Goal: Task Accomplishment & Management: Manage account settings

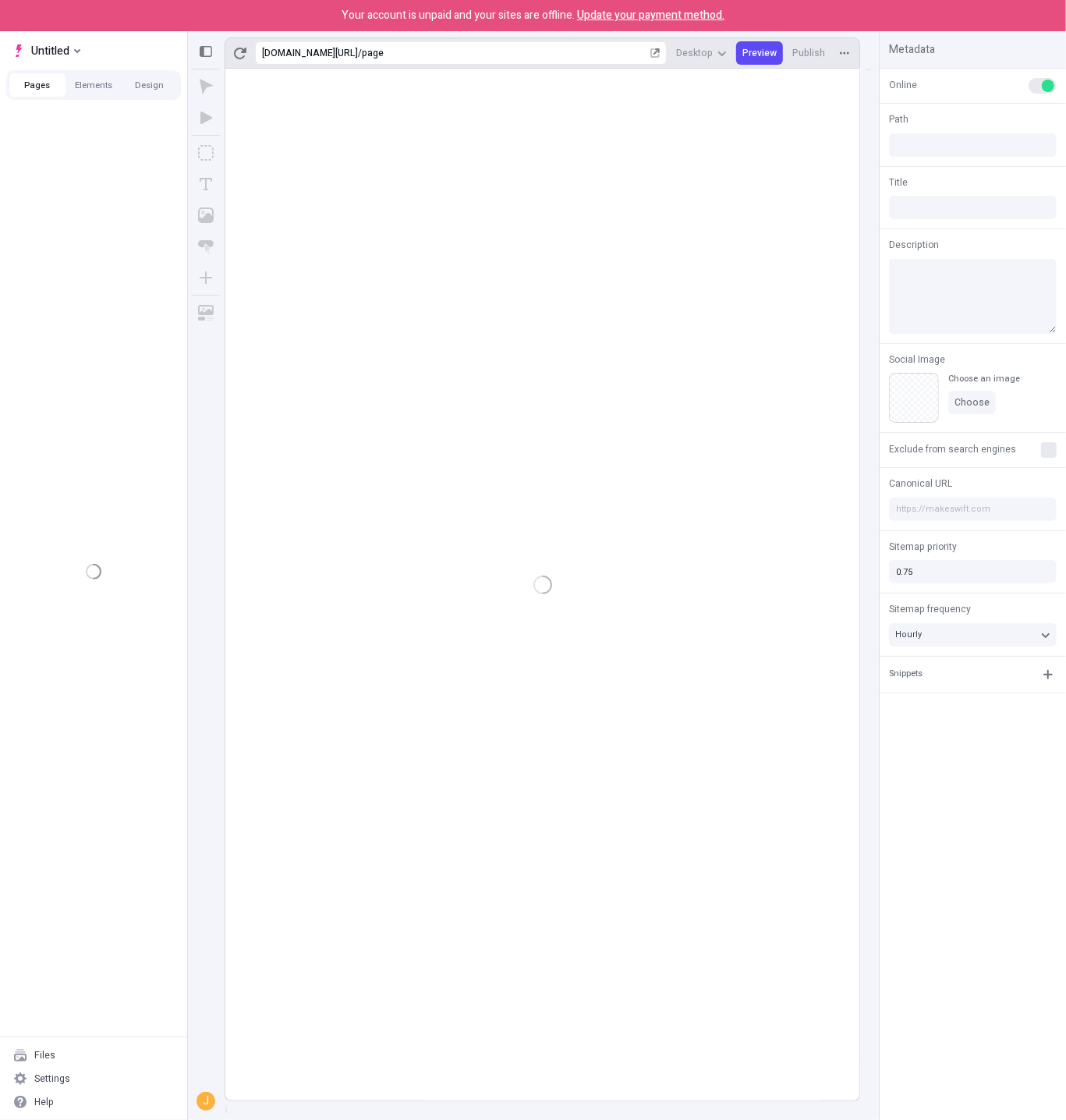
type input "/page"
click at [98, 85] on button "Elements" at bounding box center [93, 84] width 56 height 24
click at [77, 1059] on div "Files" at bounding box center [93, 1055] width 175 height 24
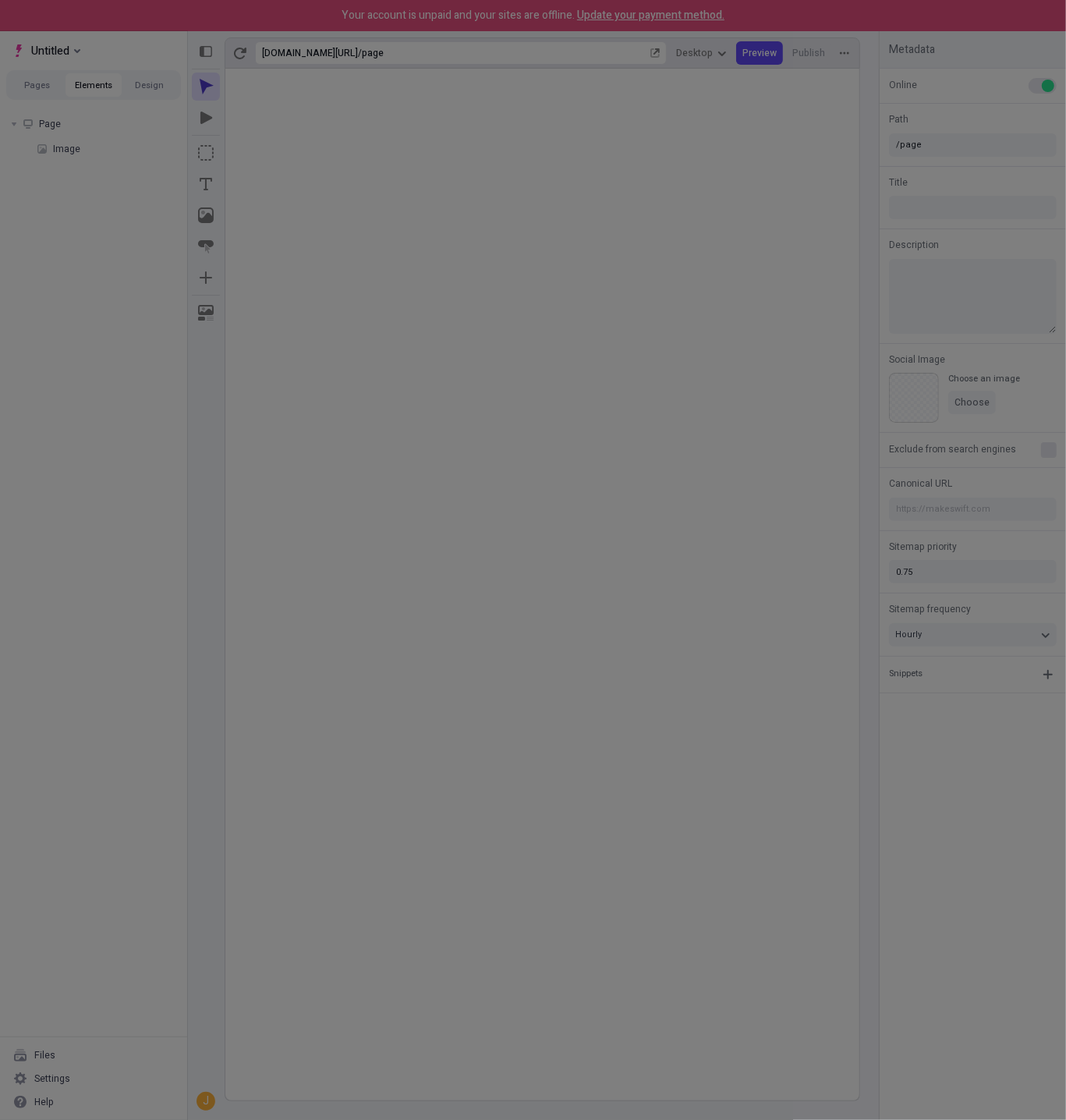
click at [82, 1077] on div "Search Site Workspace Workspace files Untitled asdf asdf New image.png IMG_5204…" at bounding box center [533, 560] width 1066 height 1120
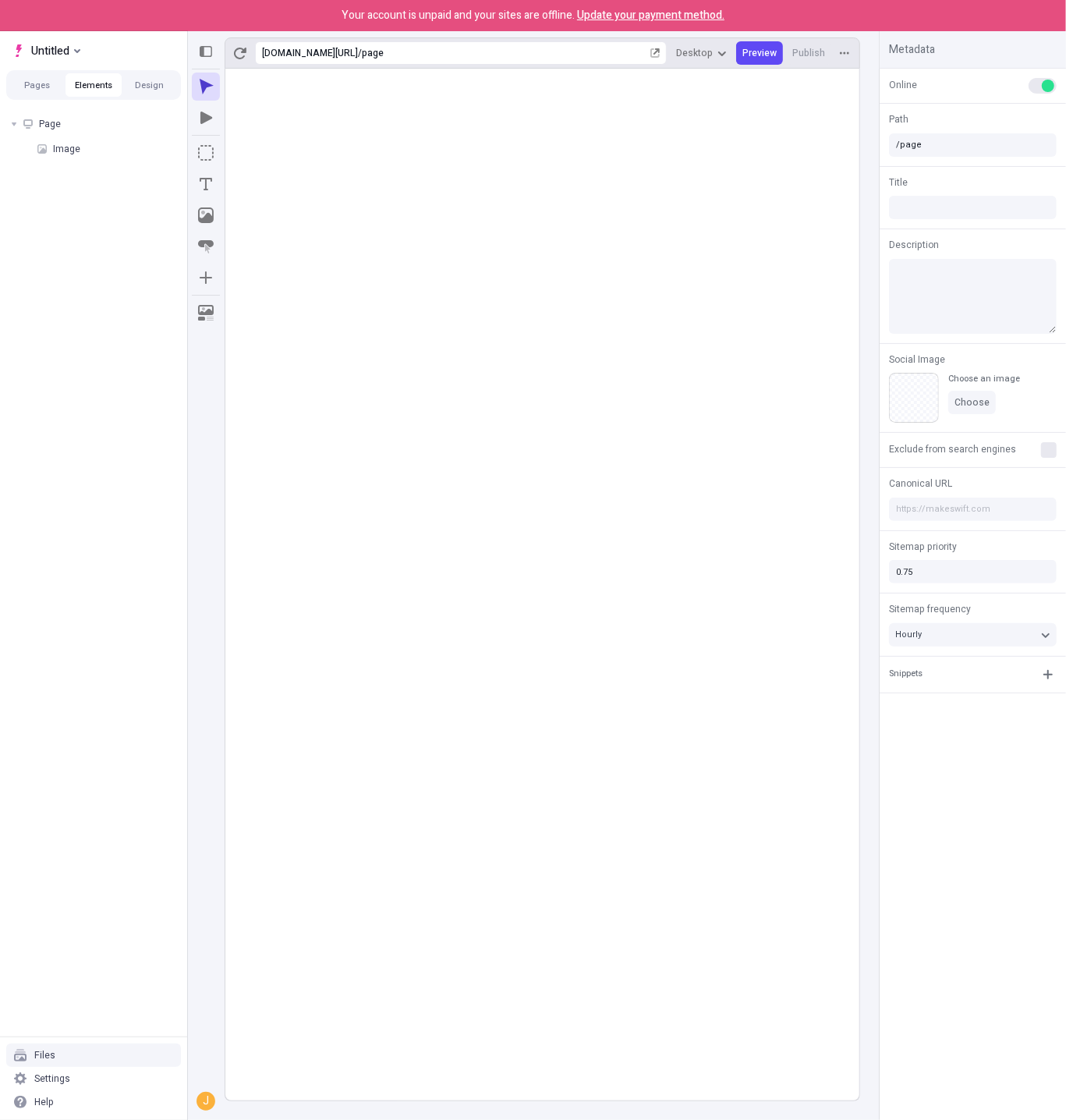
click at [79, 1058] on div "Files" at bounding box center [93, 1055] width 175 height 24
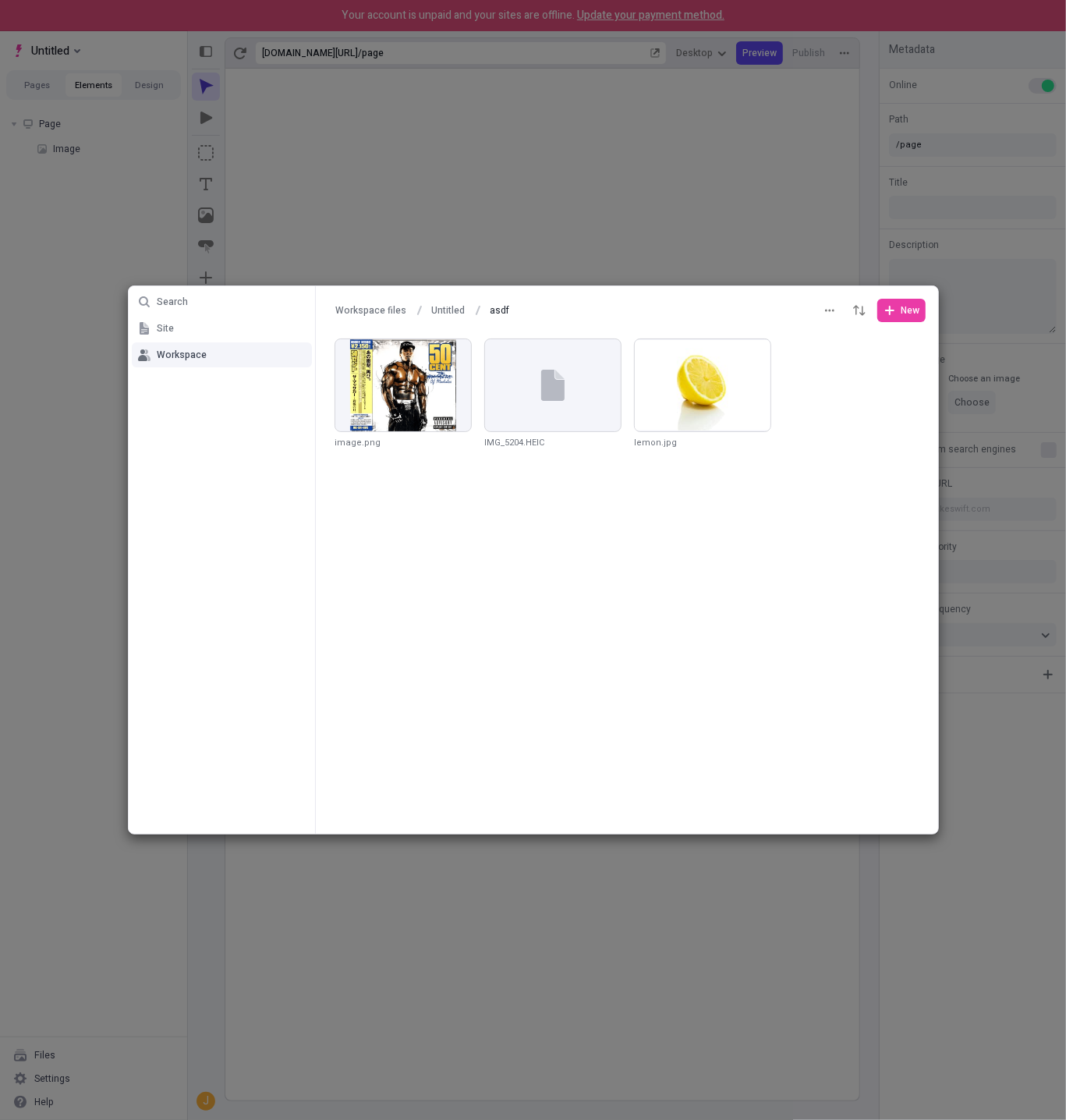
click at [79, 1075] on div "Search Site Workspace Workspace files Untitled asdf asdf New image.png IMG_5204…" at bounding box center [533, 560] width 1066 height 1120
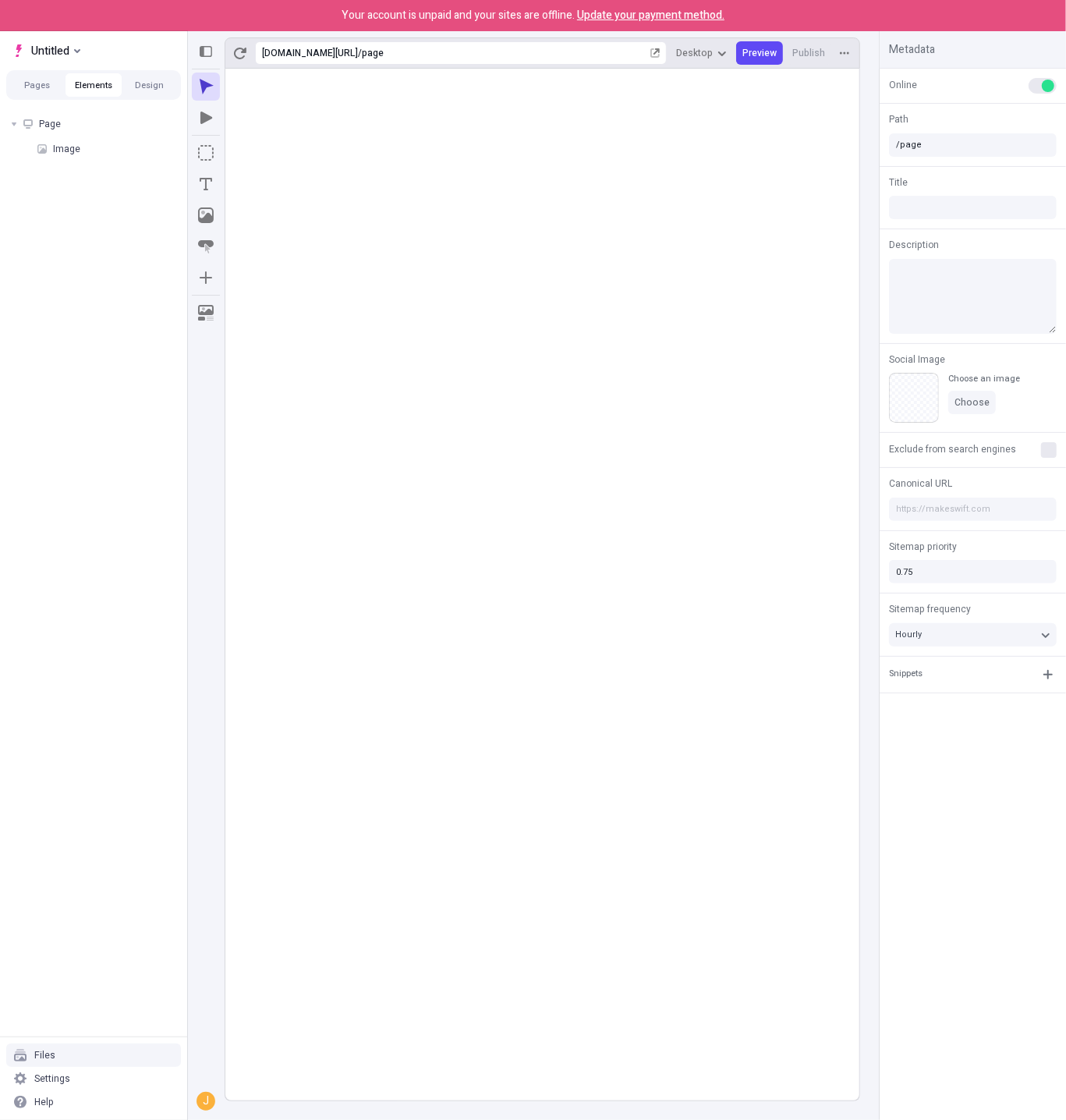
click at [79, 1058] on div "Files" at bounding box center [93, 1055] width 175 height 24
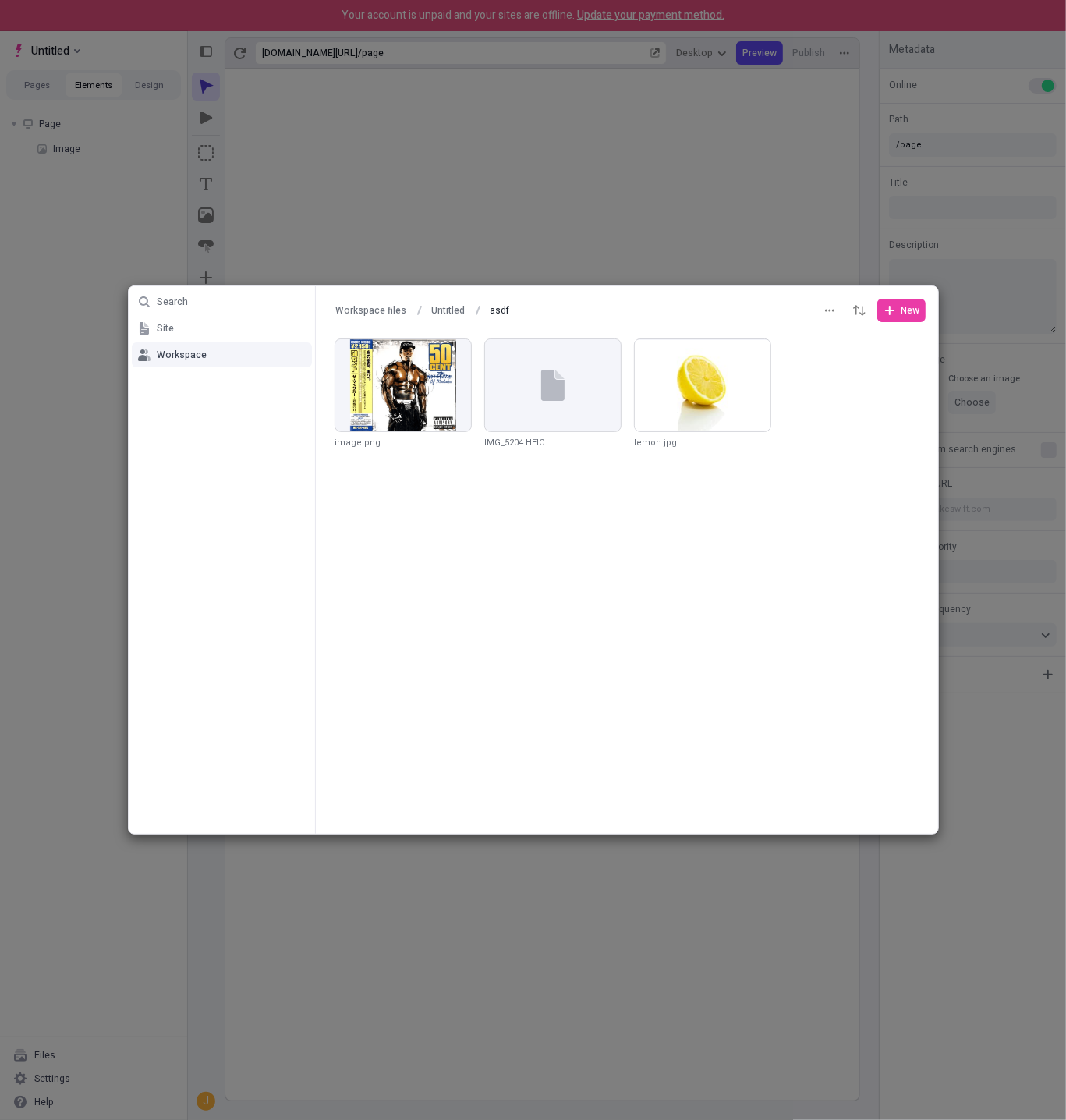
click button "Untitled" at bounding box center [448, 310] width 48 height 24
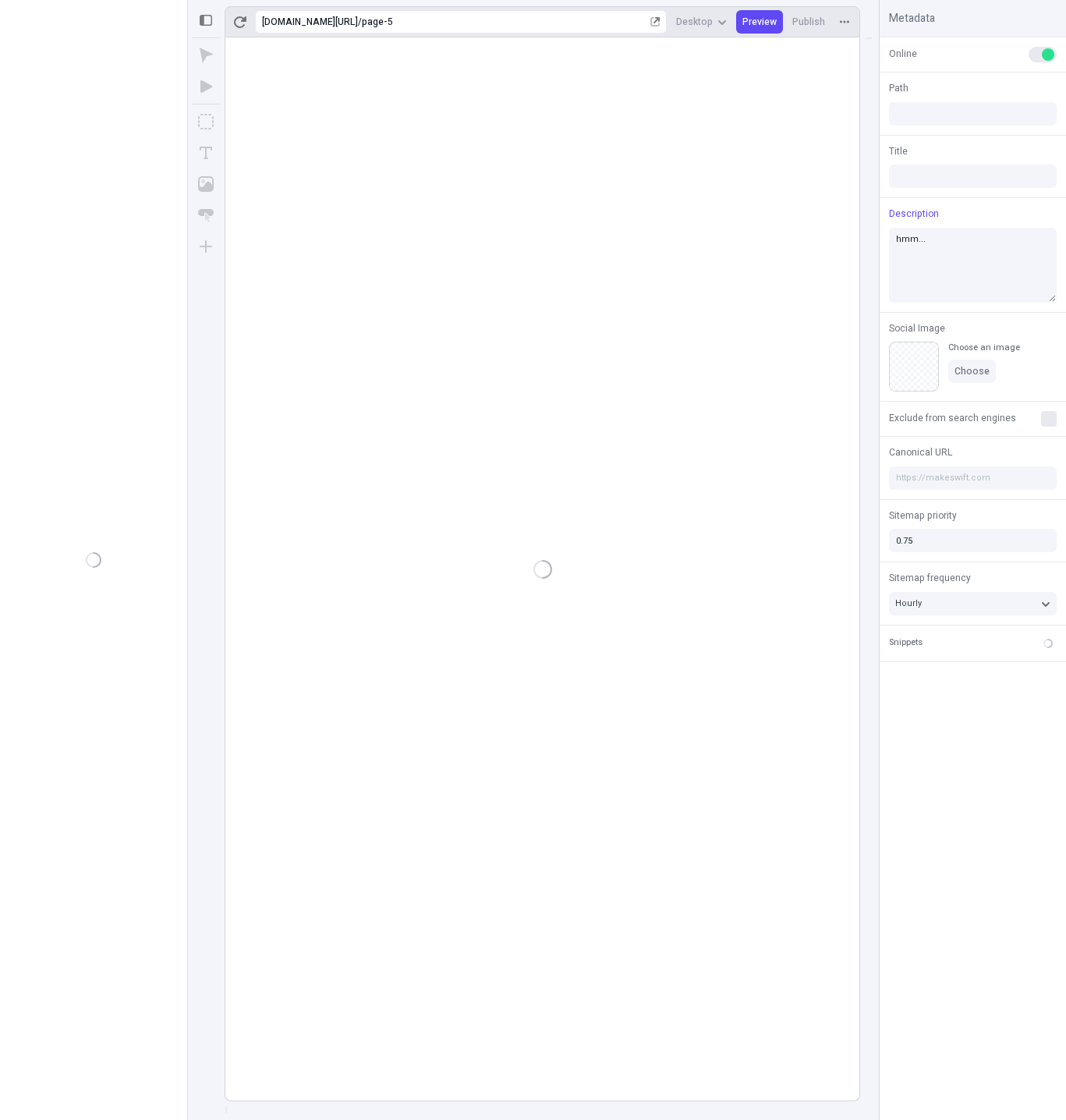
type input "/page-5"
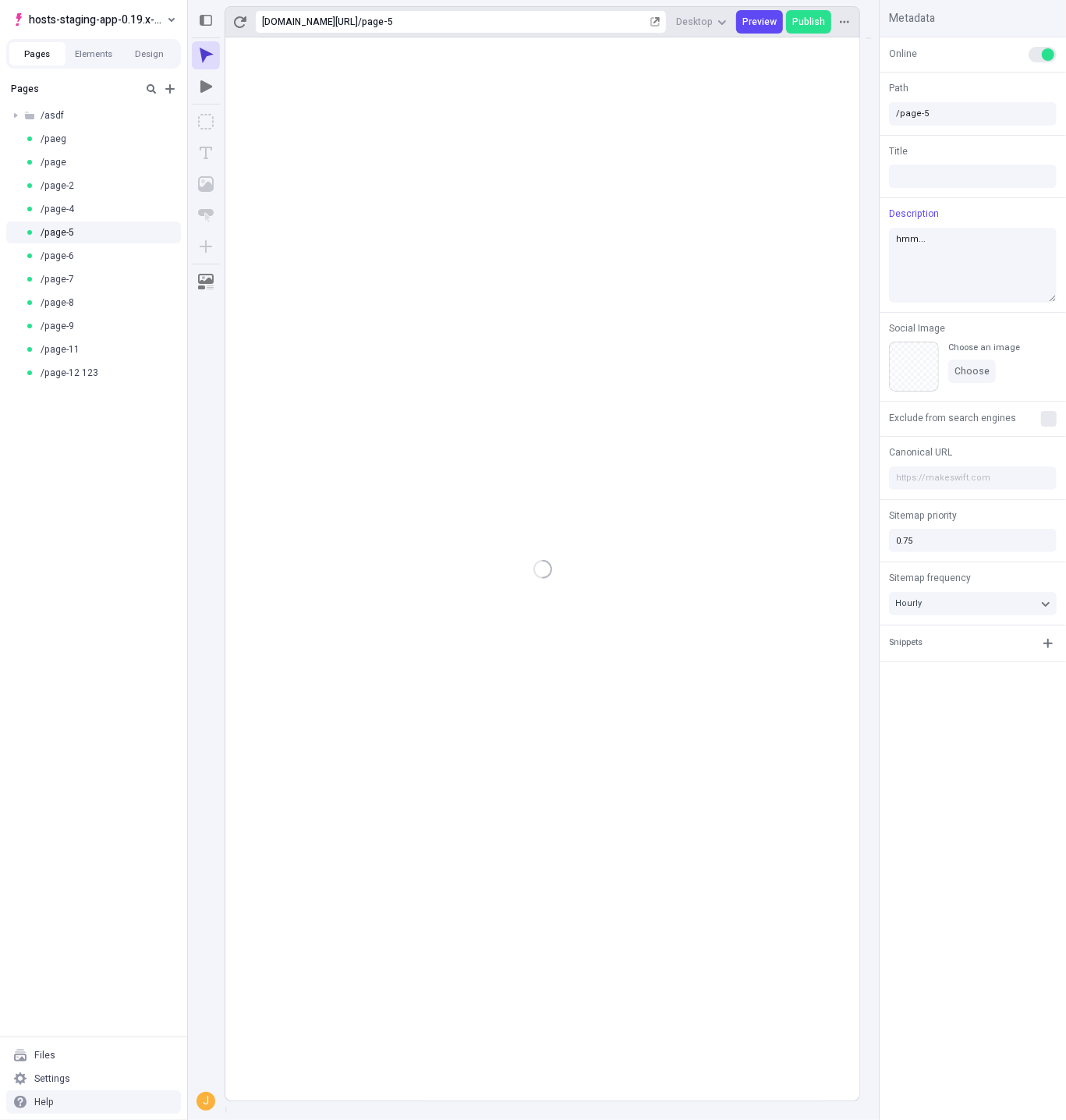
click at [98, 1083] on div "Settings" at bounding box center [93, 1078] width 175 height 24
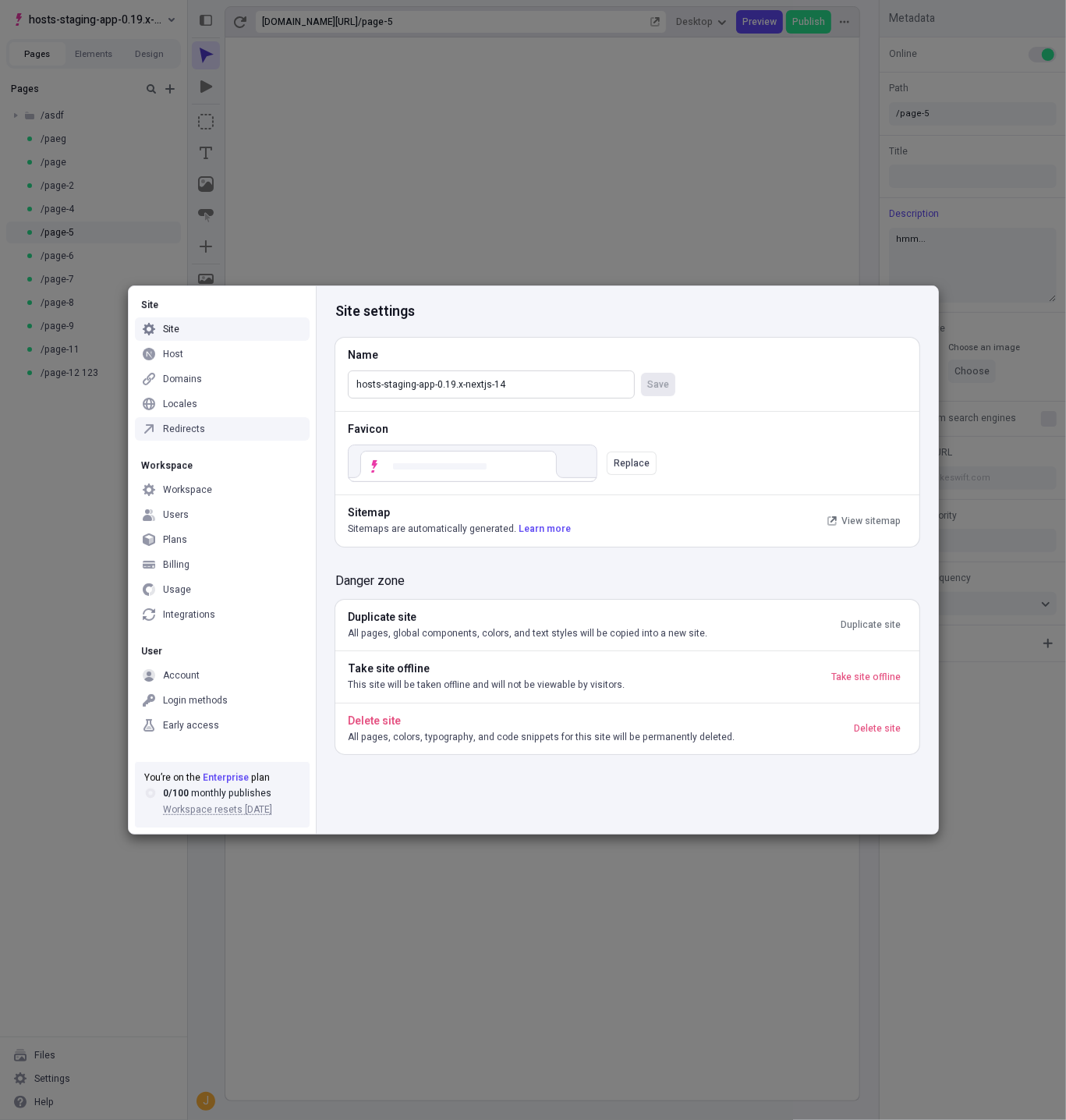
click at [472, 391] on input "hosts-staging-app-0.19.x-nextjs-14" at bounding box center [491, 385] width 287 height 28
paste input "25.x-nextjs-15"
type input "hosts-staging-app-0.19.x-nextjs-14"
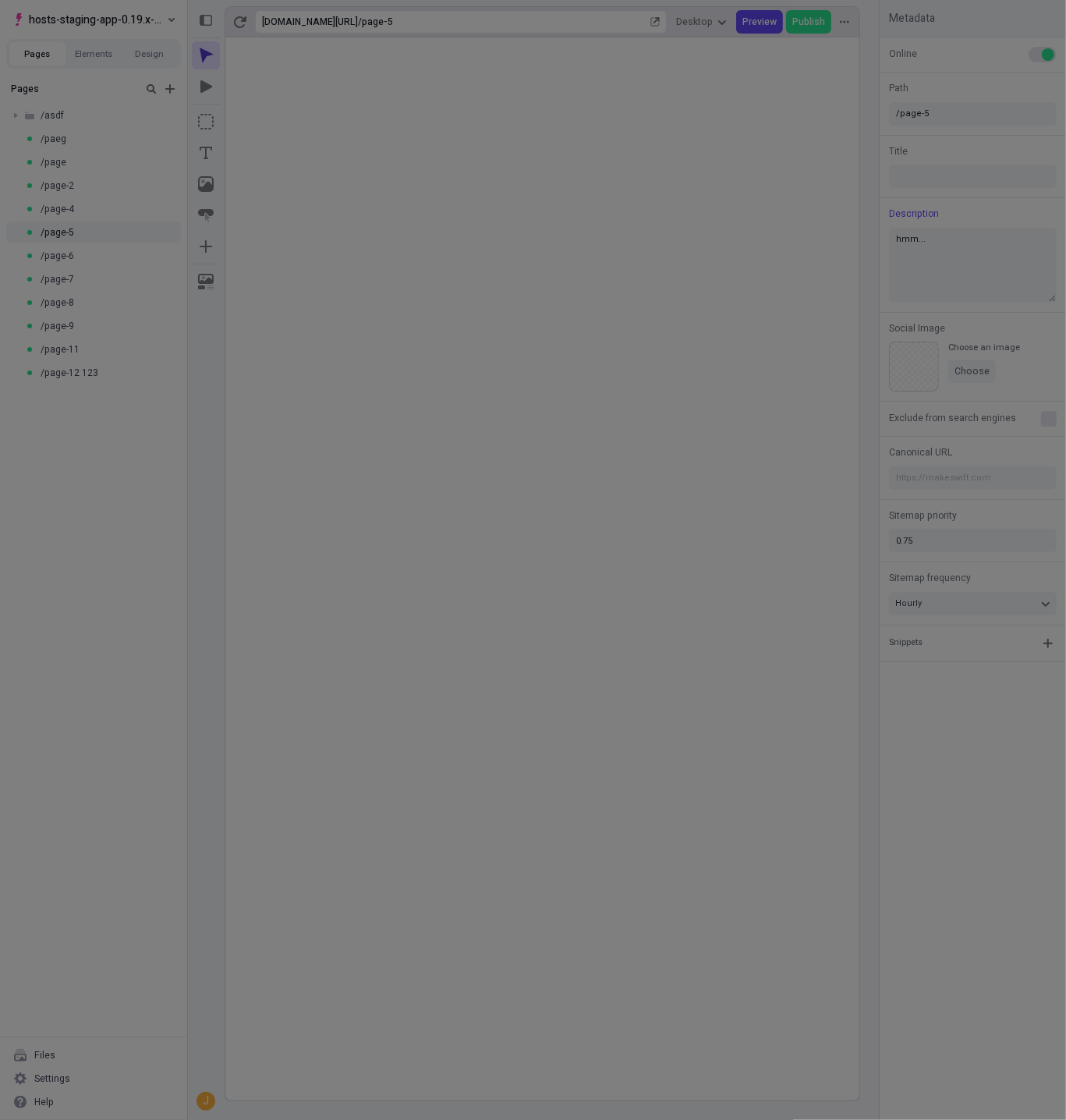
click at [89, 486] on div "Site Site Host Domains Locales Redirects Workspace Workspace Users Plans Billin…" at bounding box center [533, 560] width 1066 height 1120
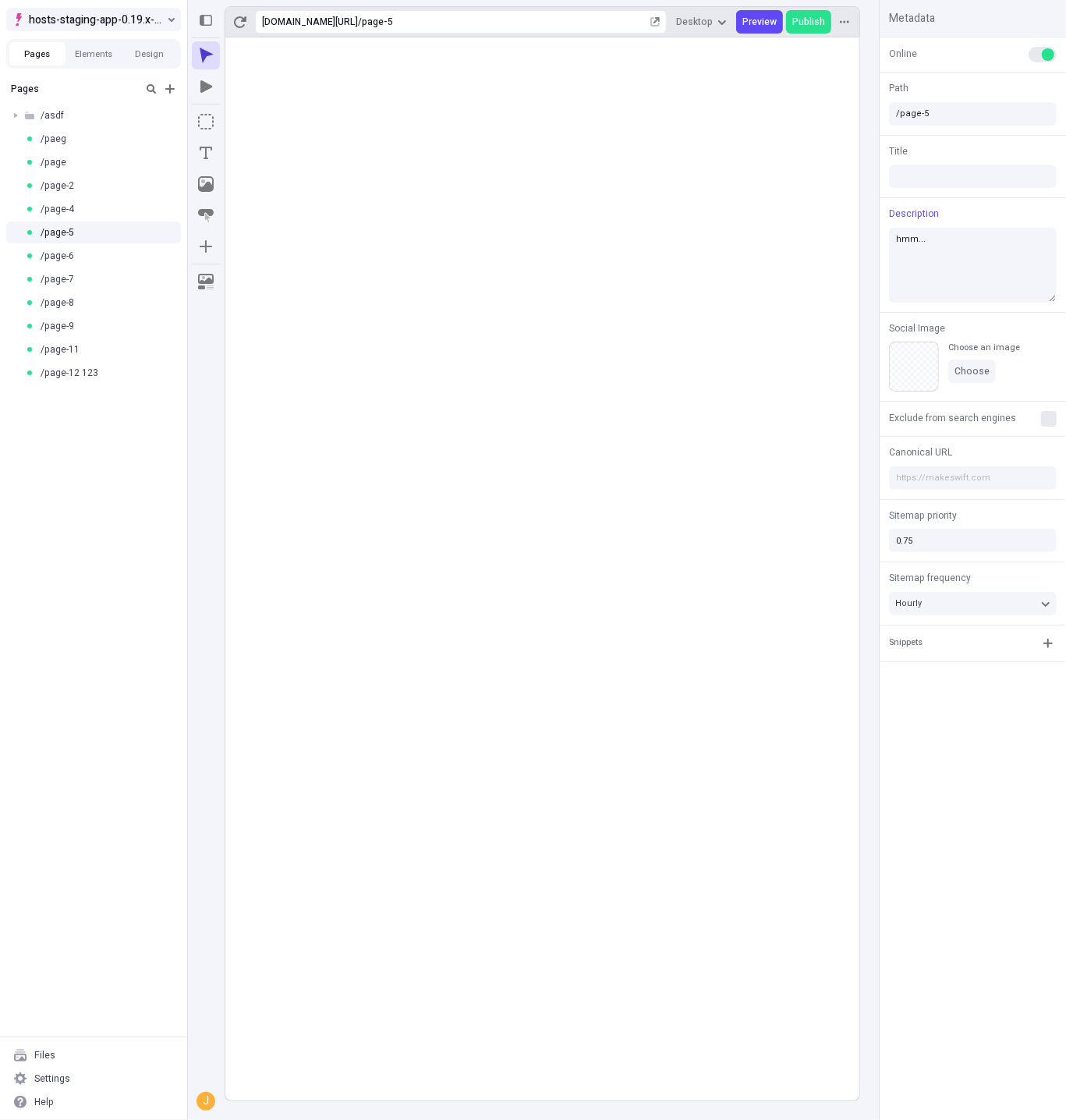
click at [116, 16] on span "hosts-staging-app-0.19.x-nextjs-14" at bounding box center [96, 19] width 135 height 19
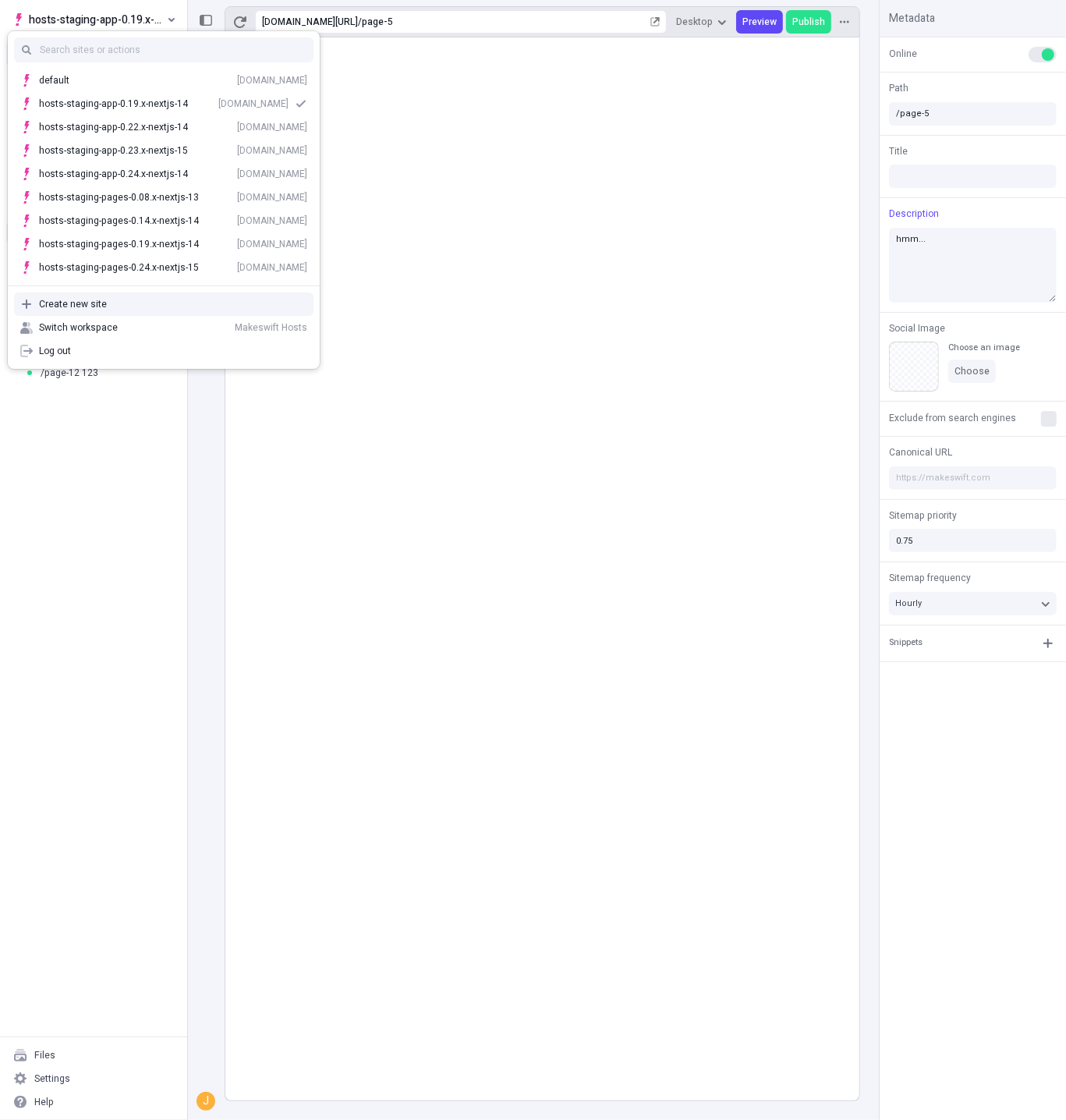
click at [134, 307] on div "Create new site" at bounding box center [173, 303] width 268 height 12
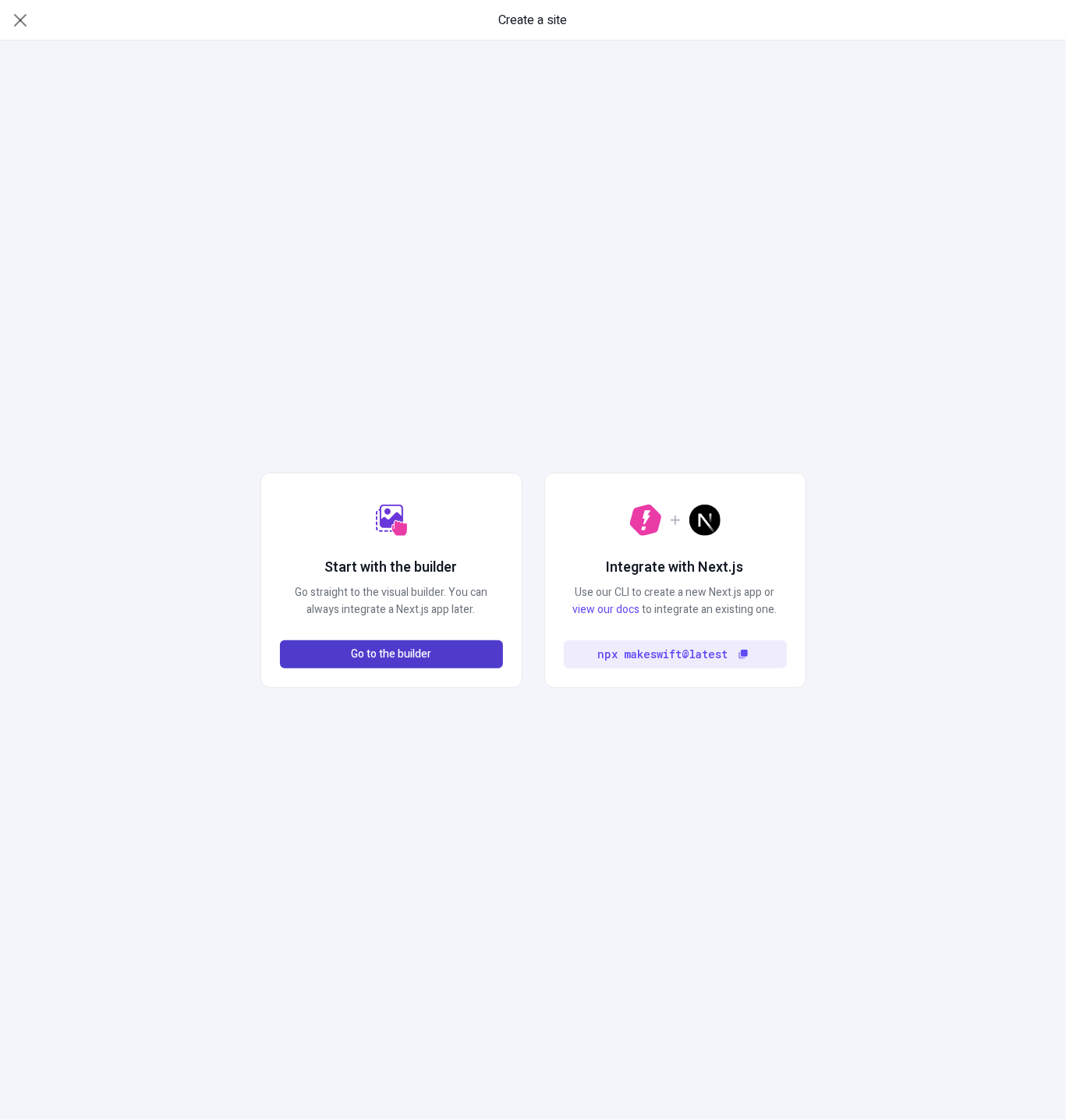
click at [436, 651] on button "Go to the builder" at bounding box center [391, 654] width 223 height 28
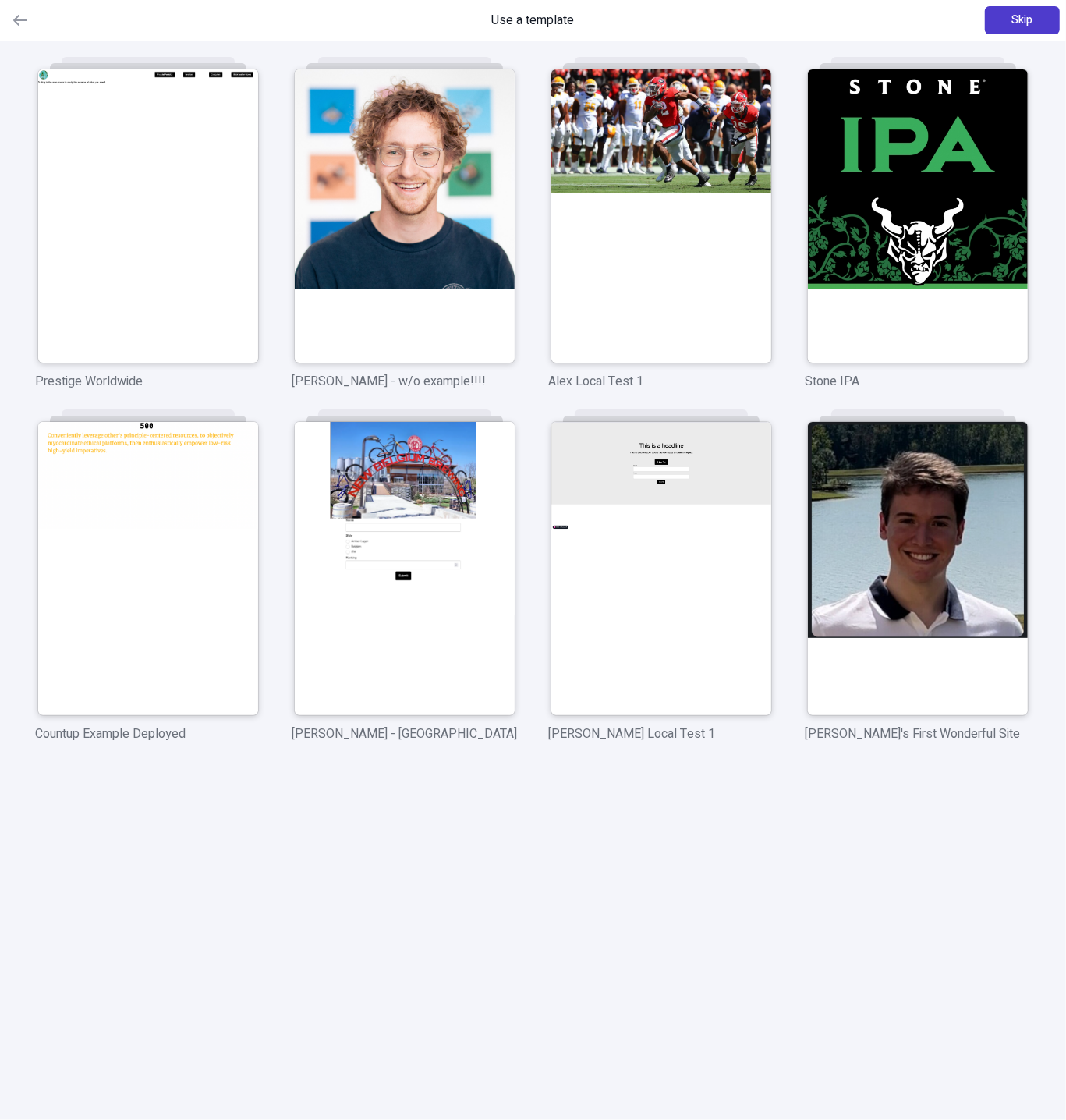
click at [1037, 23] on button "Skip" at bounding box center [1022, 20] width 75 height 28
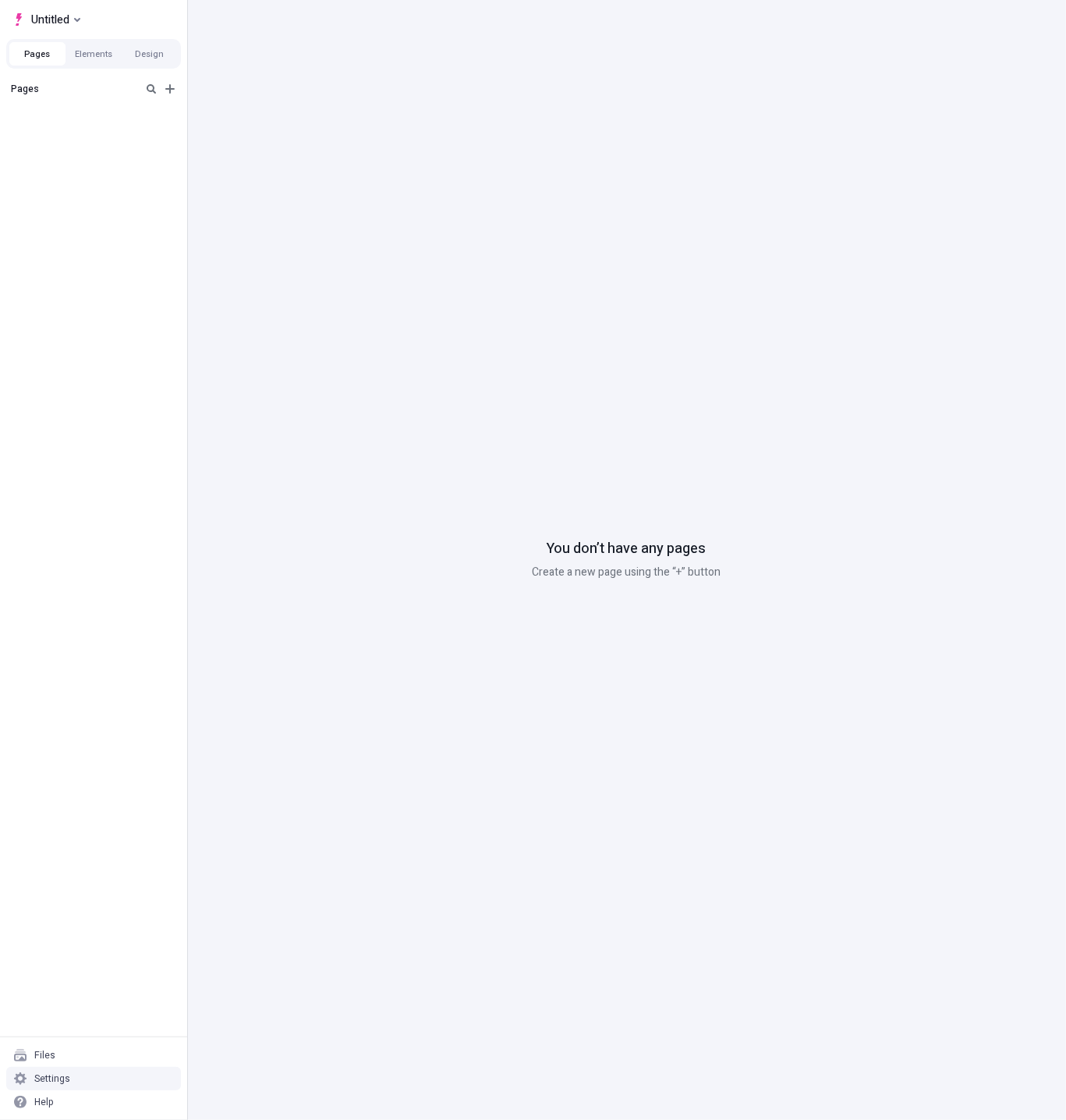
click at [91, 1080] on div "Settings" at bounding box center [93, 1078] width 175 height 24
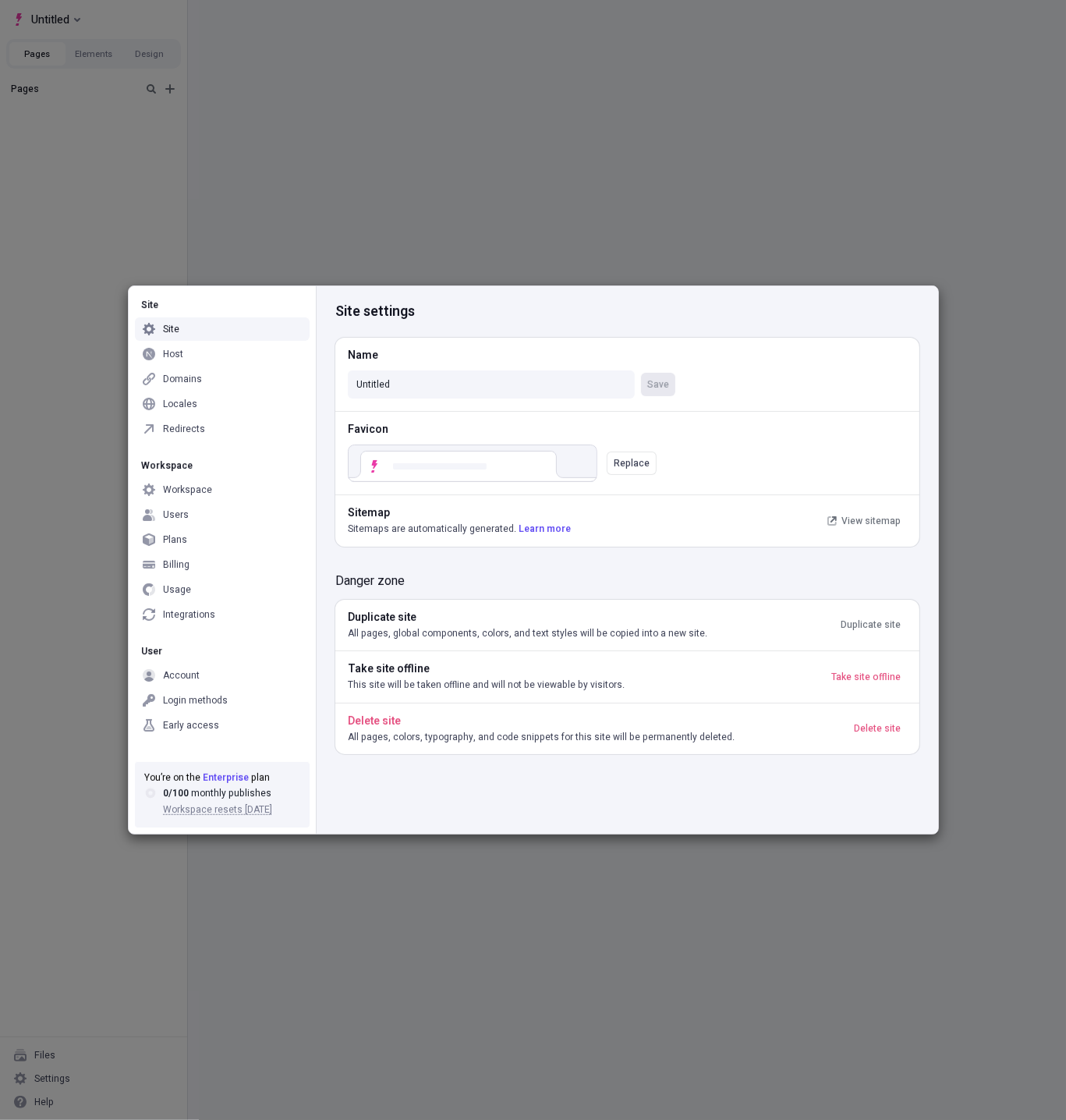
click at [214, 335] on div "Site" at bounding box center [222, 329] width 175 height 24
click at [440, 371] on input "Untitled" at bounding box center [491, 385] width 287 height 28
paste input "hosts-staging-app-0.25.x-nextjs-15"
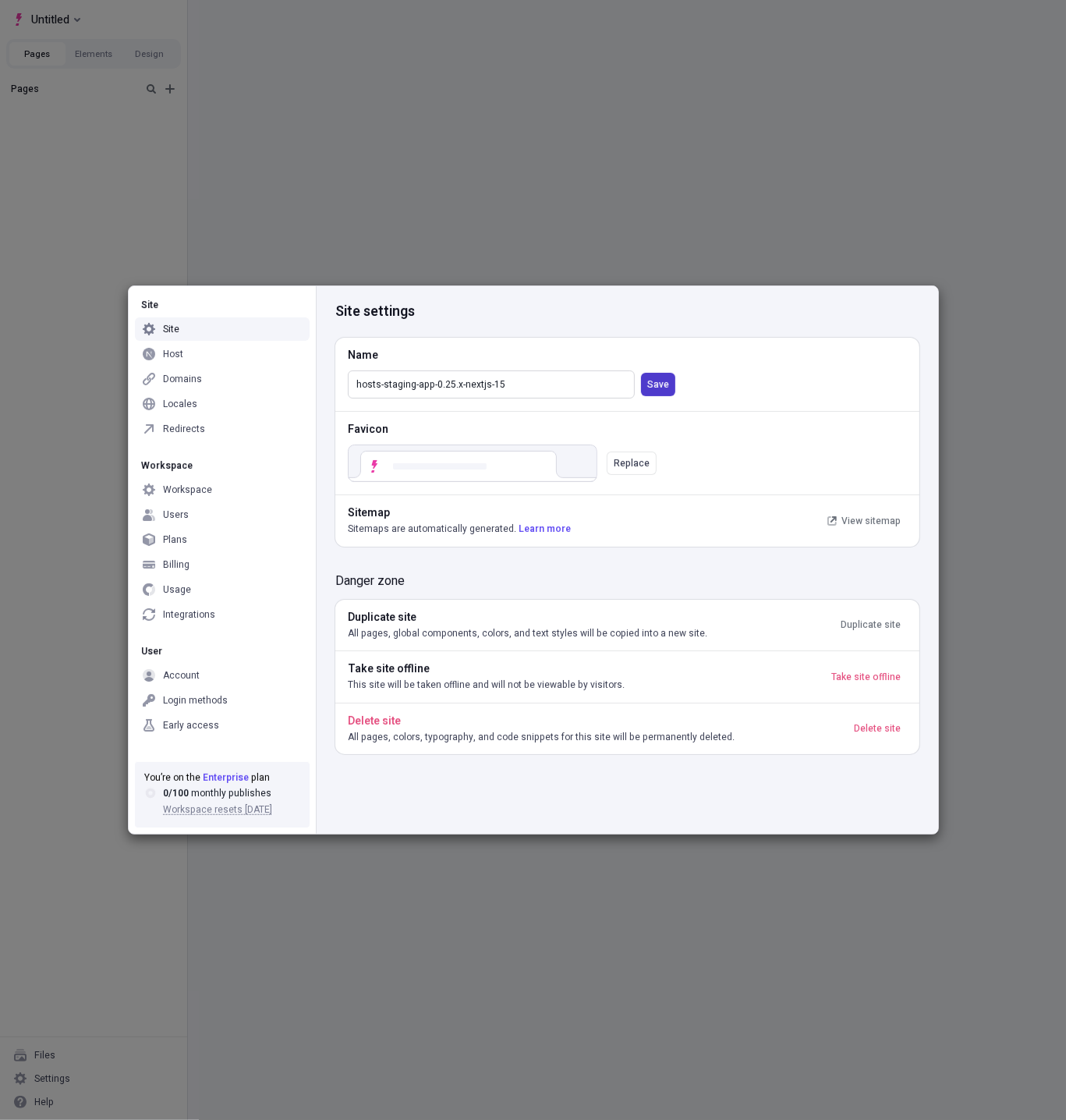
type input "hosts-staging-app-0.25.x-nextjs-15"
click at [645, 386] on button "Save" at bounding box center [658, 385] width 34 height 24
click at [176, 362] on div "Host" at bounding box center [222, 354] width 175 height 24
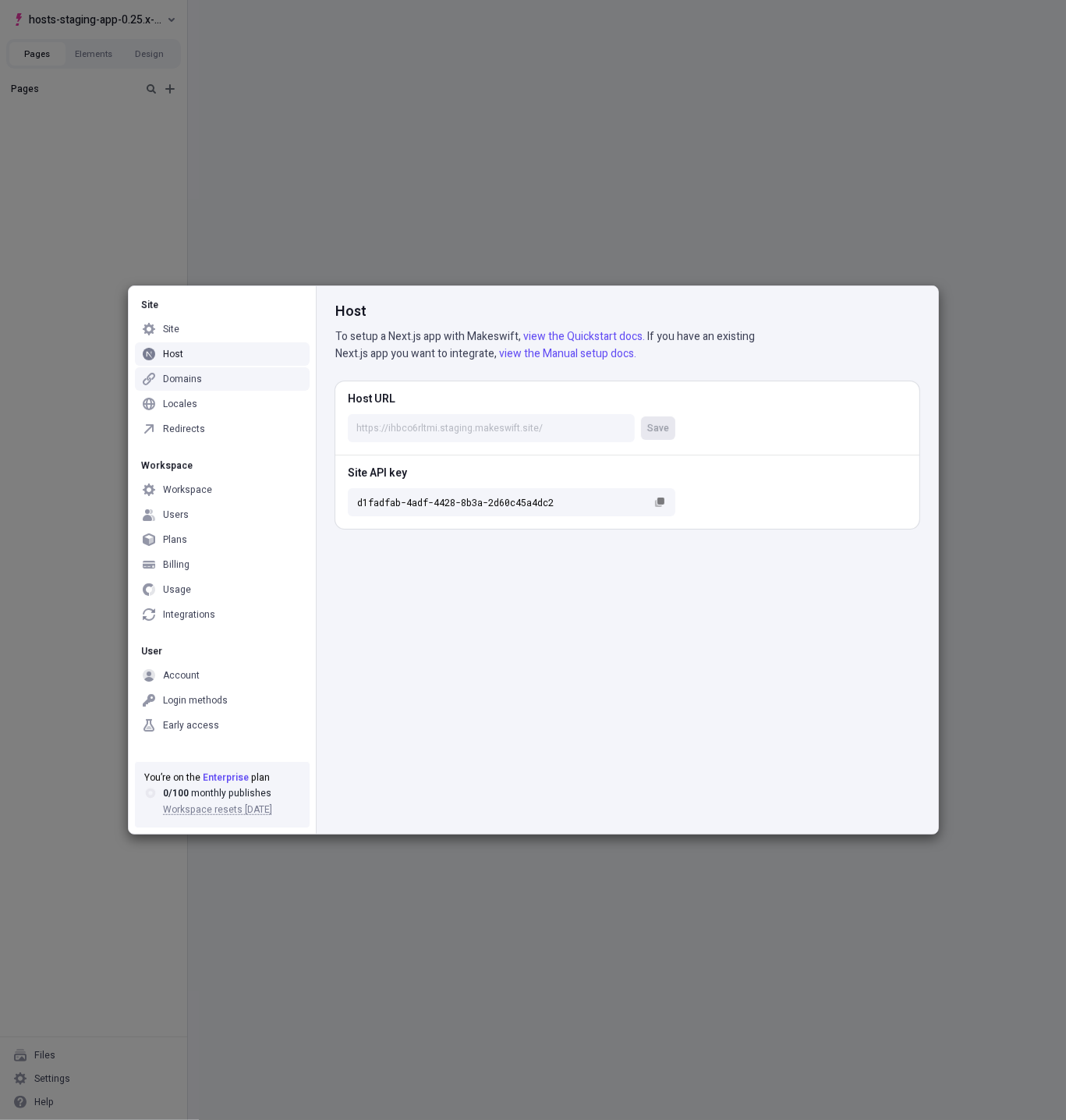
click at [672, 508] on div "d1fadfab-4adf-4428-8b3a-2d60c45a4dc2" at bounding box center [511, 502] width 327 height 28
click at [669, 508] on button "Site API key d1fadfab-4adf-4428-8b3a-2d60c45a4dc2" at bounding box center [659, 502] width 19 height 19
click at [662, 500] on icon "button" at bounding box center [659, 503] width 9 height 7
click at [654, 499] on button "Site API key d1fadfab-4adf-4428-8b3a-2d60c45a4dc2" at bounding box center [659, 502] width 19 height 19
click at [426, 426] on input "Host URL Save" at bounding box center [491, 428] width 287 height 28
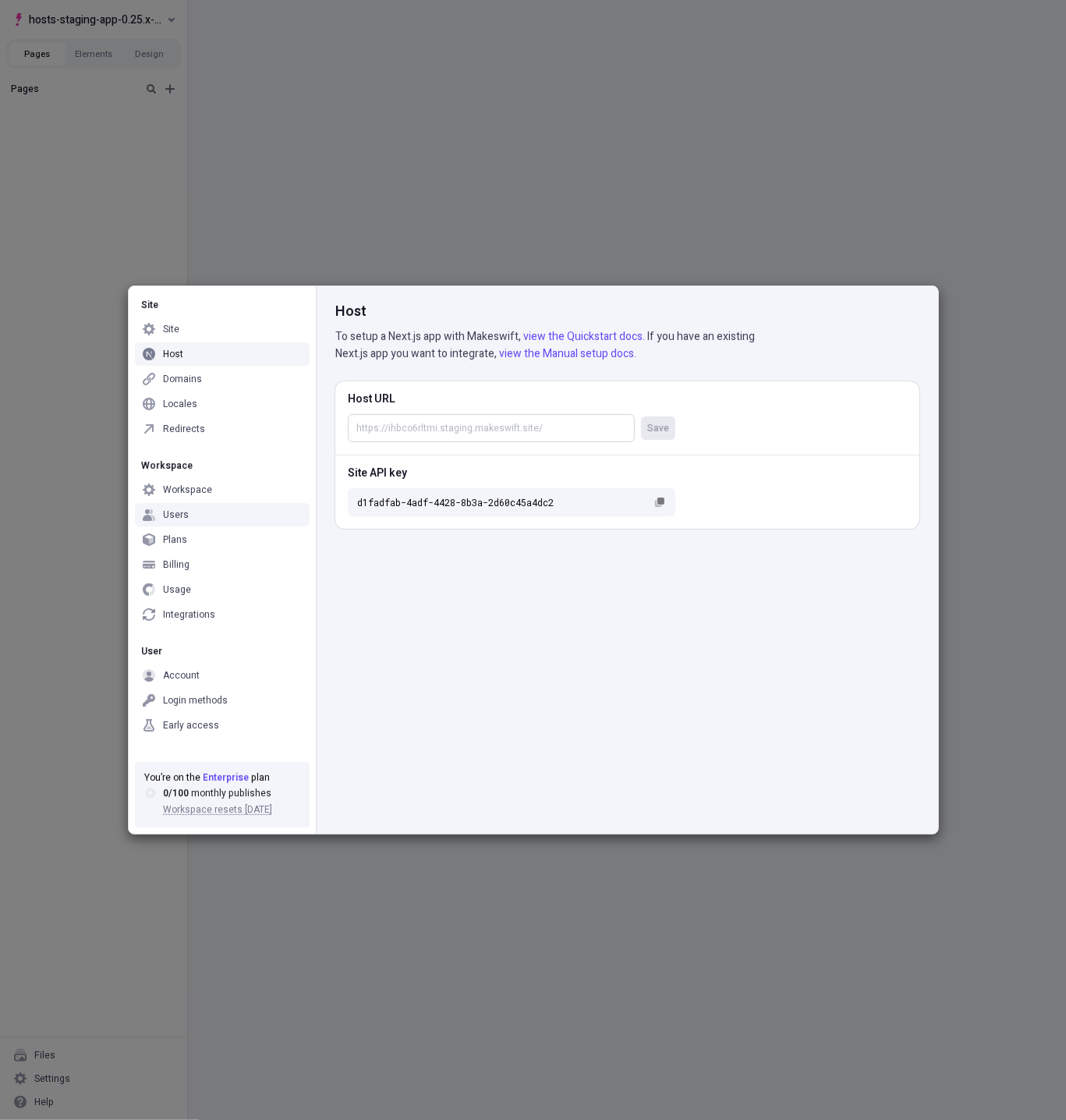
click at [426, 426] on input "Host URL Save" at bounding box center [491, 428] width 287 height 28
paste input "[URL][DOMAIN_NAME]"
type input "[URL][DOMAIN_NAME]"
click at [645, 426] on button "Save" at bounding box center [658, 428] width 34 height 24
click at [364, 193] on div "Site Site Host Domains Locales Redirects Workspace Workspace Users Plans Billin…" at bounding box center [533, 560] width 1066 height 1120
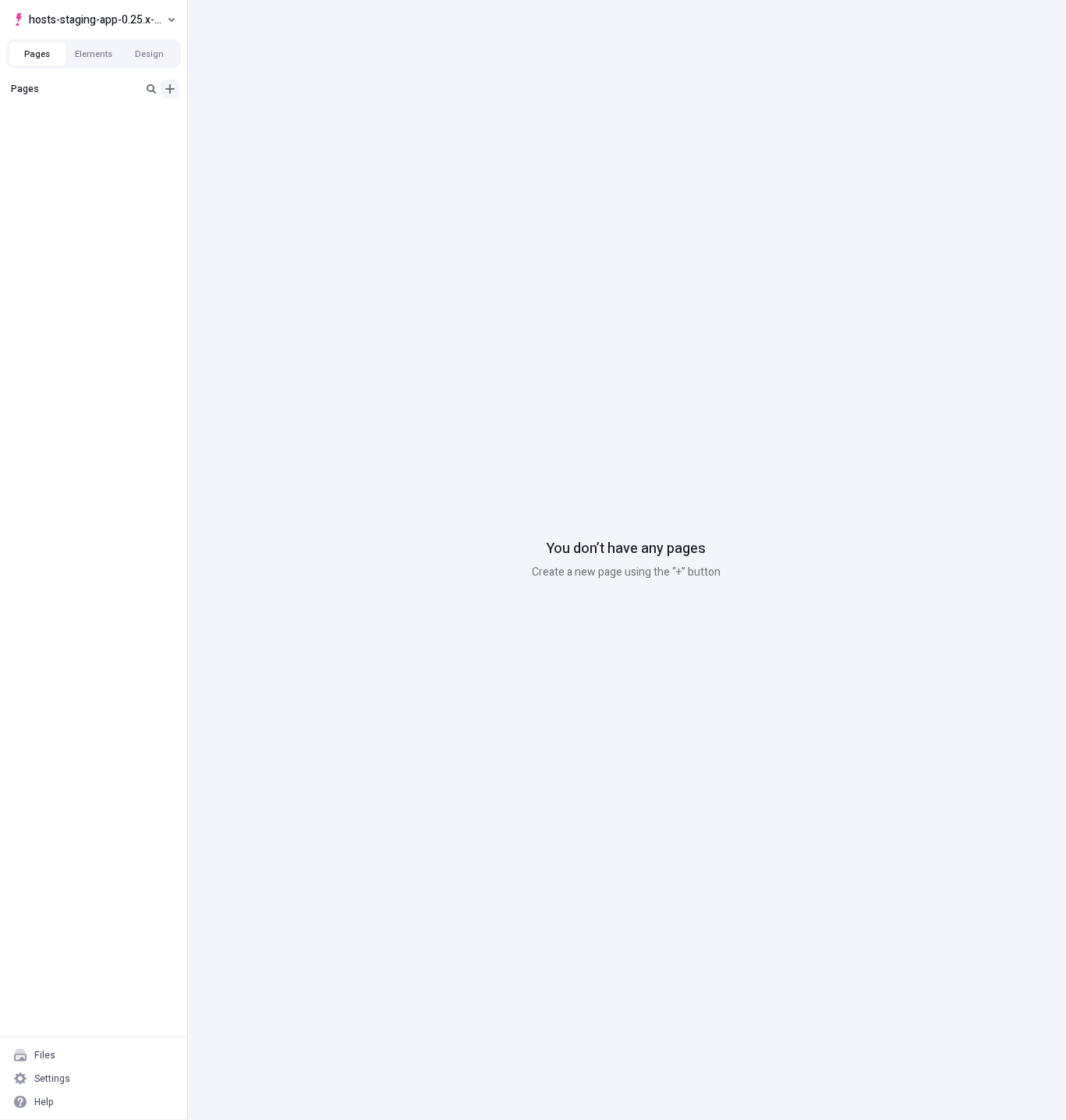
click at [171, 94] on icon "Add new" at bounding box center [170, 89] width 12 height 12
click at [232, 118] on span "Blank page" at bounding box center [262, 121] width 97 height 12
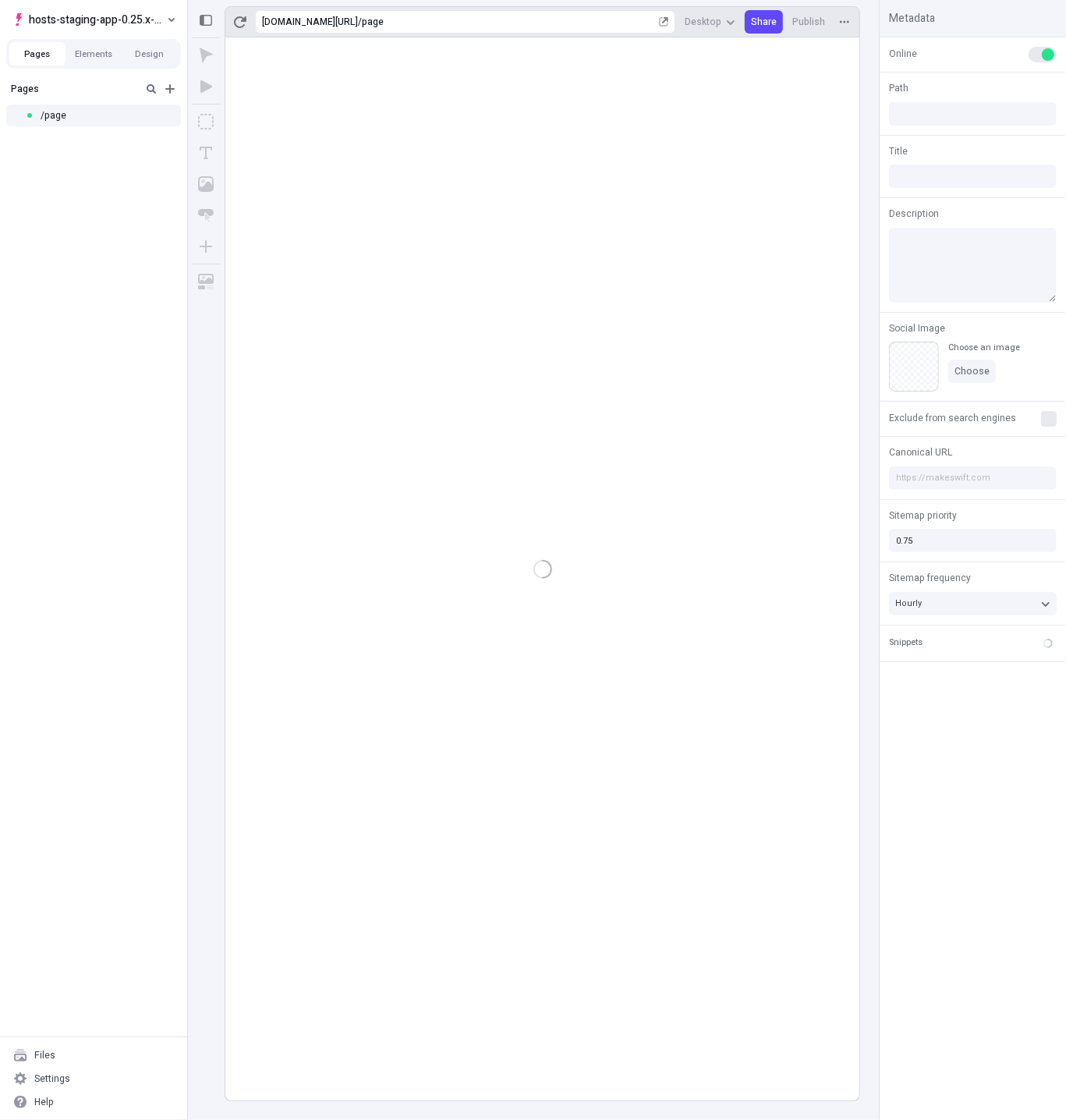
type input "/page"
click at [81, 1076] on div "Settings" at bounding box center [93, 1078] width 175 height 24
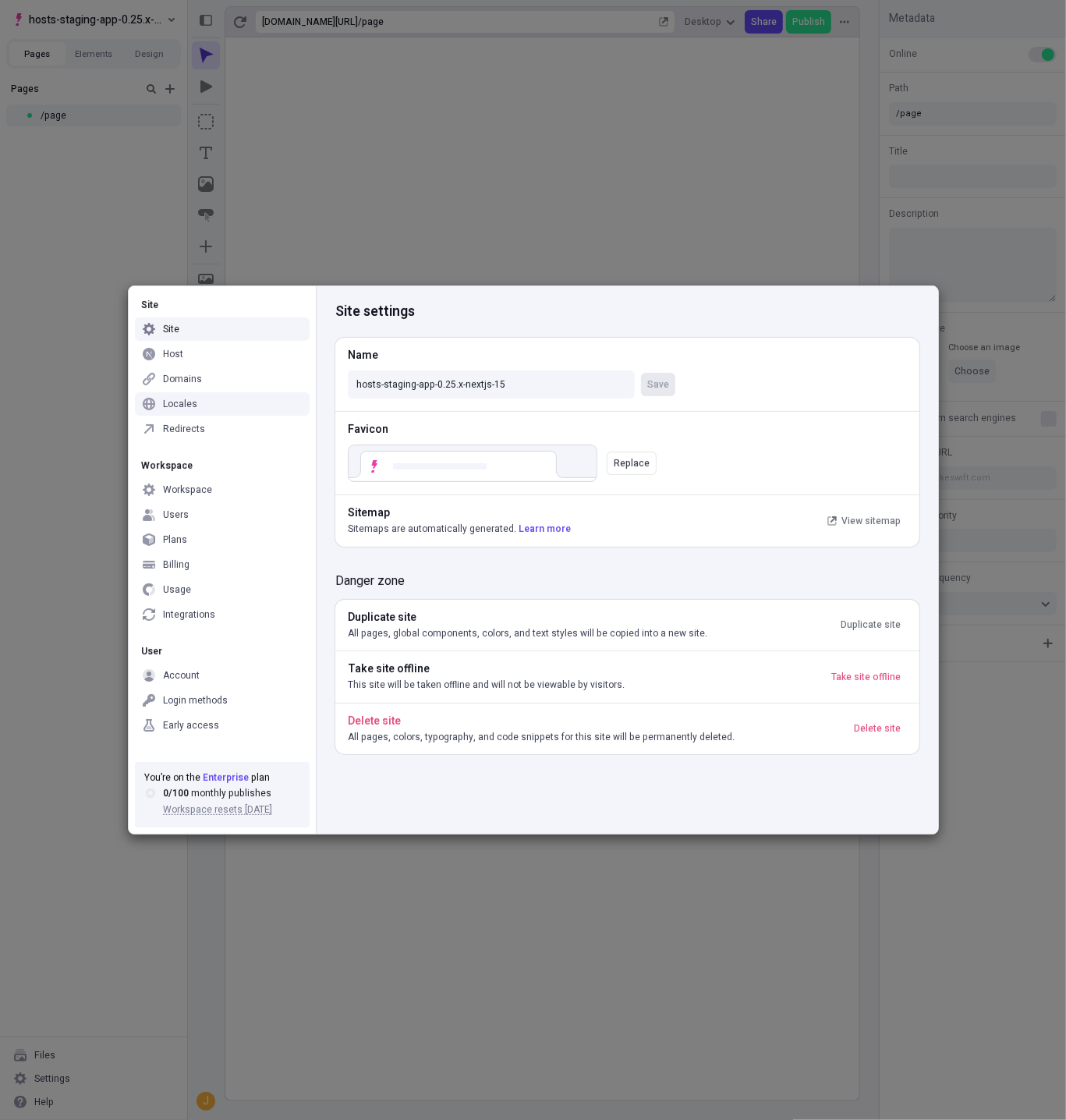
click at [191, 412] on div "Locales" at bounding box center [222, 403] width 175 height 24
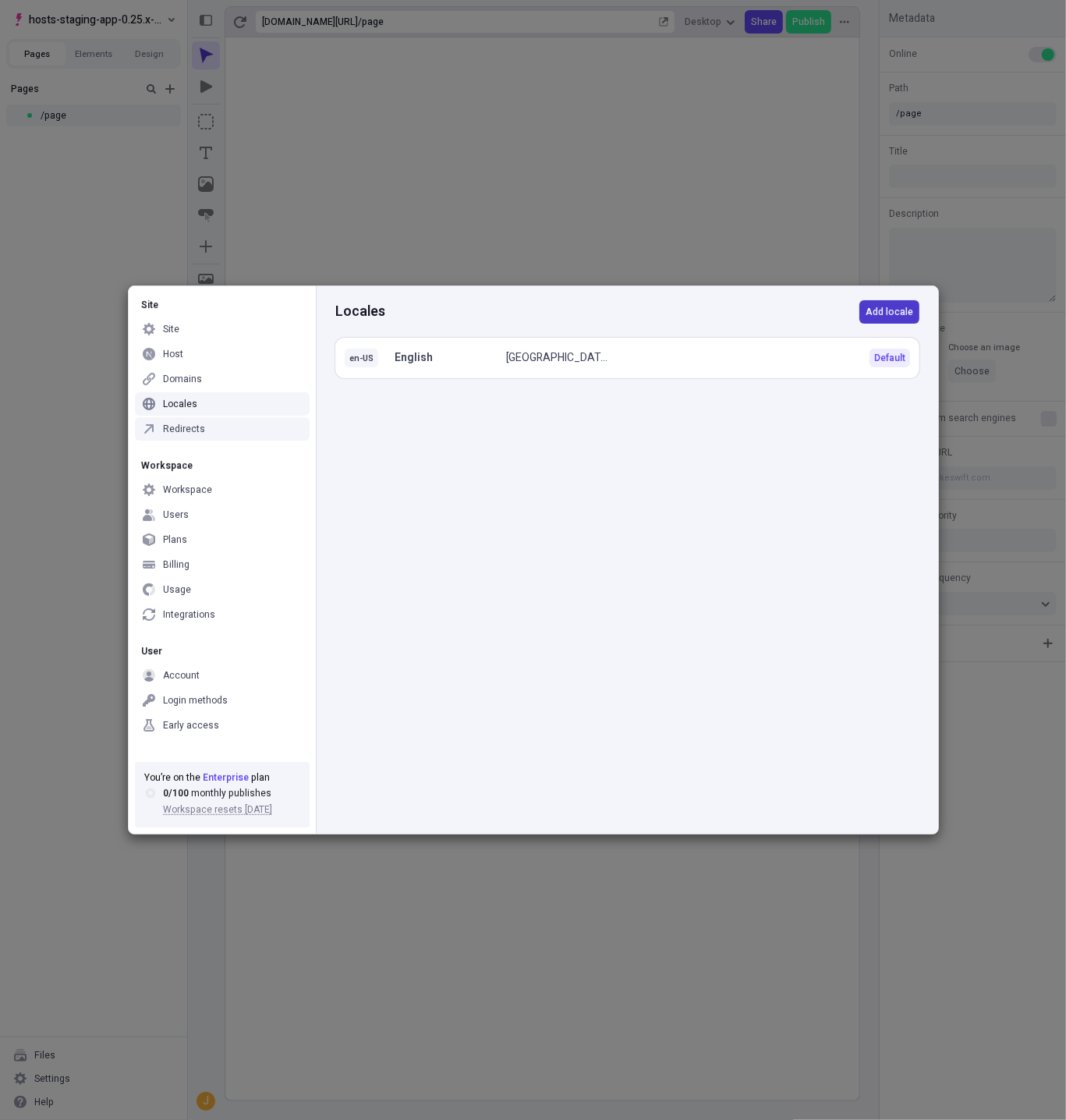
click at [891, 312] on span "Add locale" at bounding box center [890, 312] width 48 height 12
click at [414, 409] on button "Language" at bounding box center [411, 399] width 133 height 28
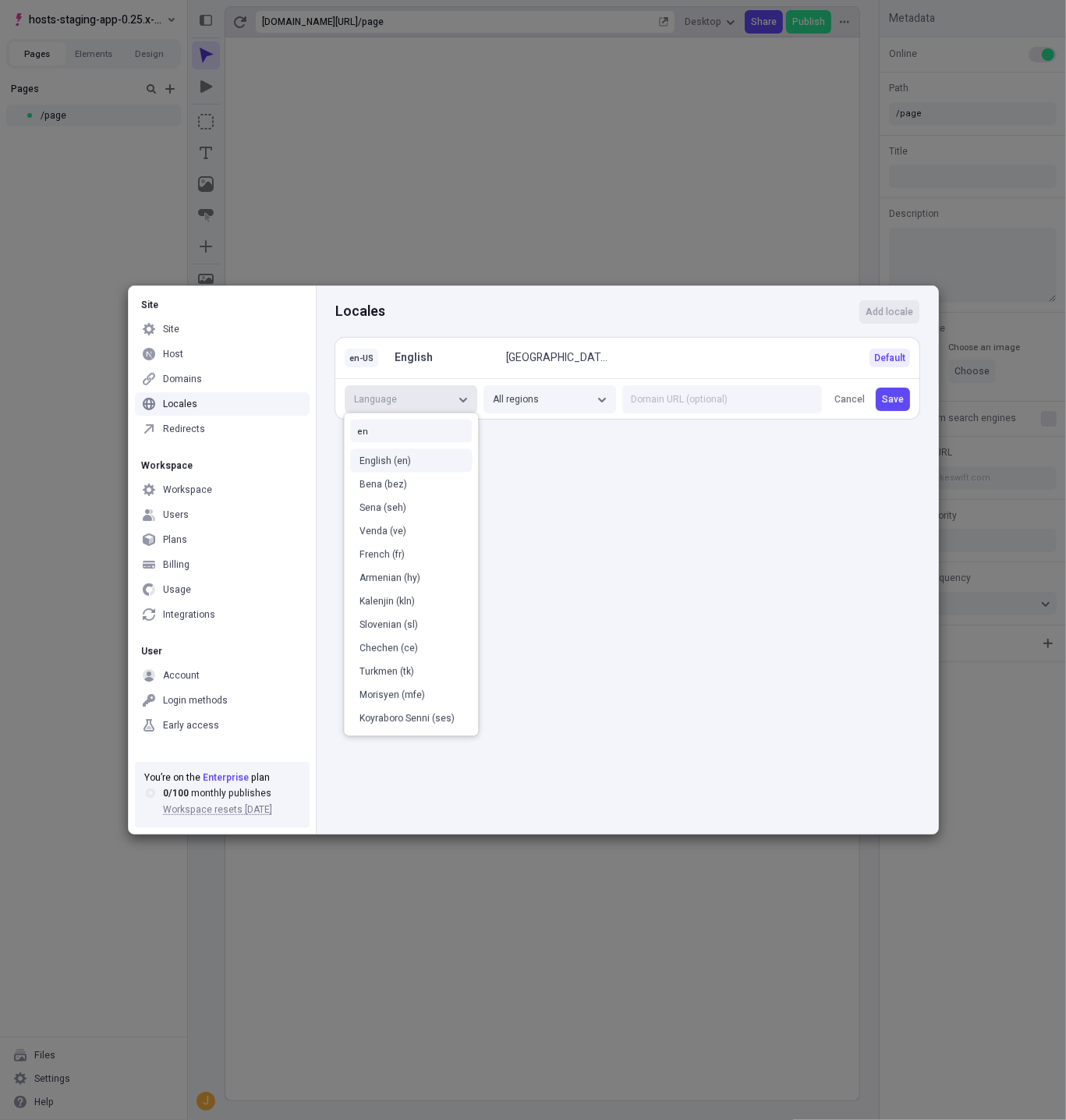
type input "en"
click at [409, 459] on div "English (en)" at bounding box center [411, 461] width 103 height 12
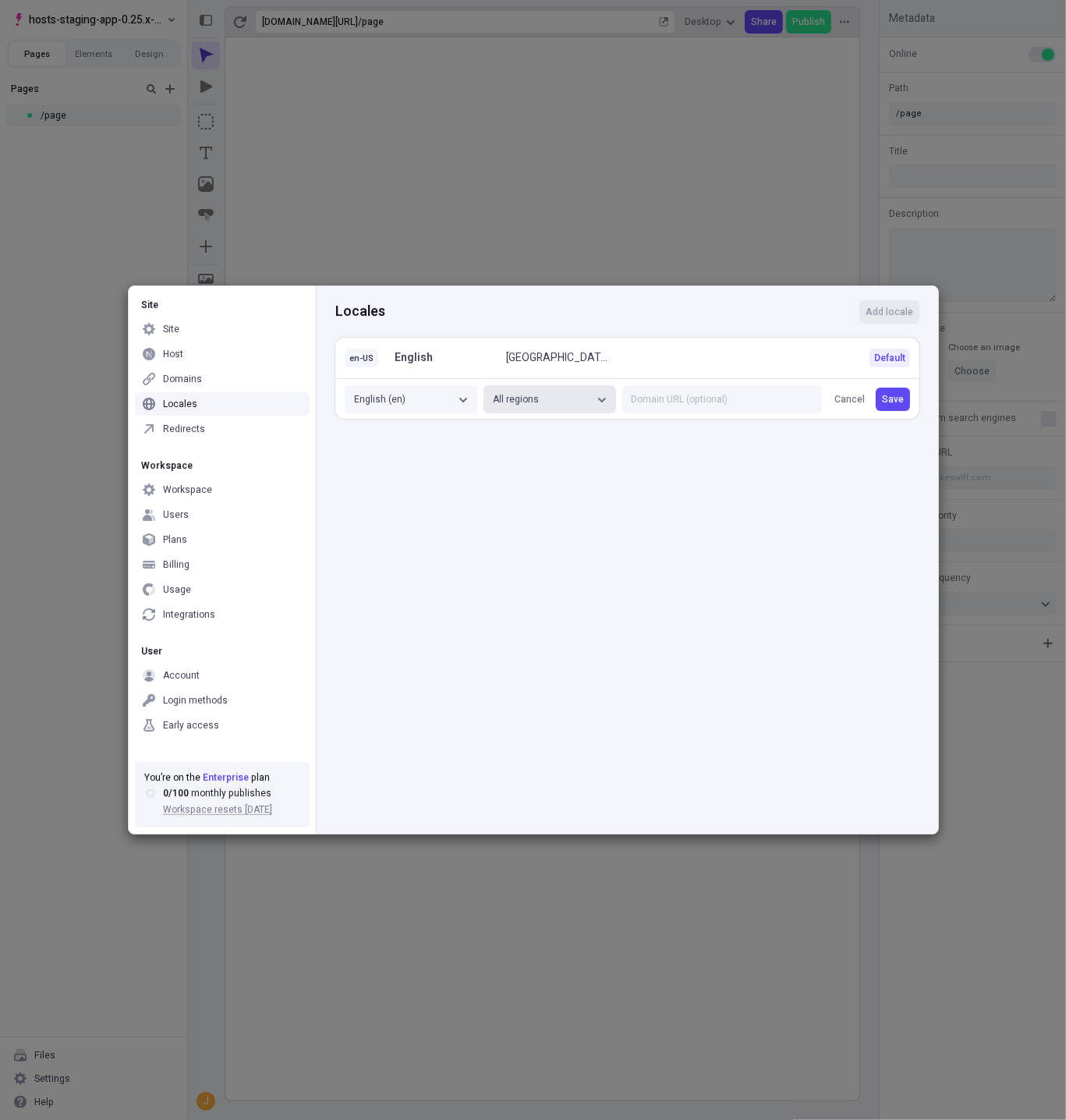
click at [549, 401] on div "All regions" at bounding box center [542, 398] width 98 height 12
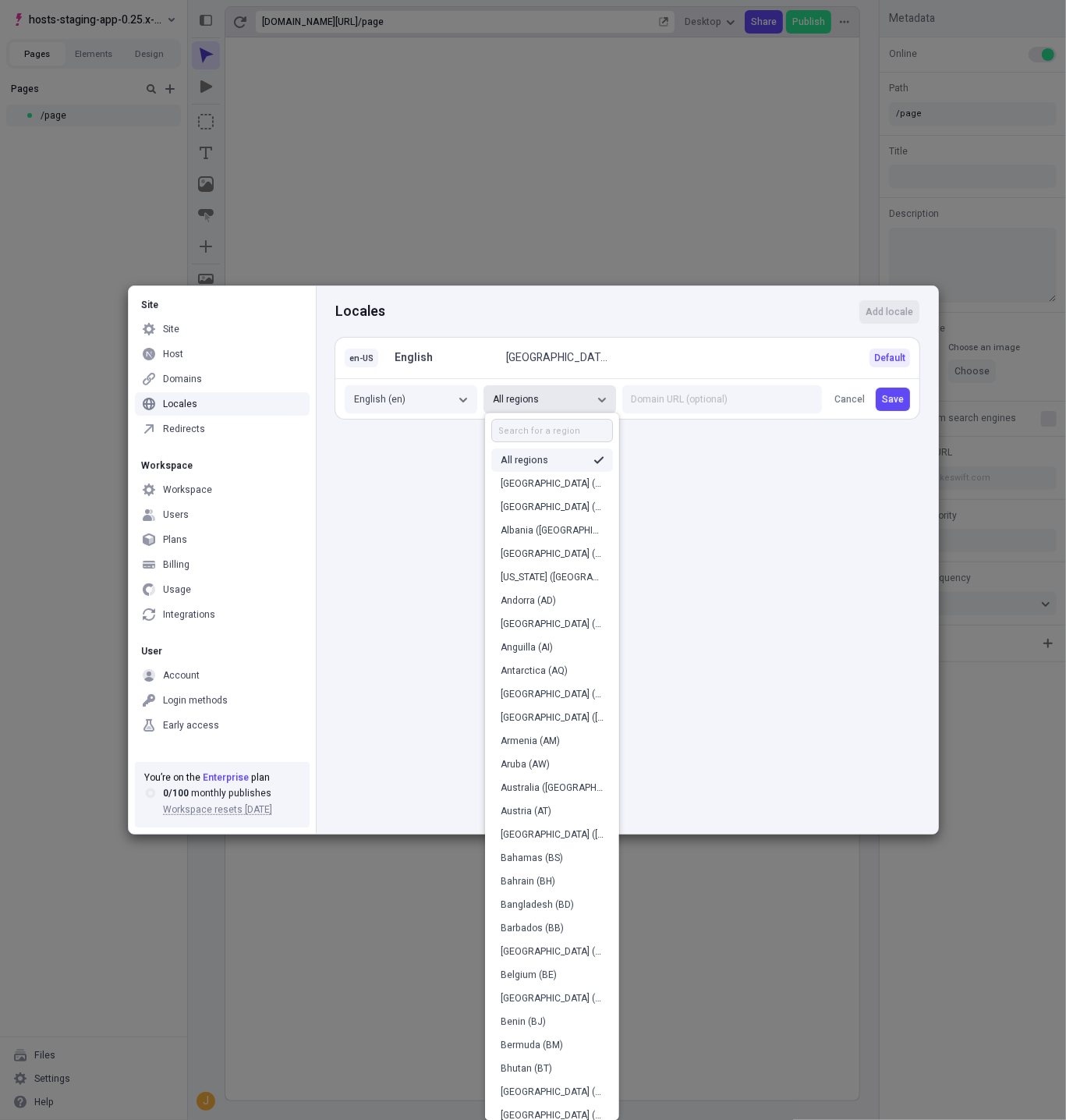
click at [508, 439] on input "text" at bounding box center [552, 431] width 121 height 24
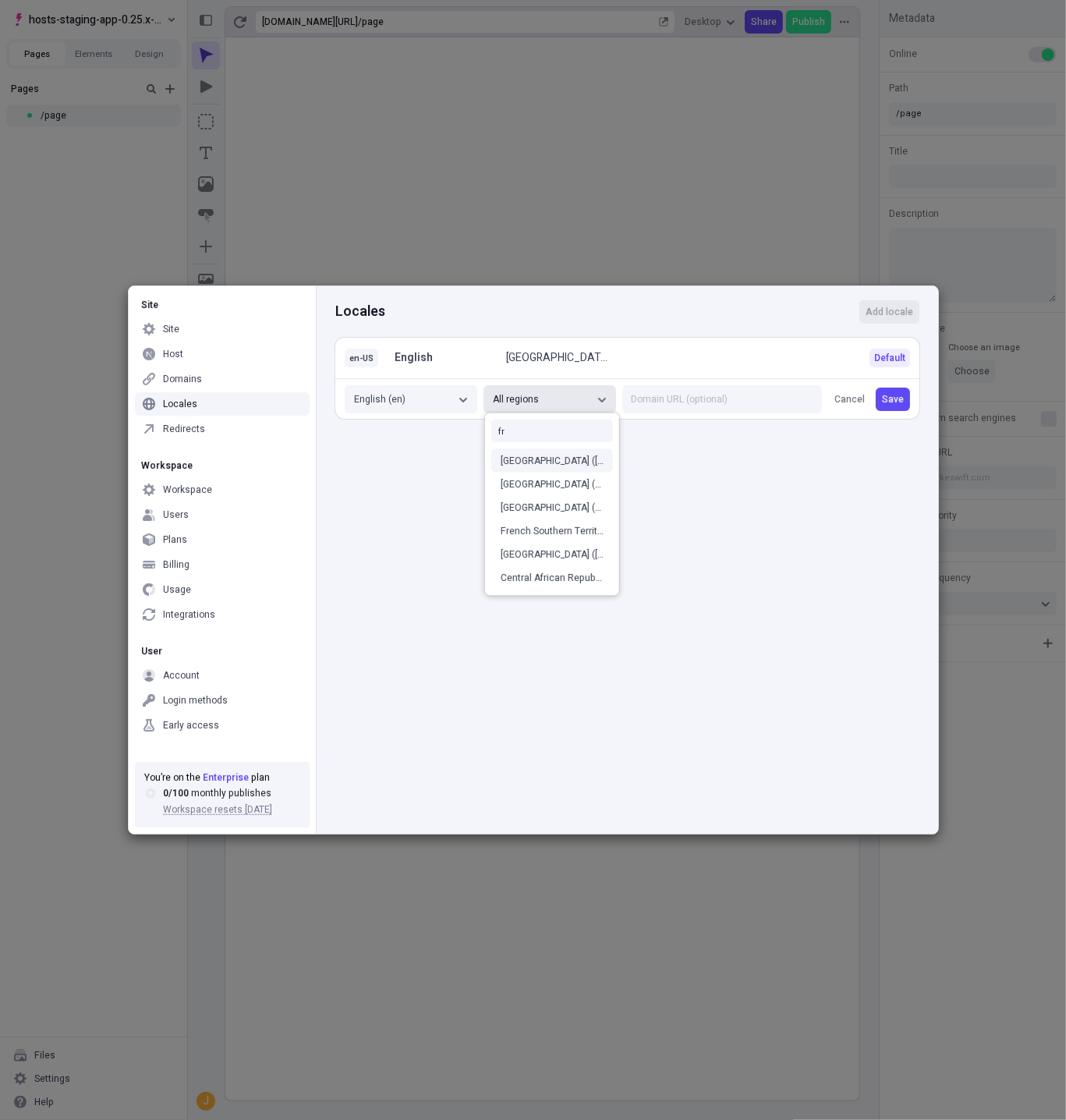
type input "fr"
click at [527, 456] on div "[GEOGRAPHIC_DATA] ([GEOGRAPHIC_DATA])" at bounding box center [553, 461] width 103 height 12
click at [923, 393] on span "Save" at bounding box center [934, 398] width 22 height 12
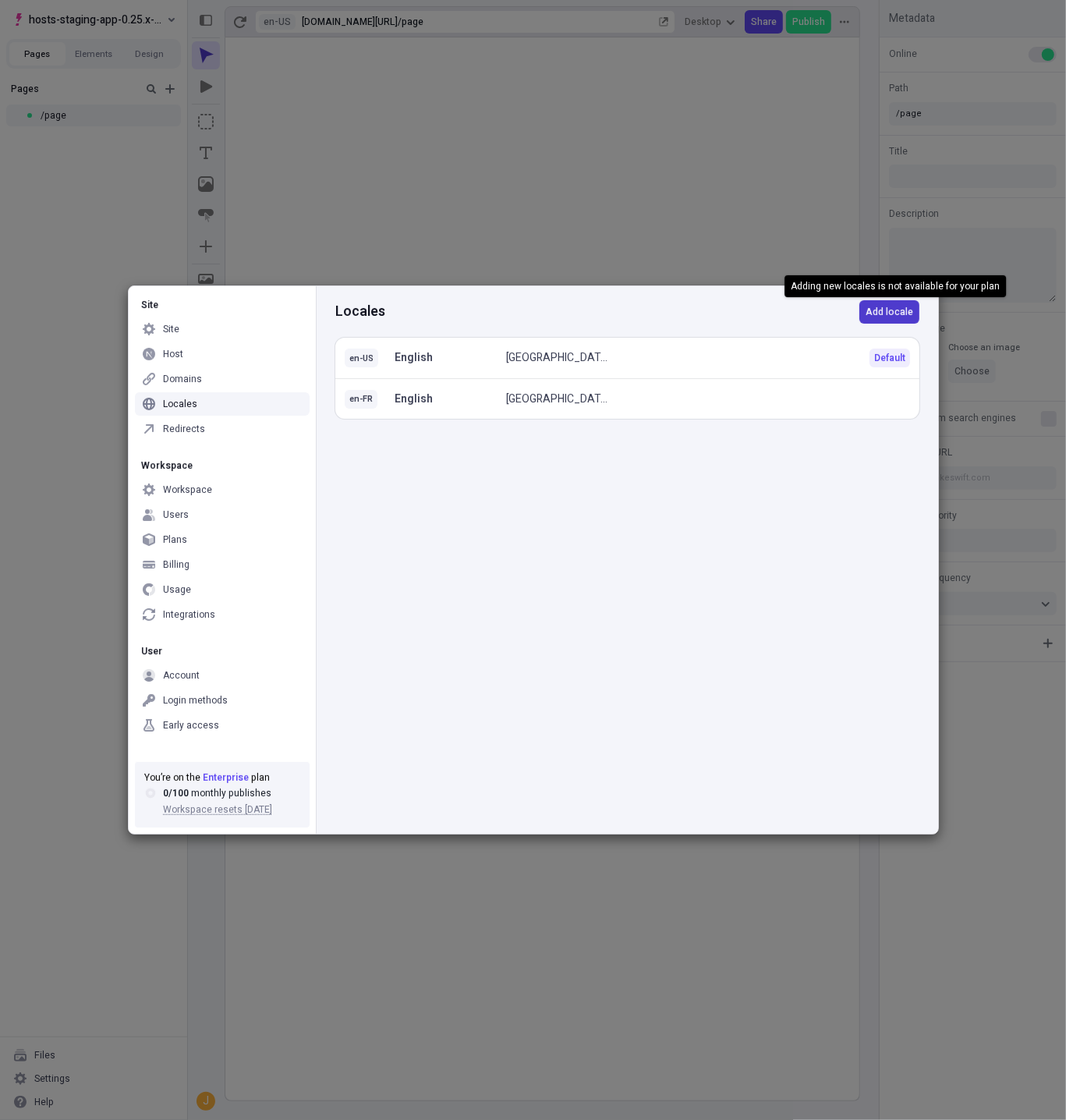
click at [900, 311] on span "Add locale" at bounding box center [890, 312] width 48 height 12
click at [376, 445] on span "Language" at bounding box center [376, 439] width 43 height 14
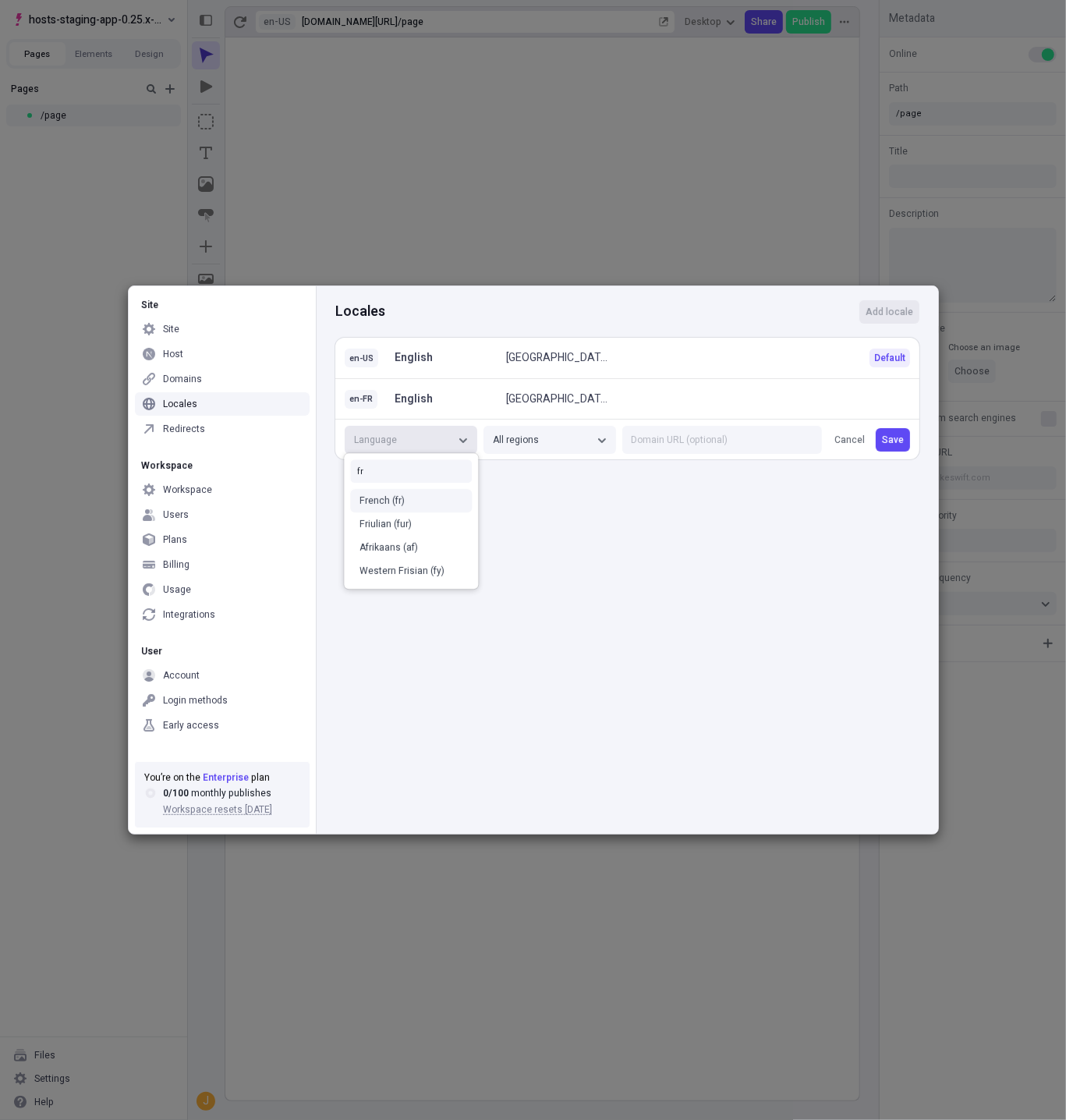
type input "fr"
click at [390, 501] on div "French (fr)" at bounding box center [411, 500] width 103 height 12
click at [571, 444] on div "All regions" at bounding box center [542, 439] width 98 height 12
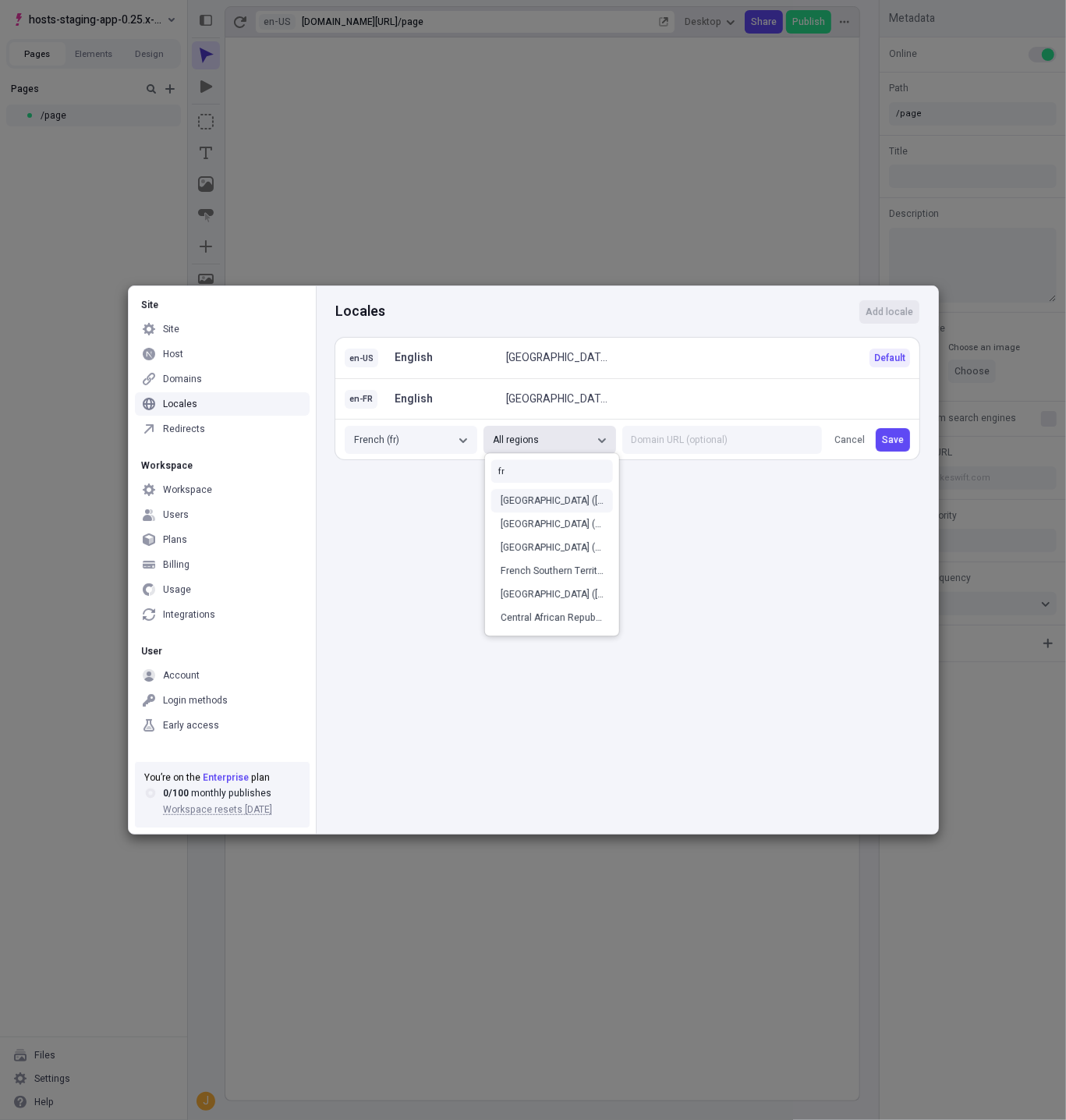
type input "fr"
click at [536, 499] on div "[GEOGRAPHIC_DATA] ([GEOGRAPHIC_DATA])" at bounding box center [553, 500] width 103 height 12
click at [911, 436] on button "Save" at bounding box center [928, 439] width 34 height 24
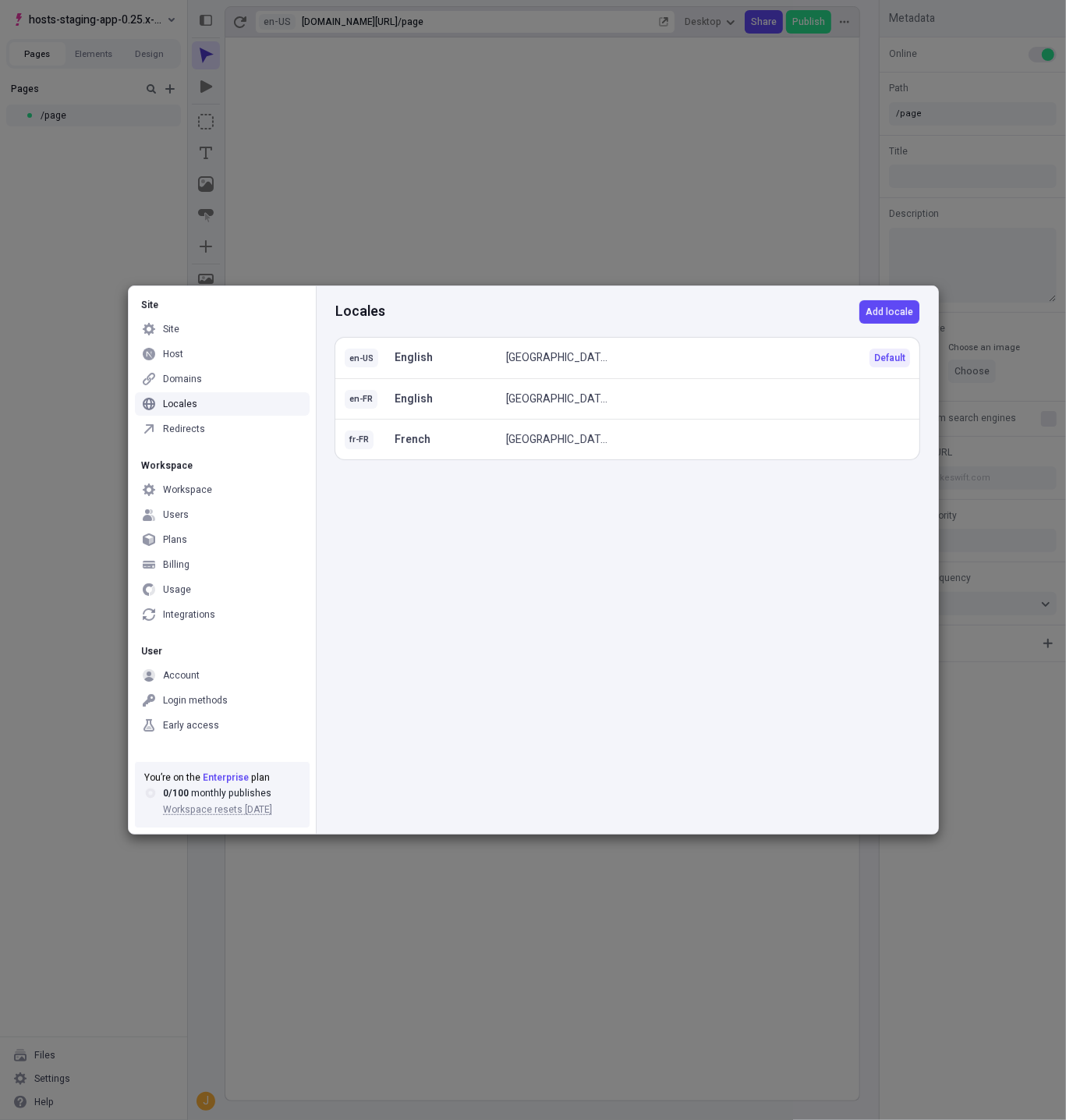
click at [535, 312] on div "Locales Add locale" at bounding box center [627, 312] width 584 height 52
click at [412, 209] on div "Site Site Host Domains Locales Redirects Workspace Workspace Users Plans Billin…" at bounding box center [533, 560] width 1066 height 1120
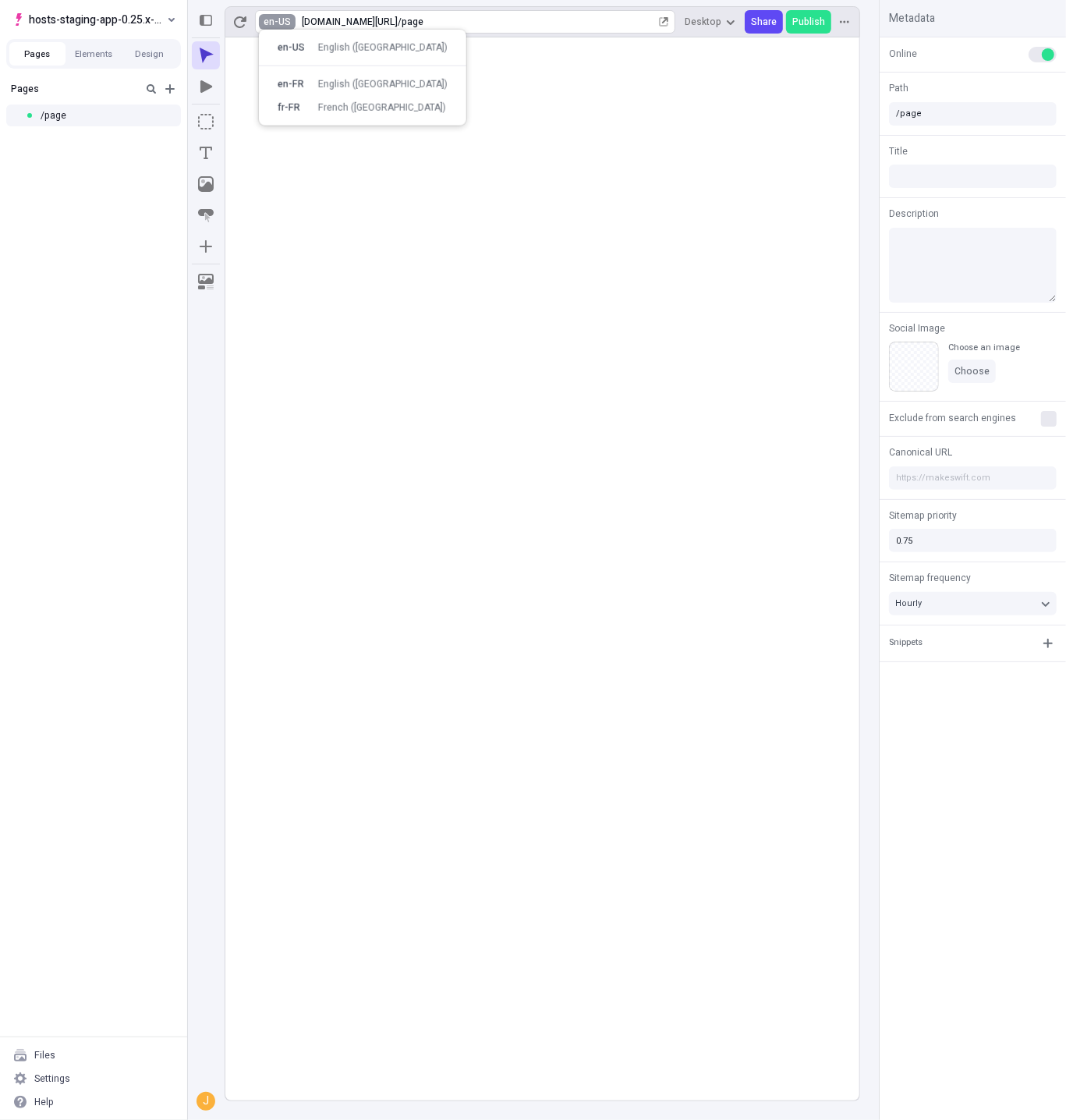
click at [287, 24] on html "hosts-staging-app-0.25.x-nextjs-15 Pages Elements Design Pages /page Files Sett…" at bounding box center [533, 560] width 1066 height 1120
click at [602, 71] on body "hosts-staging-app-0.25.x-nextjs-15 Pages Elements Design Pages /page Files Sett…" at bounding box center [533, 560] width 1066 height 1120
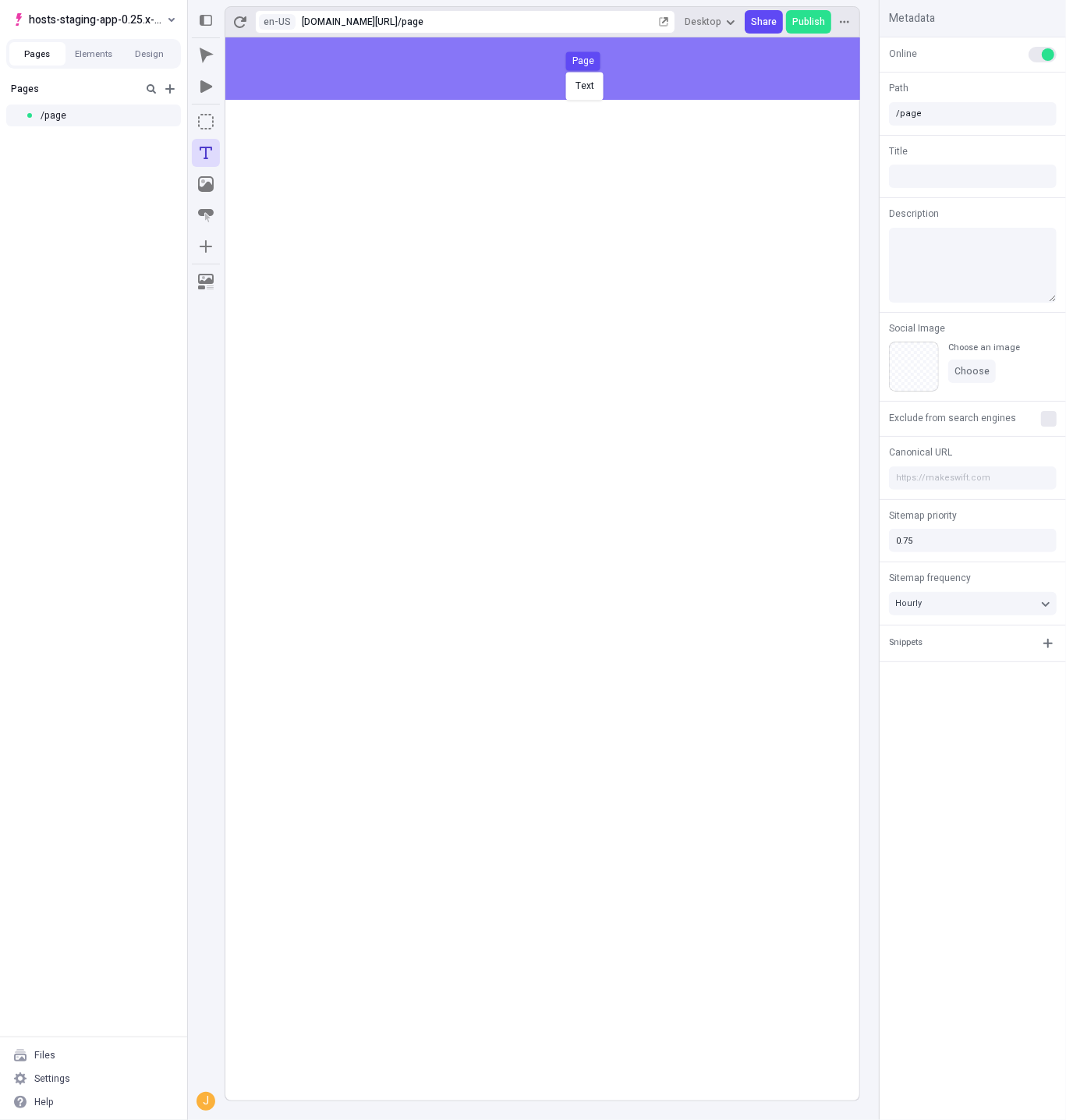
click at [449, 65] on div "Text Page" at bounding box center [533, 560] width 1066 height 1120
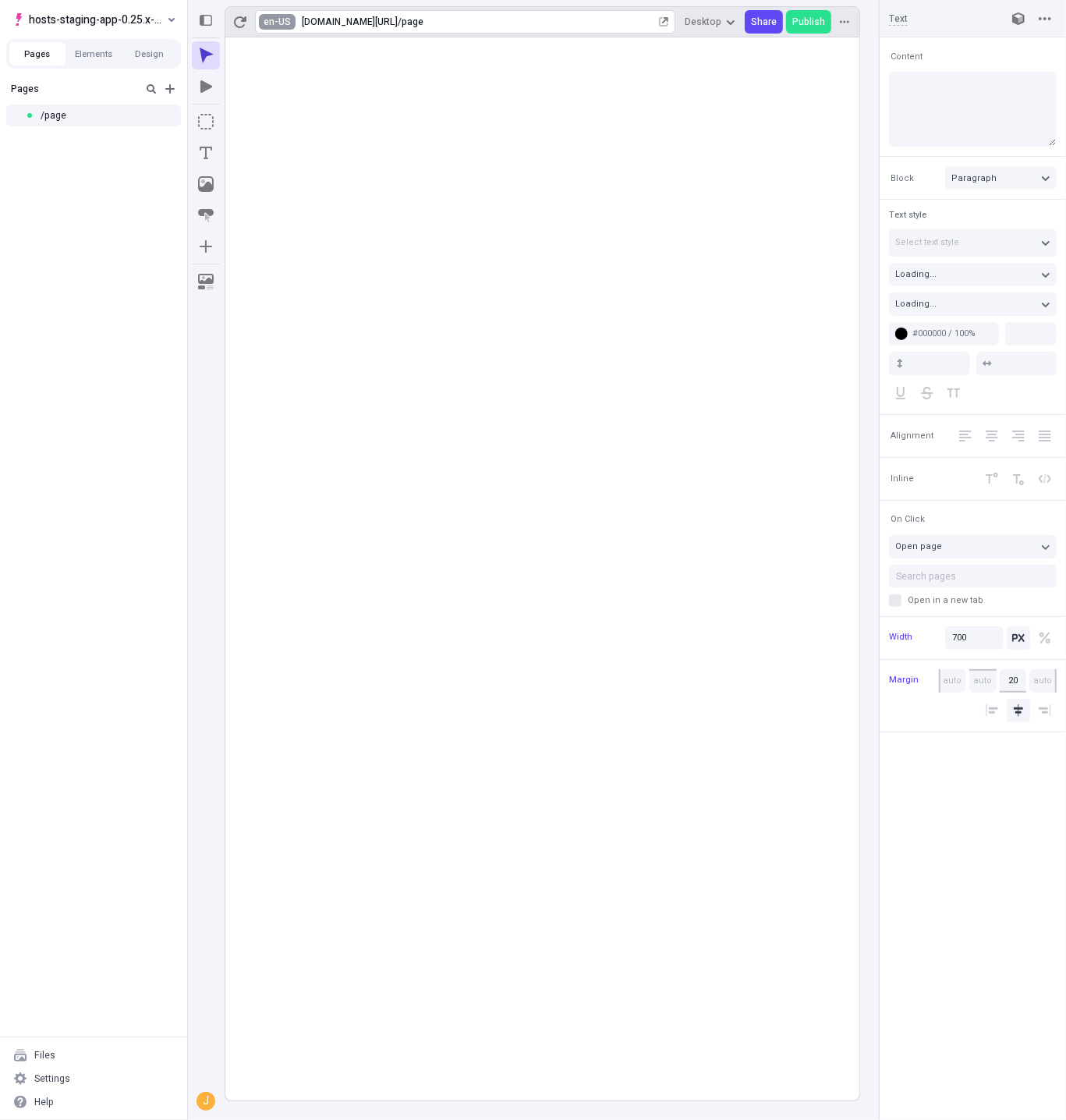
type input "18"
type input "1.5"
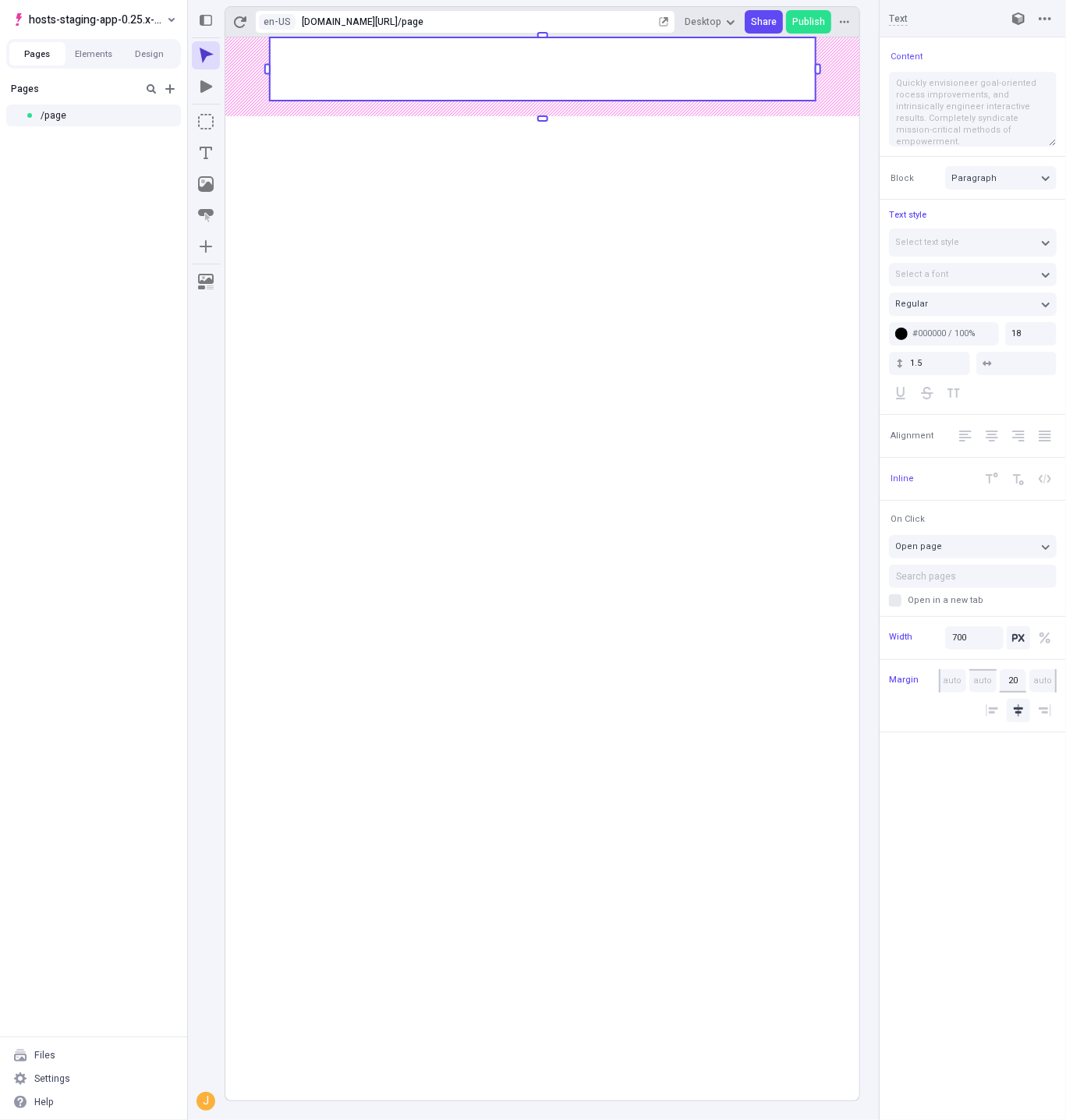
click at [317, 71] on rect at bounding box center [543, 69] width 546 height 63
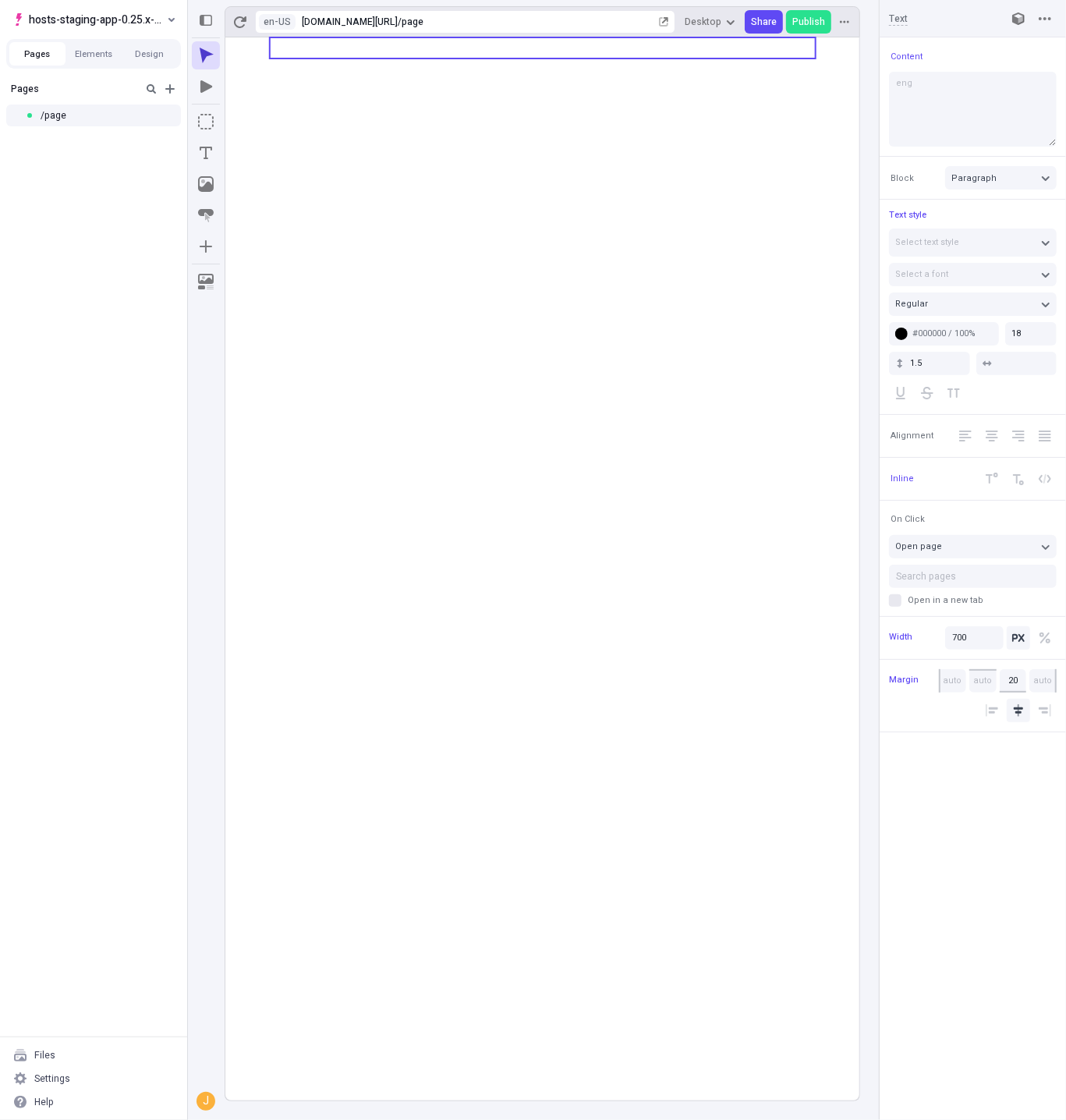
type textarea "eng"
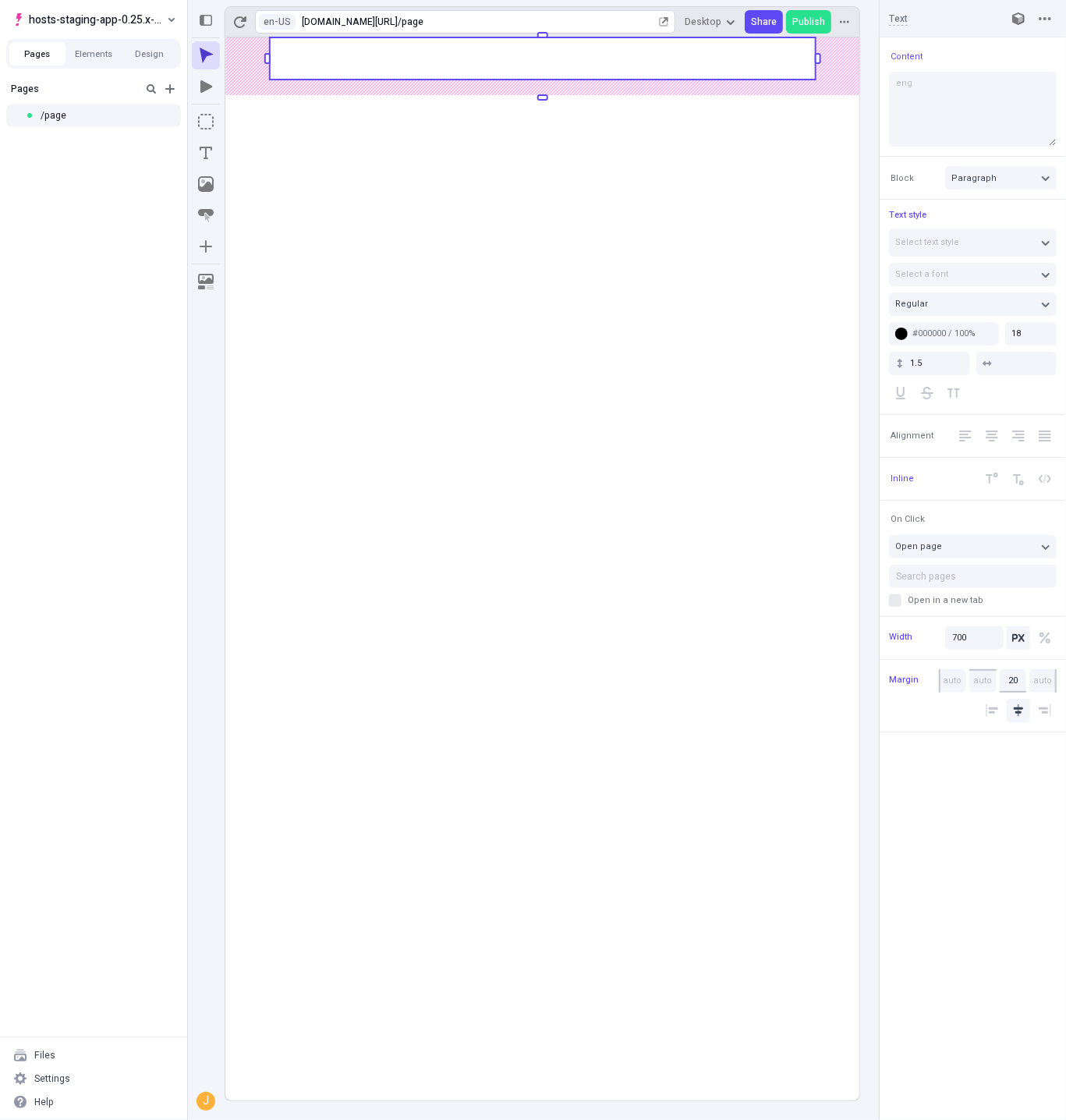
click at [288, 30] on div "en-US [URL][DOMAIN_NAME] / page" at bounding box center [465, 21] width 421 height 24
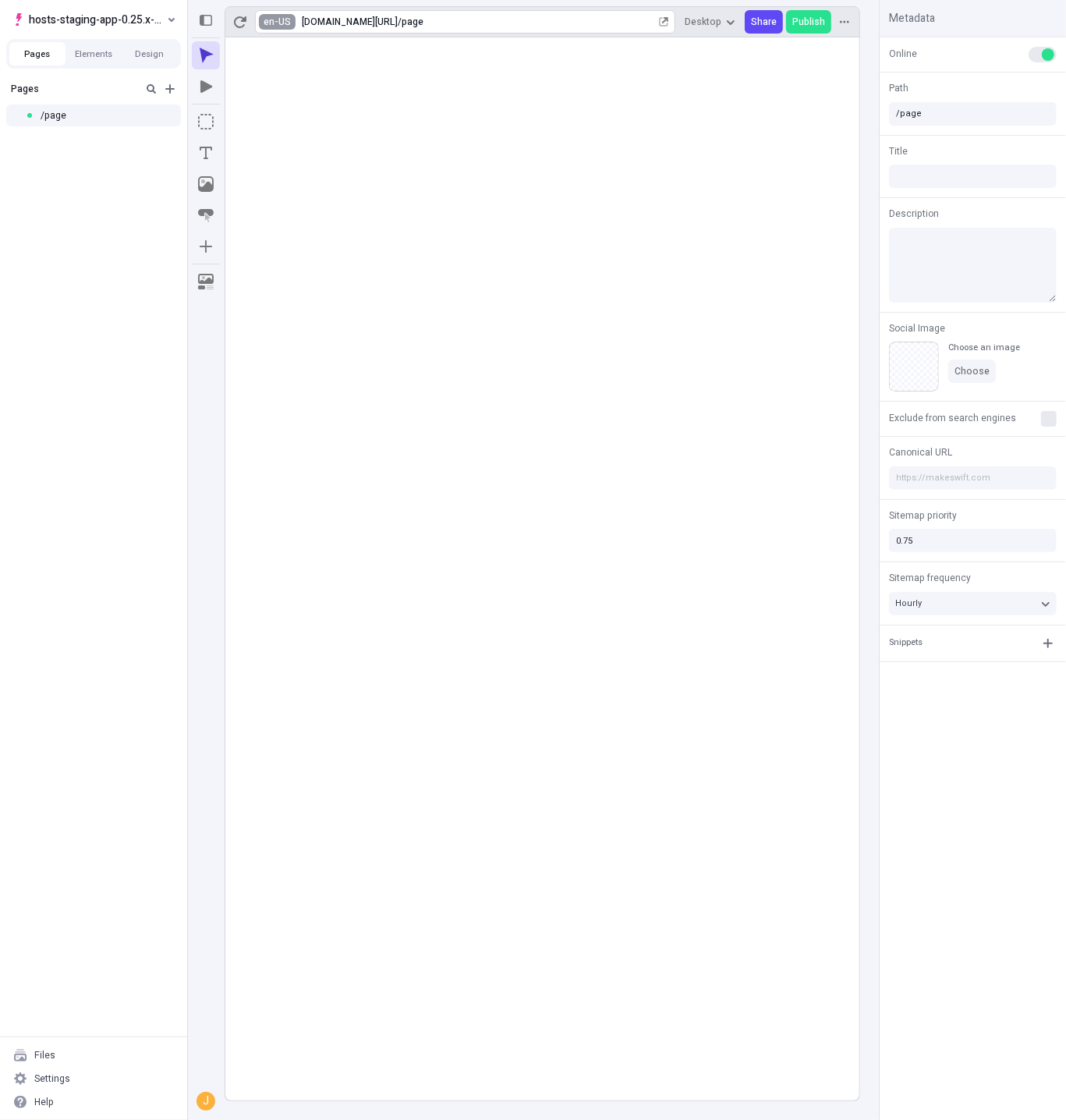
click at [277, 20] on html "hosts-staging-app-0.25.x-nextjs-15 Pages Elements Design Pages /page Files Sett…" at bounding box center [533, 560] width 1066 height 1120
click at [325, 83] on div "English ([GEOGRAPHIC_DATA])" at bounding box center [383, 84] width 130 height 12
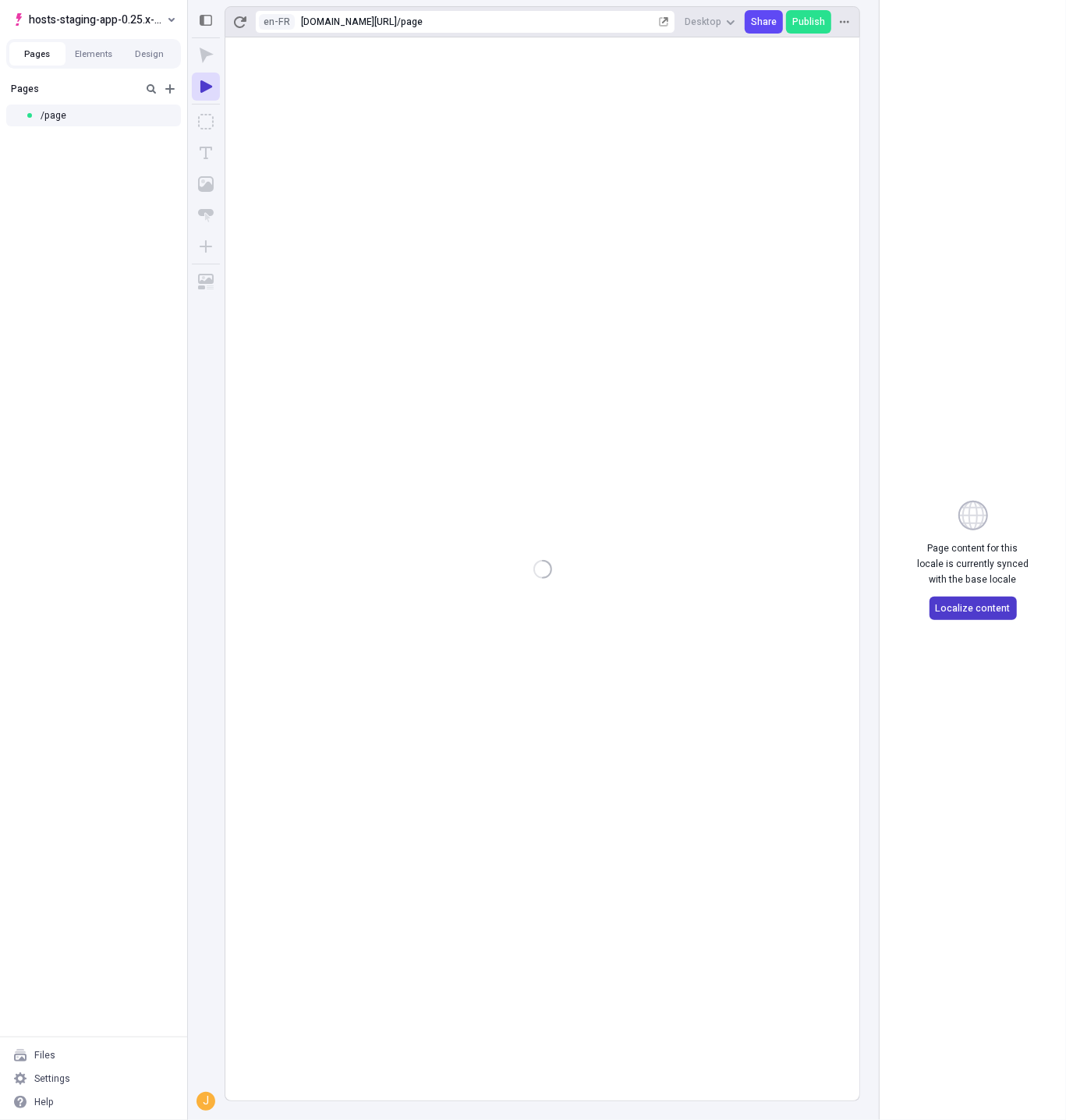
click at [976, 607] on span "Localize content" at bounding box center [973, 608] width 75 height 12
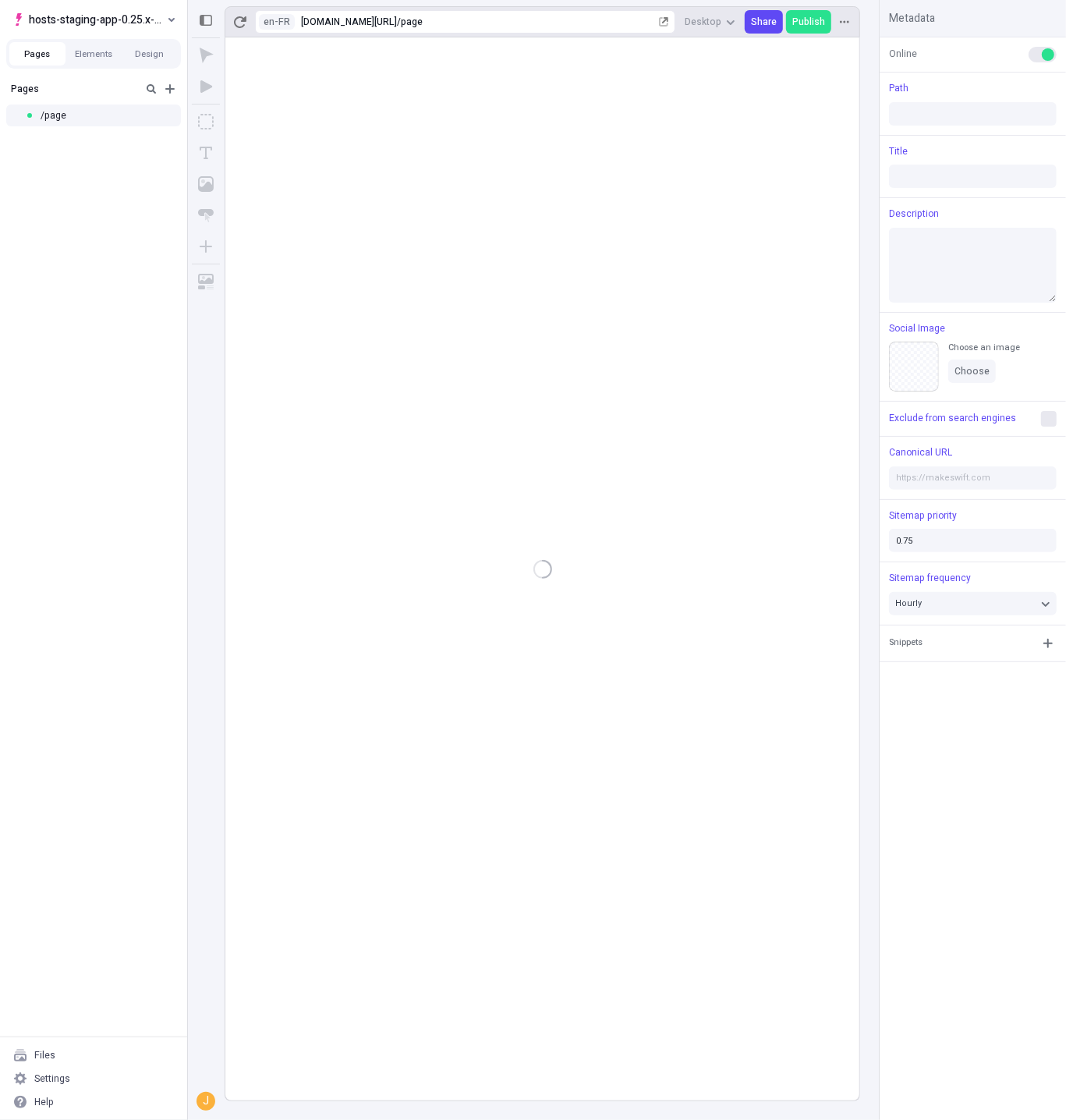
type input "/page"
click at [841, 20] on icon "button" at bounding box center [844, 21] width 9 height 2
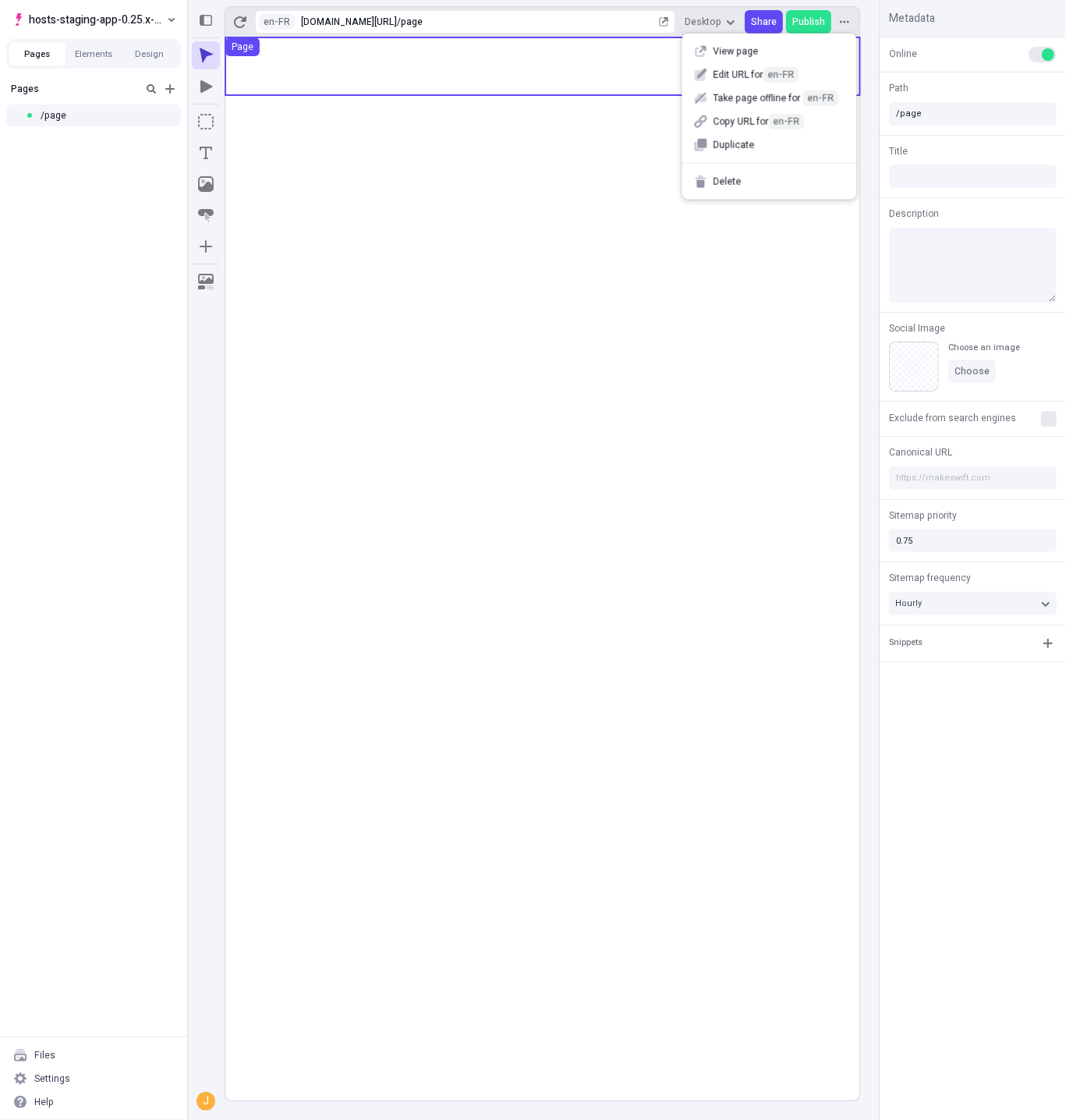
click at [362, 89] on use at bounding box center [543, 66] width 635 height 57
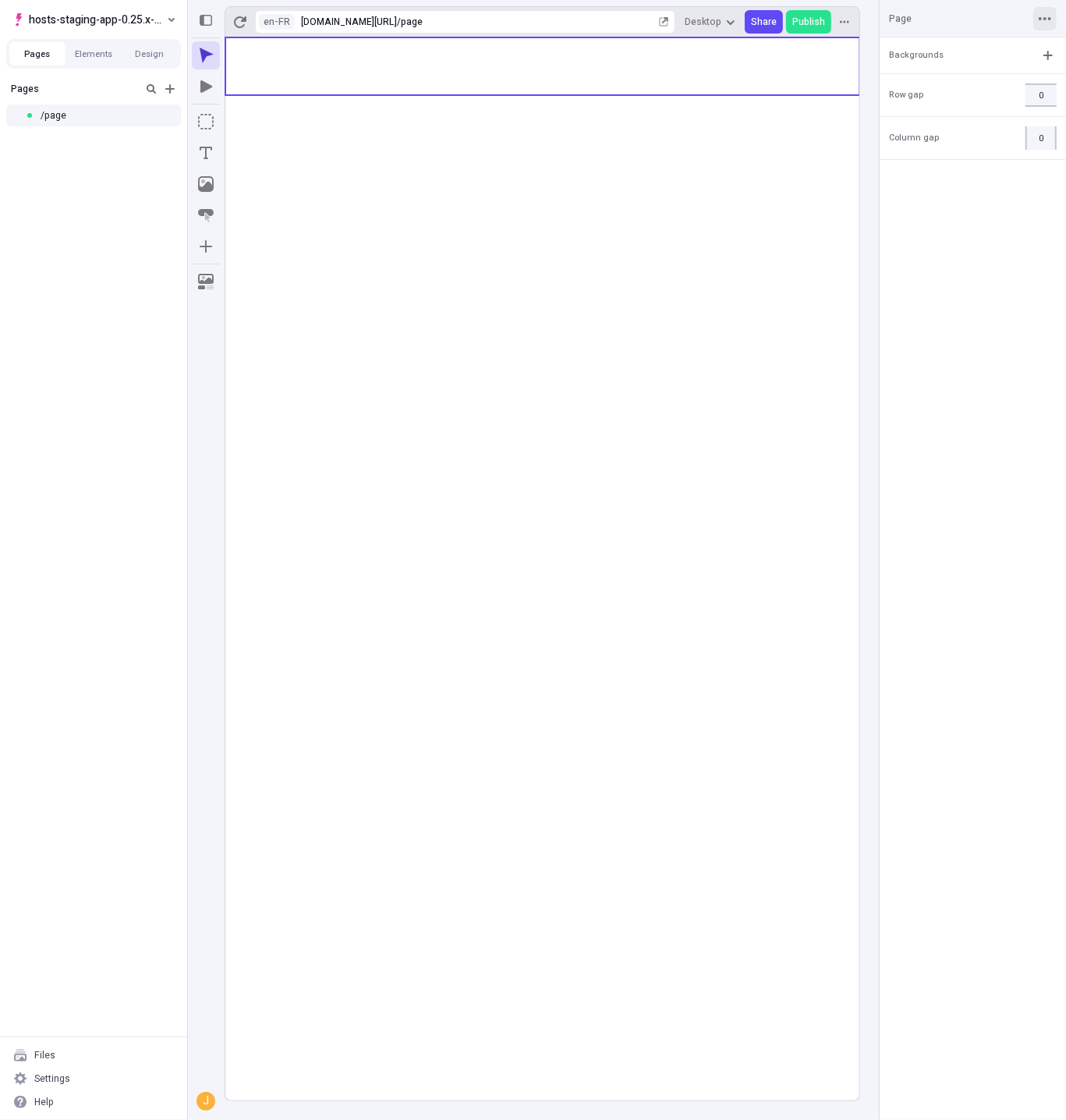
click at [1054, 19] on button "button" at bounding box center [1045, 19] width 24 height 24
click at [1005, 46] on div "Reset to base locale" at bounding box center [985, 51] width 119 height 12
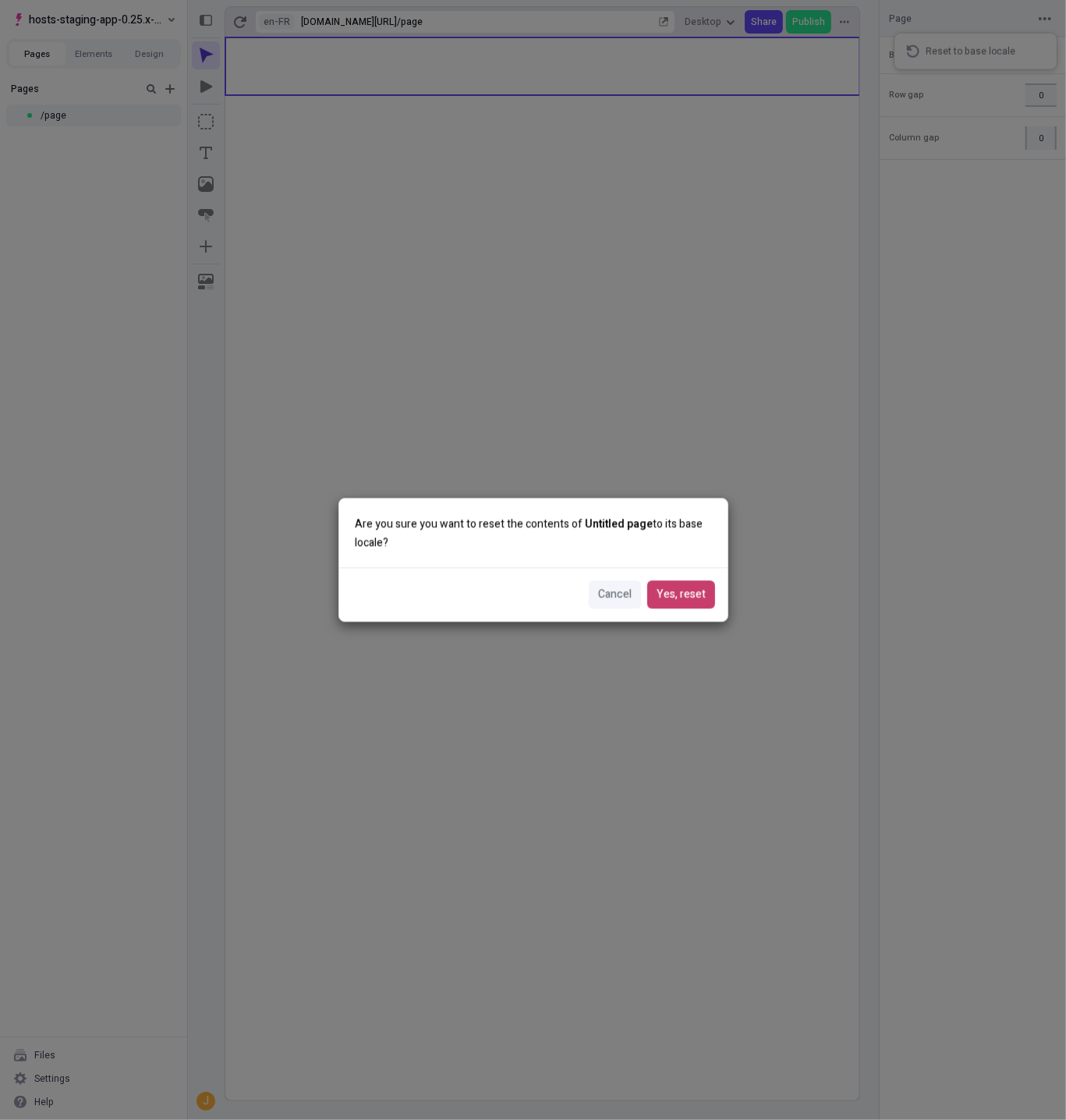
click at [699, 601] on span "Yes, reset" at bounding box center [681, 594] width 49 height 17
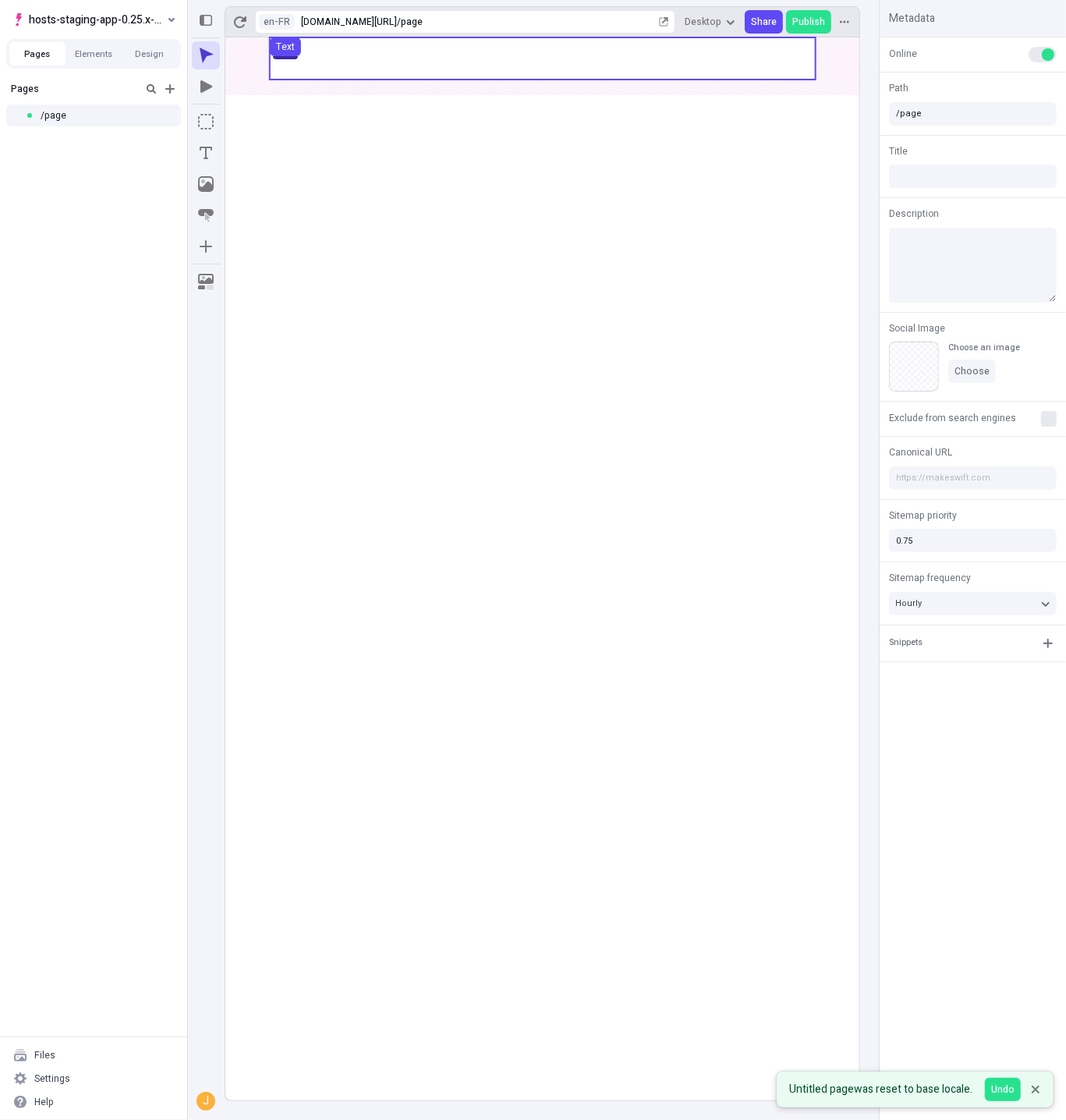
click at [280, 46] on div "Text" at bounding box center [285, 46] width 19 height 12
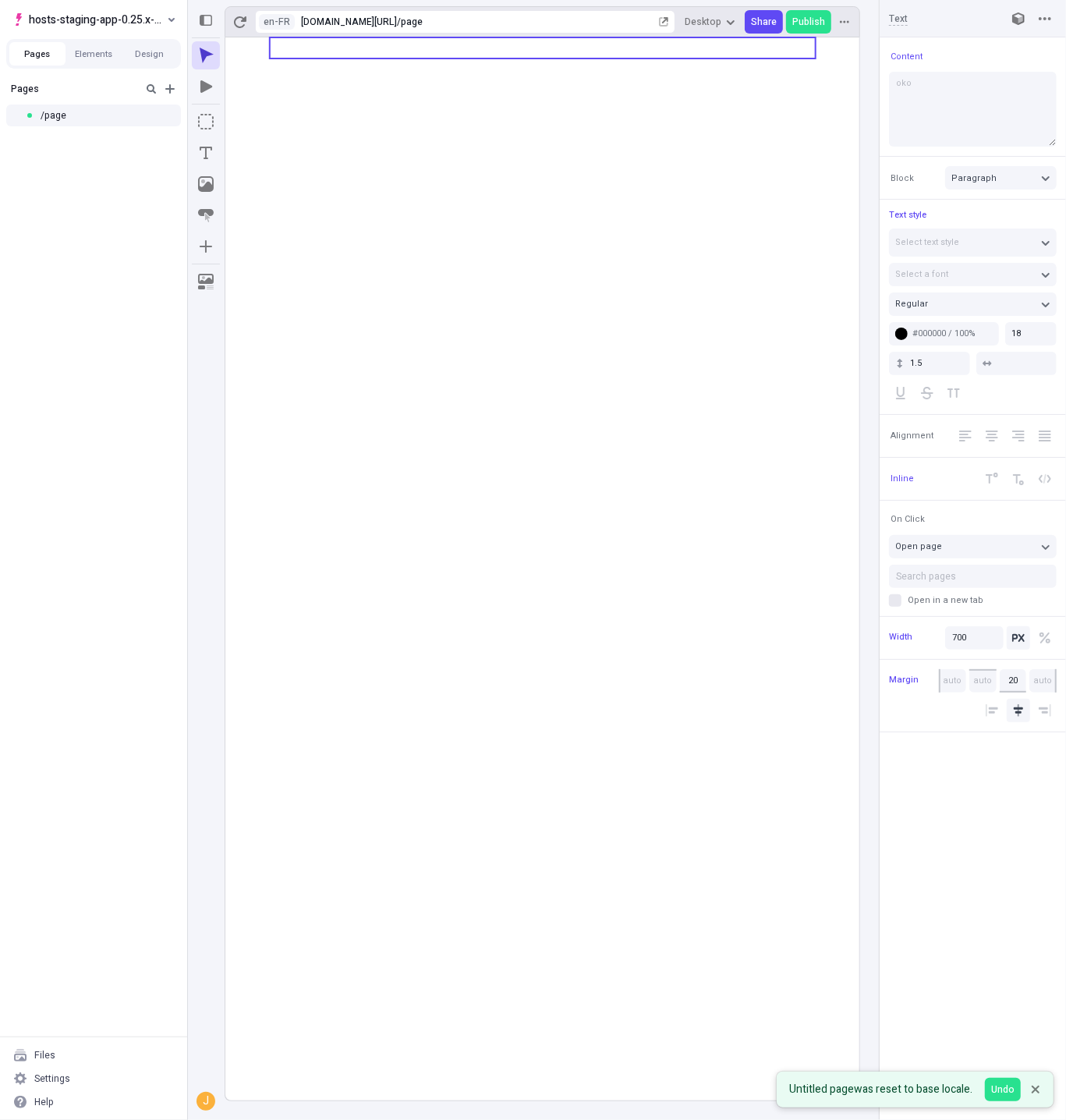
type textarea "okok"
click at [1052, 20] on button "button" at bounding box center [1045, 19] width 24 height 24
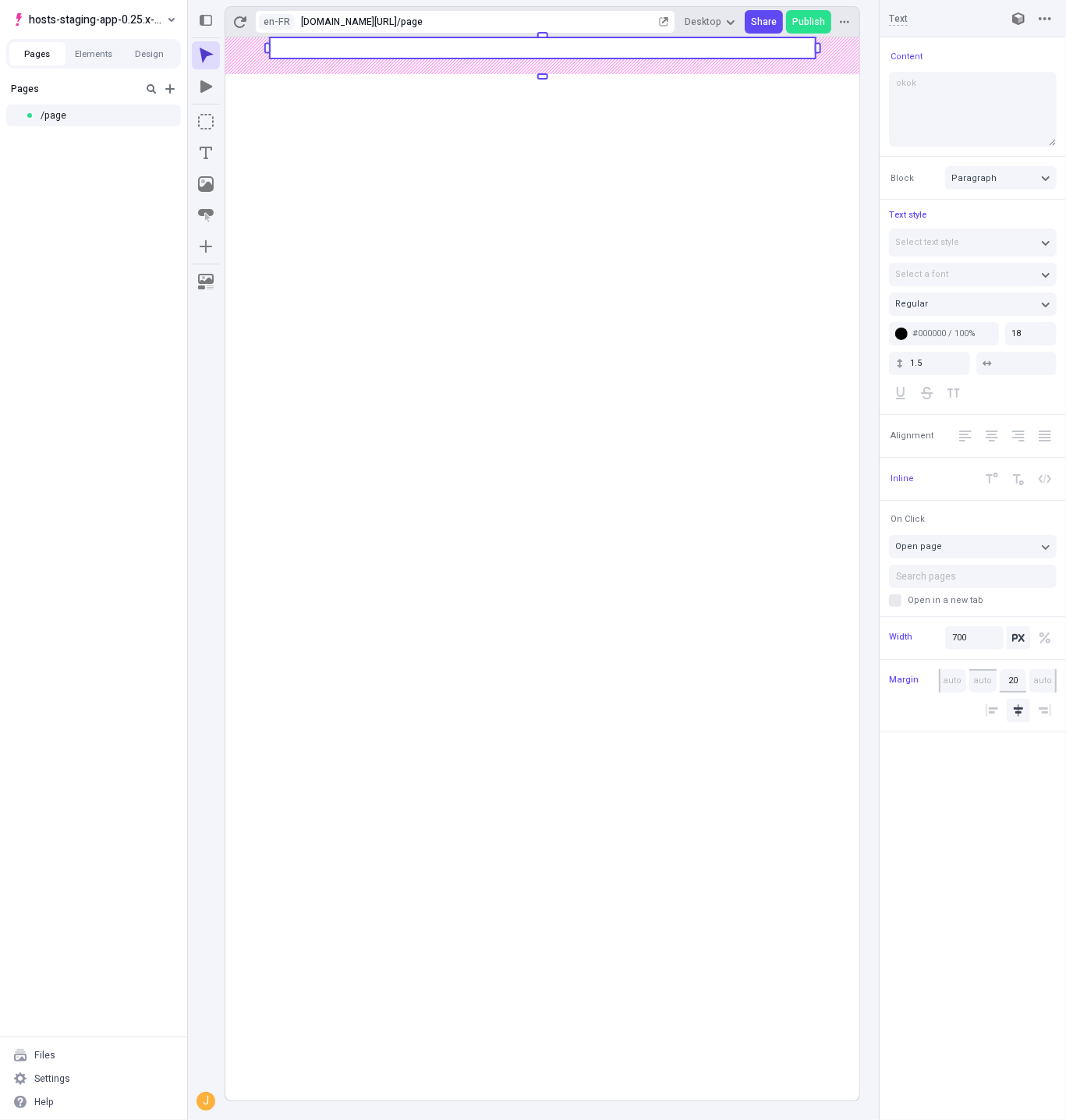
click at [846, 40] on rect at bounding box center [542, 569] width 634 height 1063
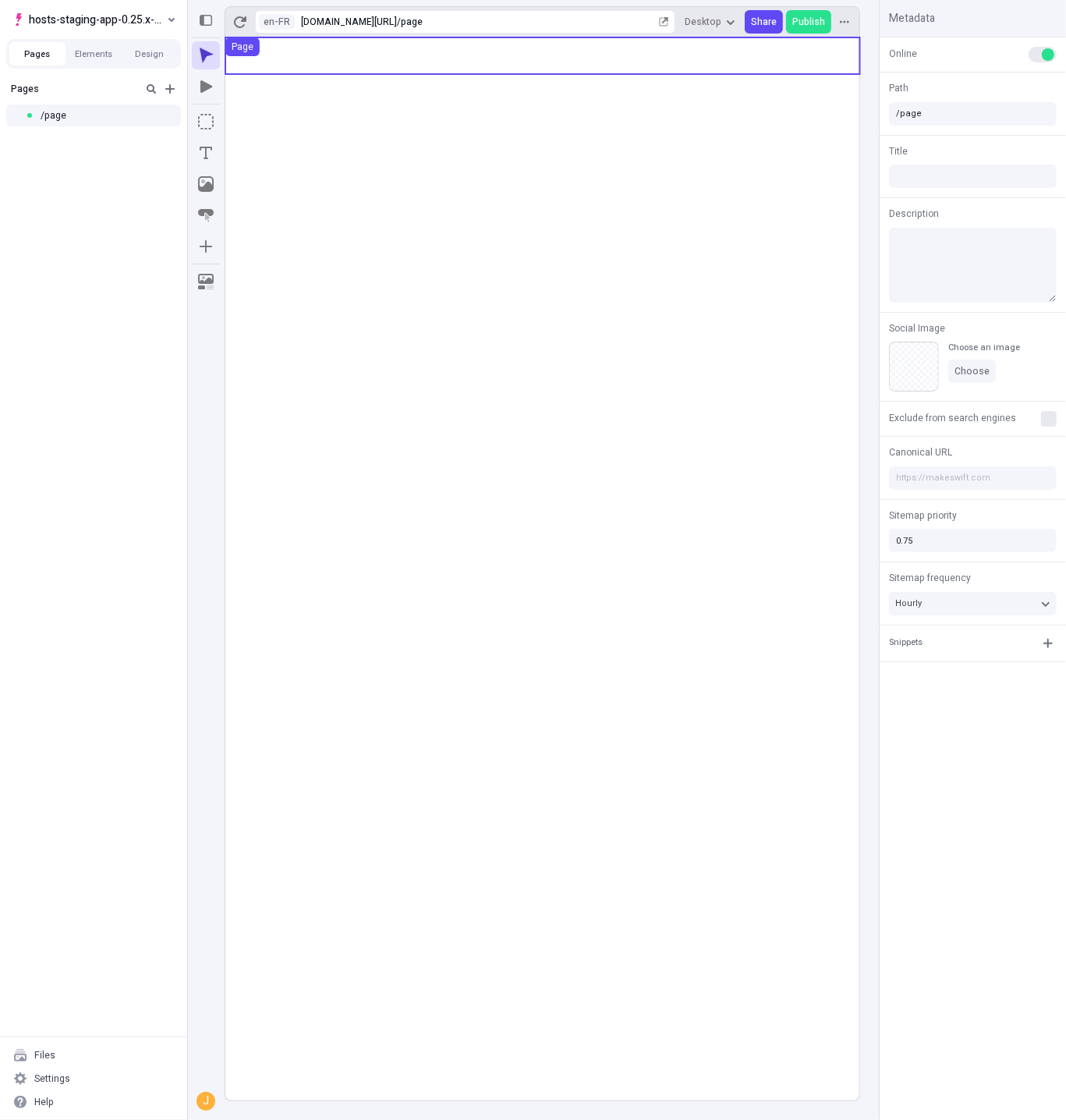
click at [454, 67] on use at bounding box center [543, 56] width 635 height 37
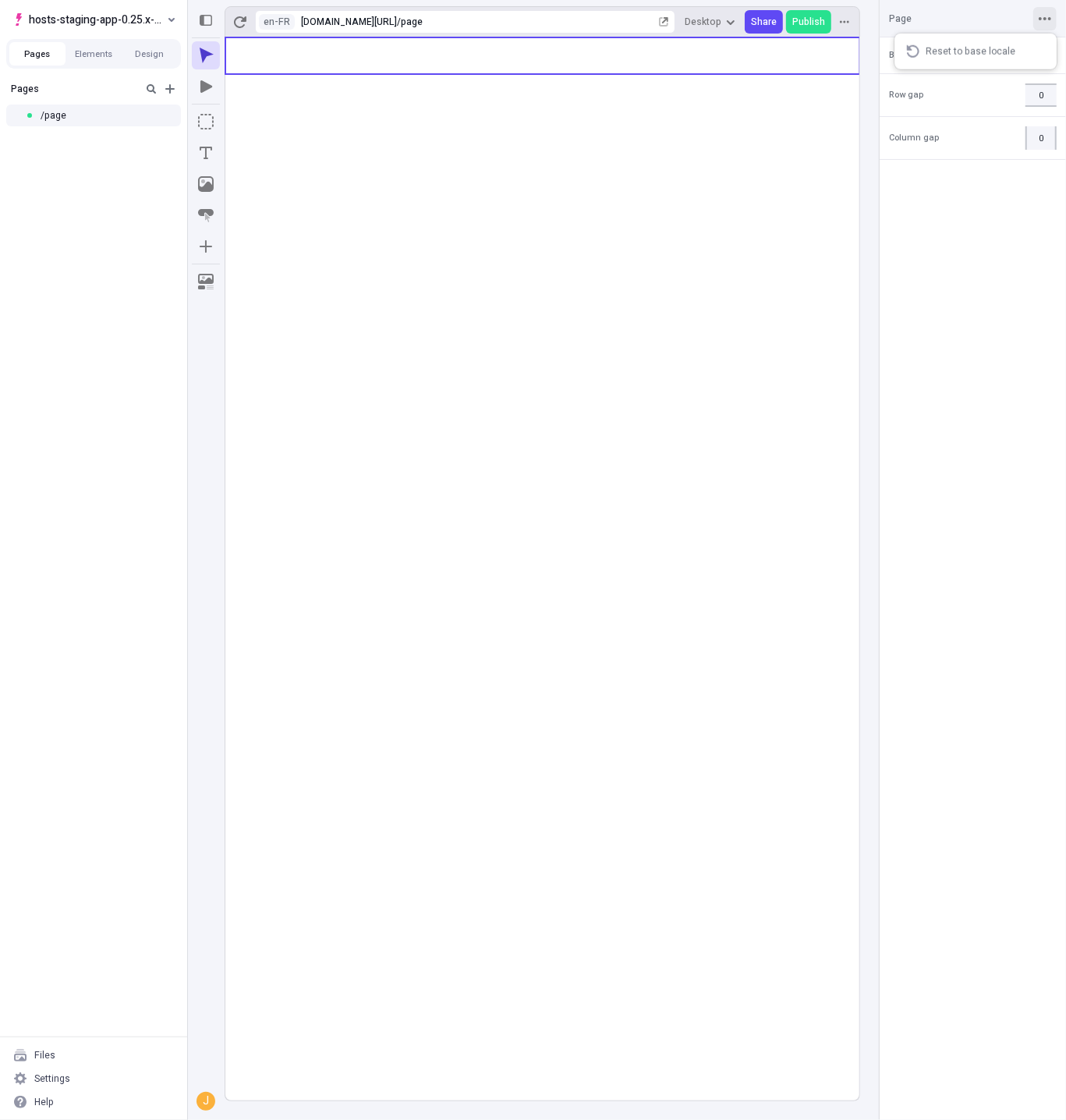
click at [1036, 18] on button "button" at bounding box center [1045, 19] width 24 height 24
click at [986, 46] on div "Reset to base locale" at bounding box center [985, 51] width 119 height 12
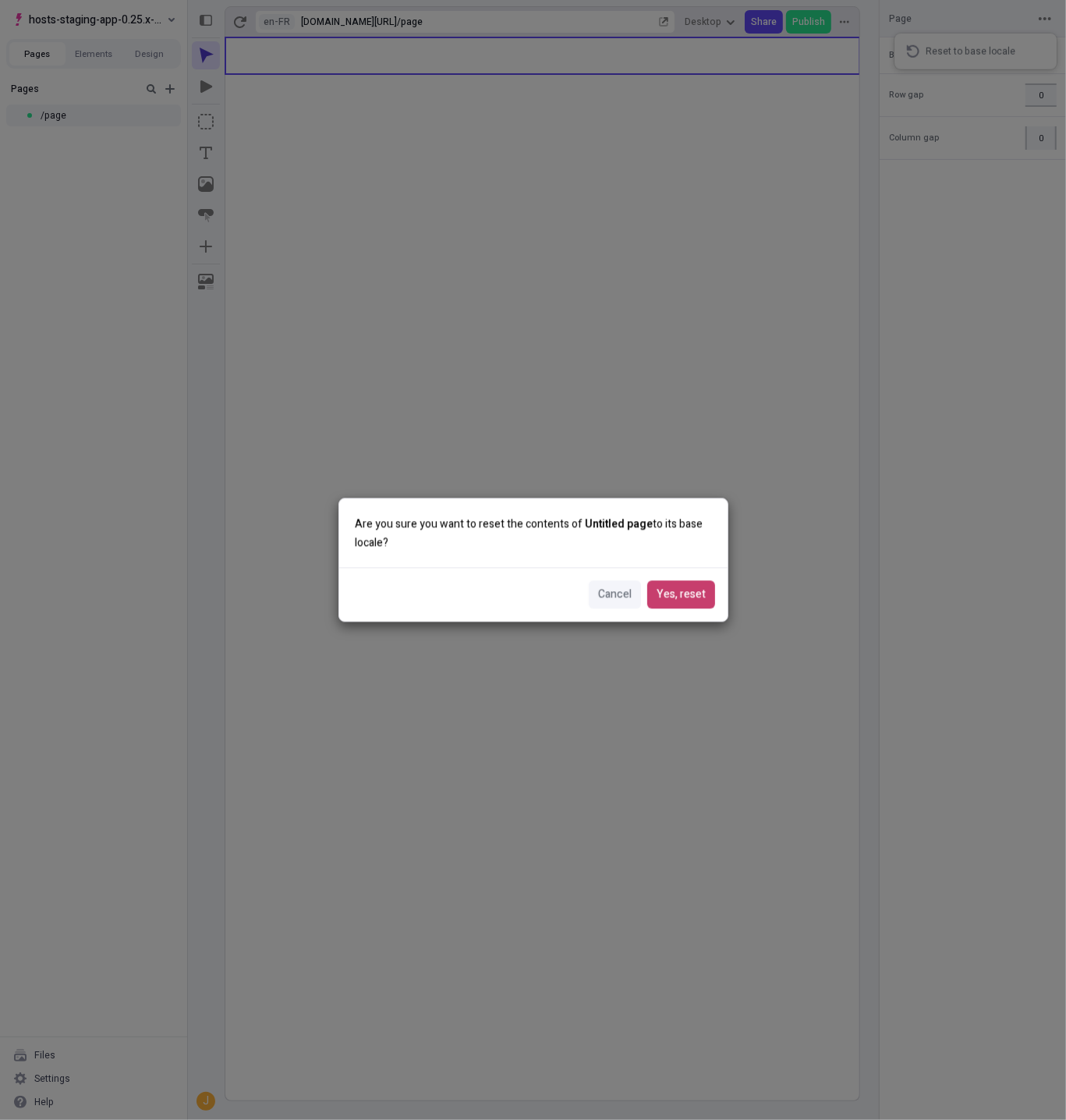
click at [681, 583] on button "Yes, reset" at bounding box center [681, 595] width 68 height 28
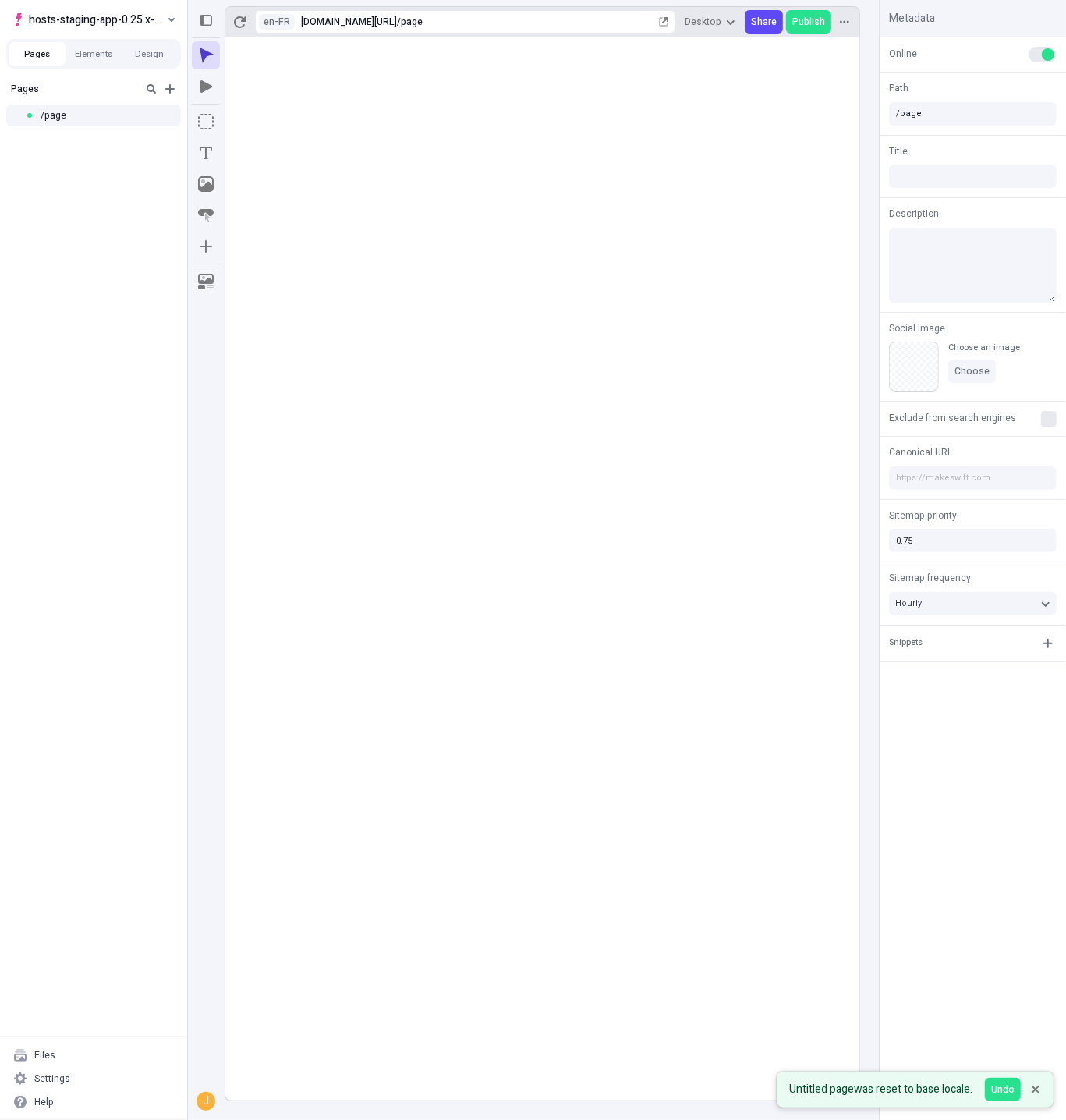
click at [547, 356] on rect at bounding box center [542, 569] width 634 height 1063
click at [113, 17] on span "hosts-staging-app-0.25.x-nextjs-15" at bounding box center [96, 19] width 135 height 19
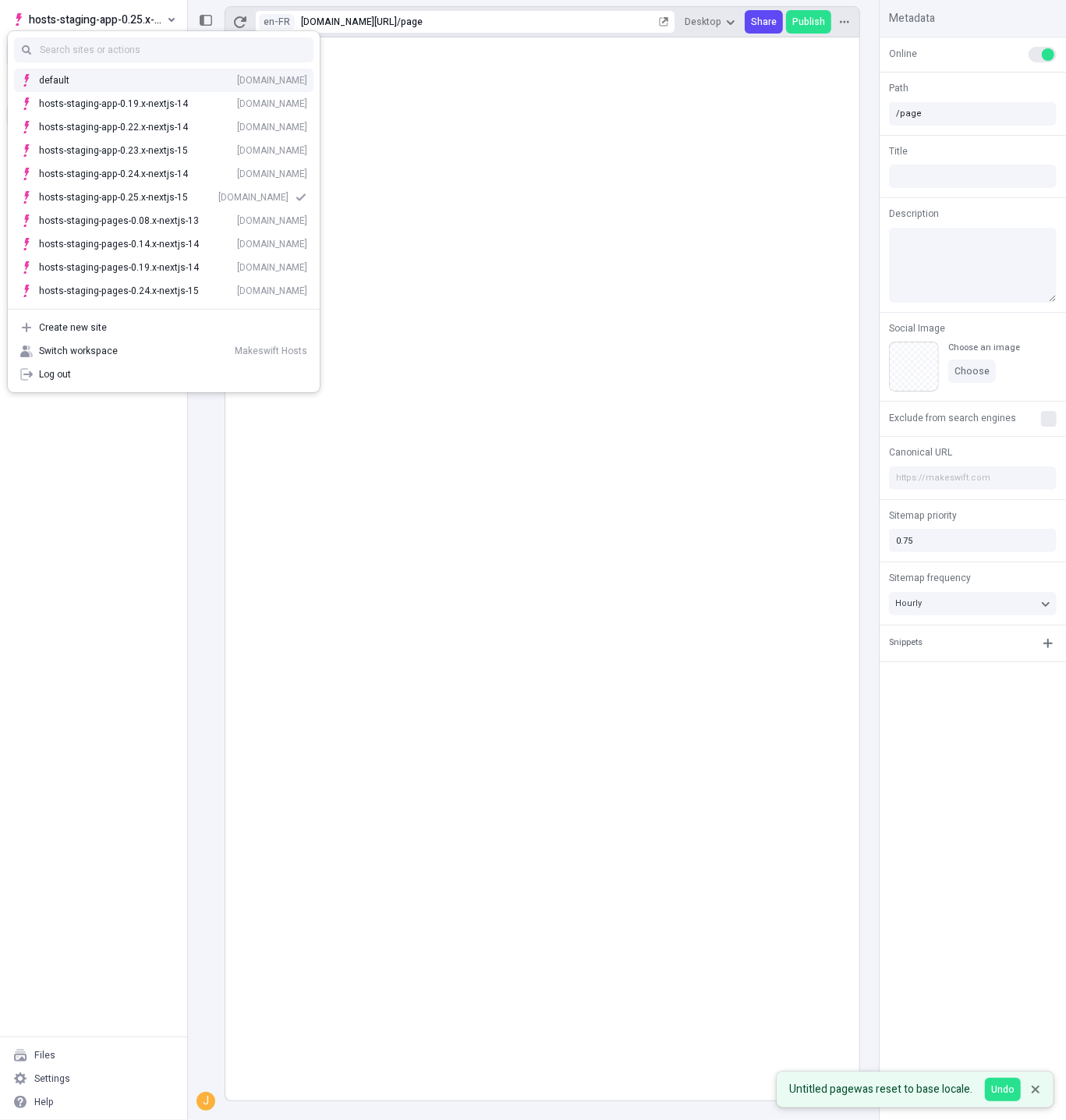
click at [718, 219] on rect at bounding box center [542, 569] width 634 height 1063
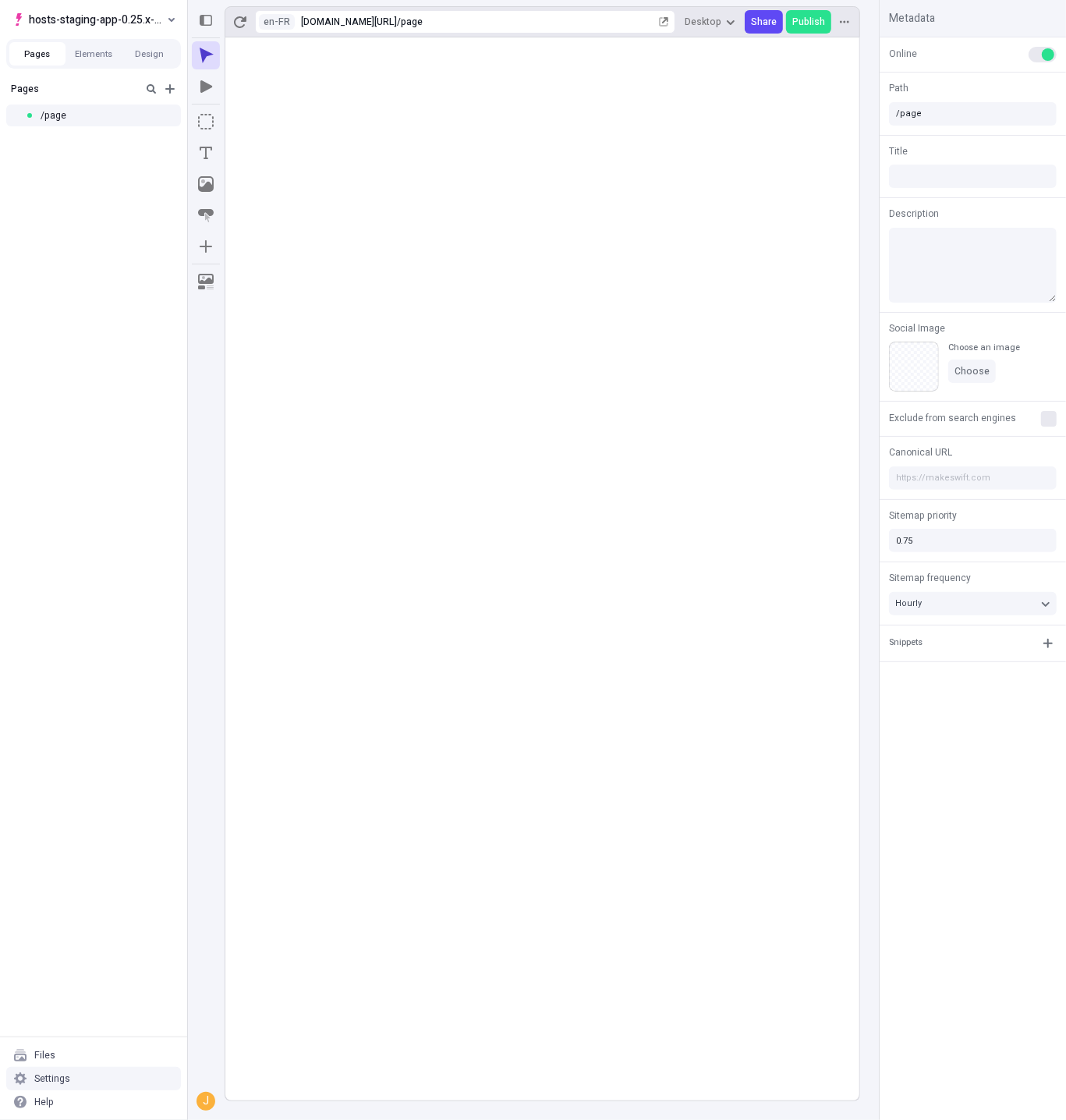
click at [80, 1077] on div "Settings" at bounding box center [93, 1078] width 175 height 24
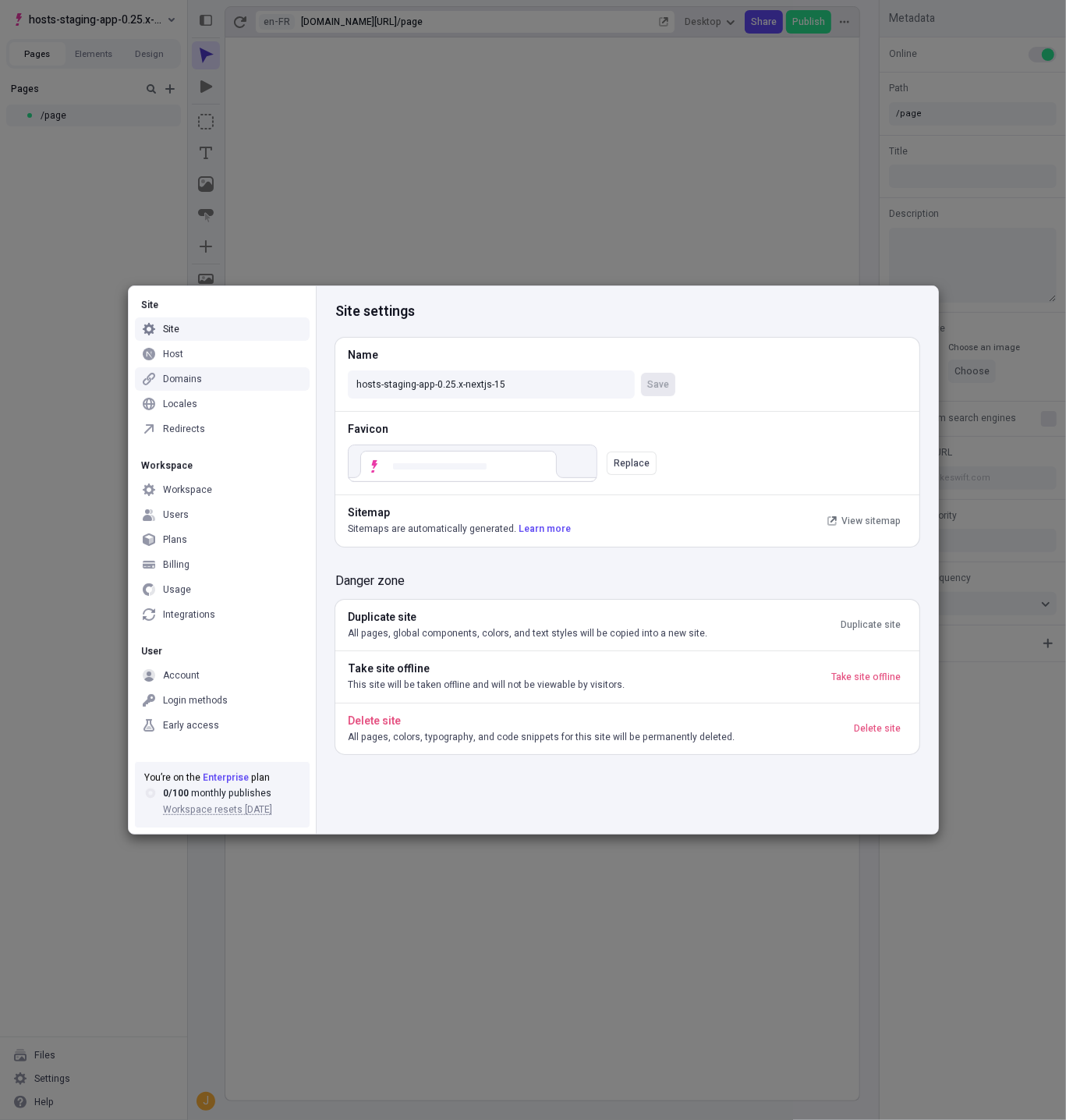
click at [203, 380] on div "Domains" at bounding box center [222, 379] width 175 height 24
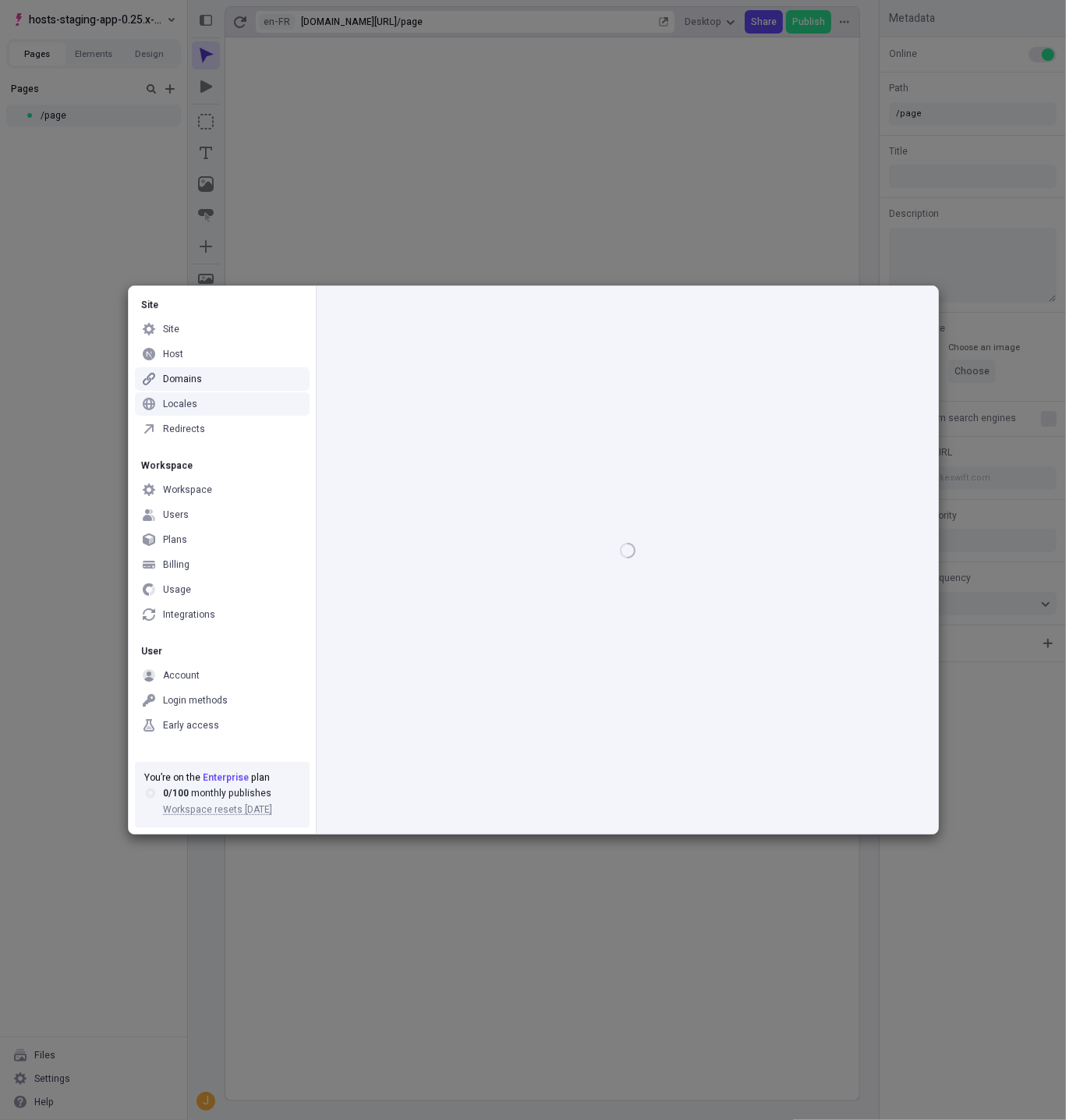
click at [183, 406] on div "Locales" at bounding box center [180, 403] width 34 height 12
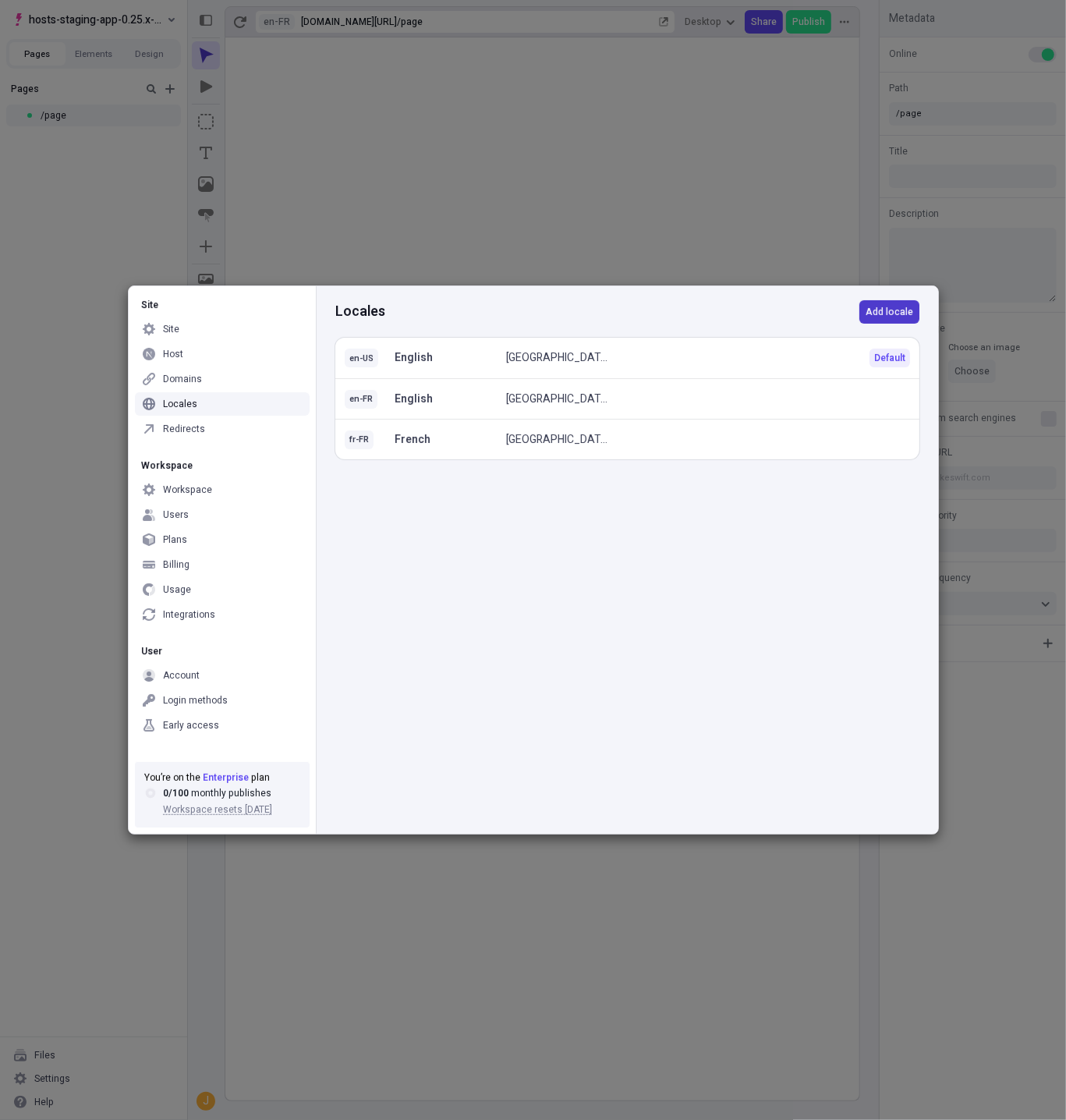
click at [890, 312] on span "Add locale" at bounding box center [890, 312] width 48 height 12
click at [391, 485] on span "Language" at bounding box center [376, 480] width 43 height 14
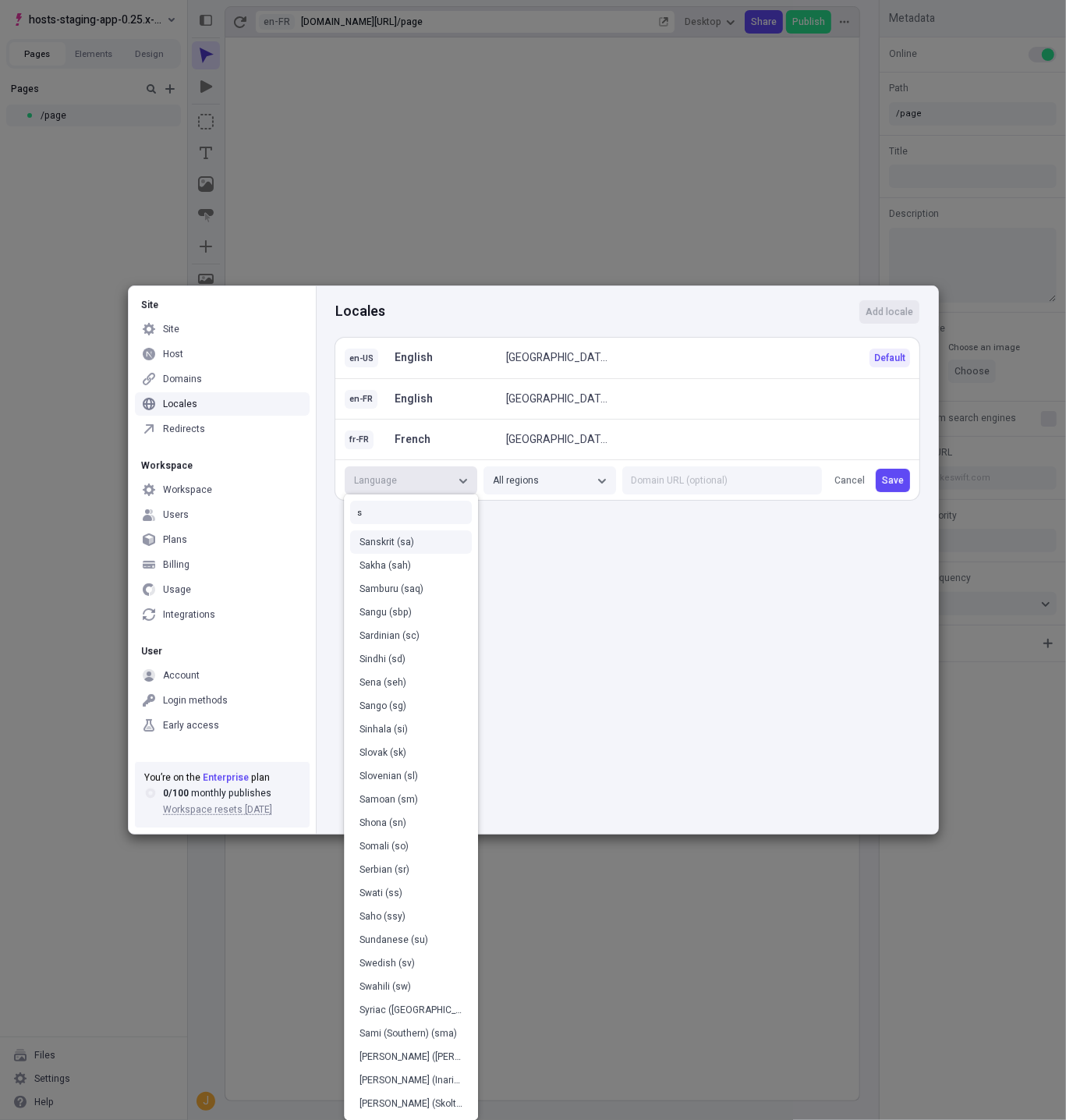
type input "s"
click at [406, 549] on div "Sanskrit (sa)" at bounding box center [411, 542] width 121 height 24
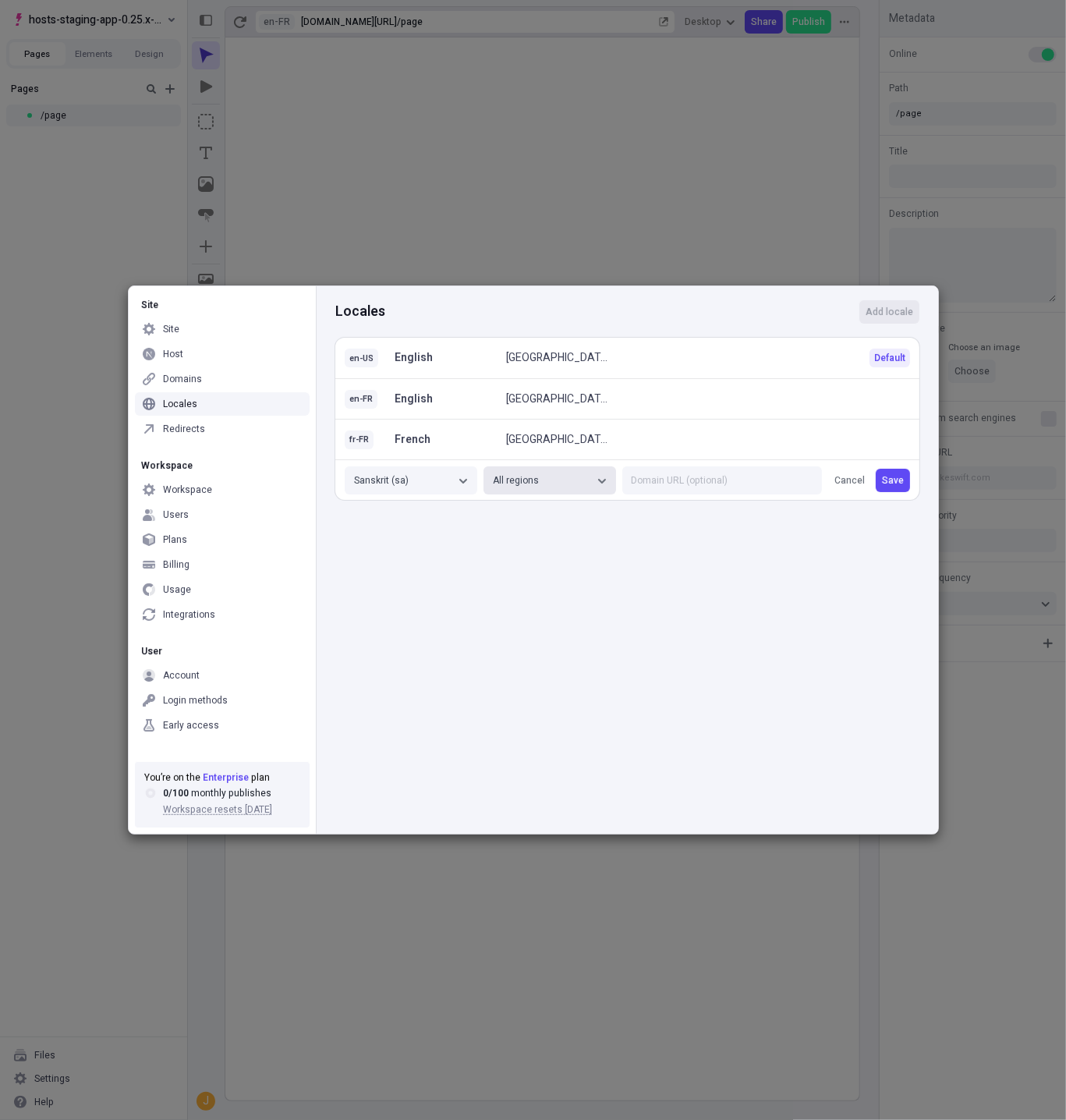
click at [538, 482] on div "All regions" at bounding box center [542, 480] width 98 height 12
click at [906, 480] on button "Save" at bounding box center [893, 480] width 34 height 24
click at [895, 482] on icon "button" at bounding box center [899, 483] width 8 height 8
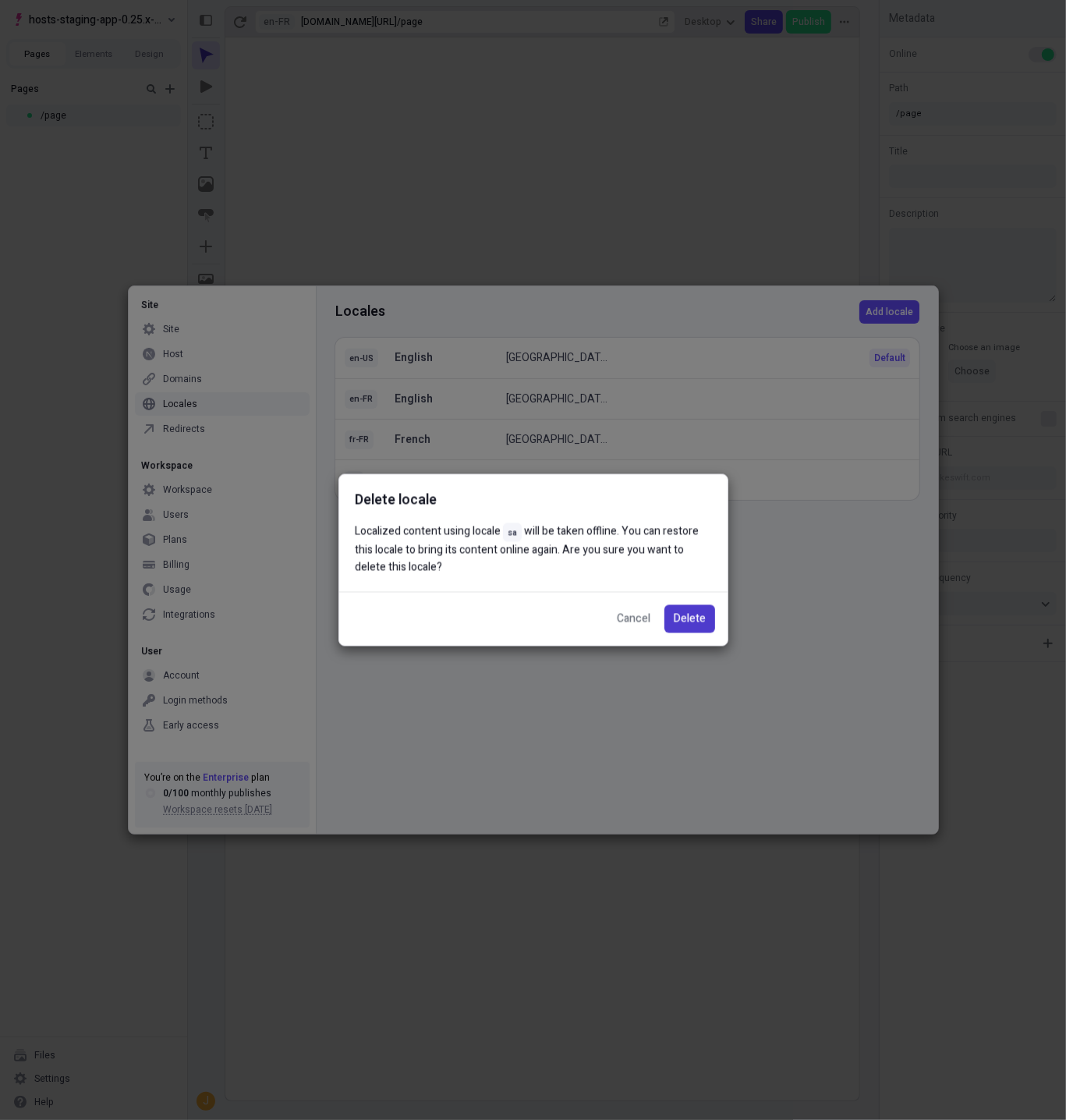
click at [681, 626] on span "Delete" at bounding box center [690, 619] width 32 height 17
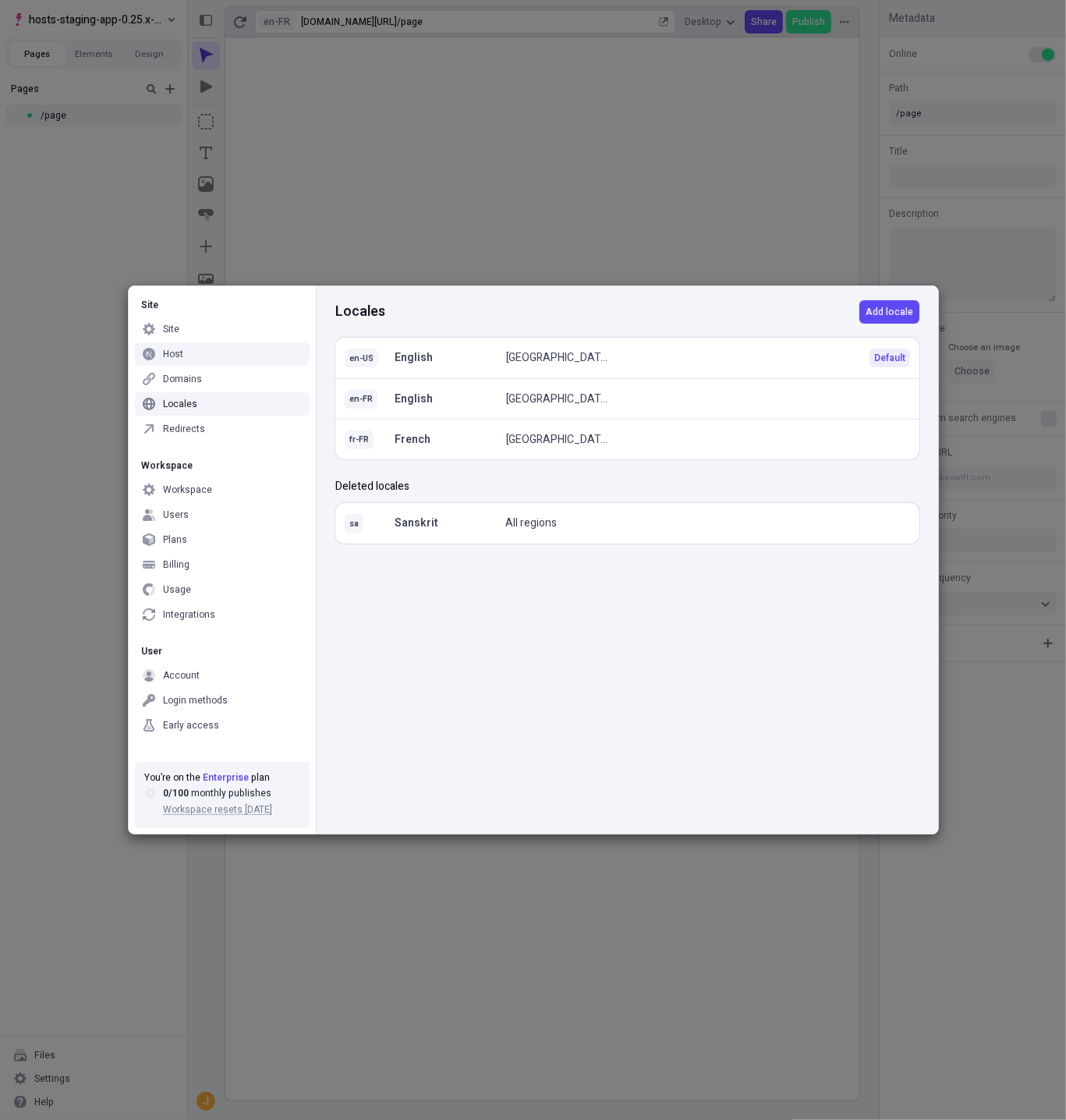
click at [437, 157] on div "Site Site Host Domains Locales Redirects Workspace Workspace Users Plans Billin…" at bounding box center [533, 560] width 1066 height 1120
